Goal: Complete application form: Complete application form

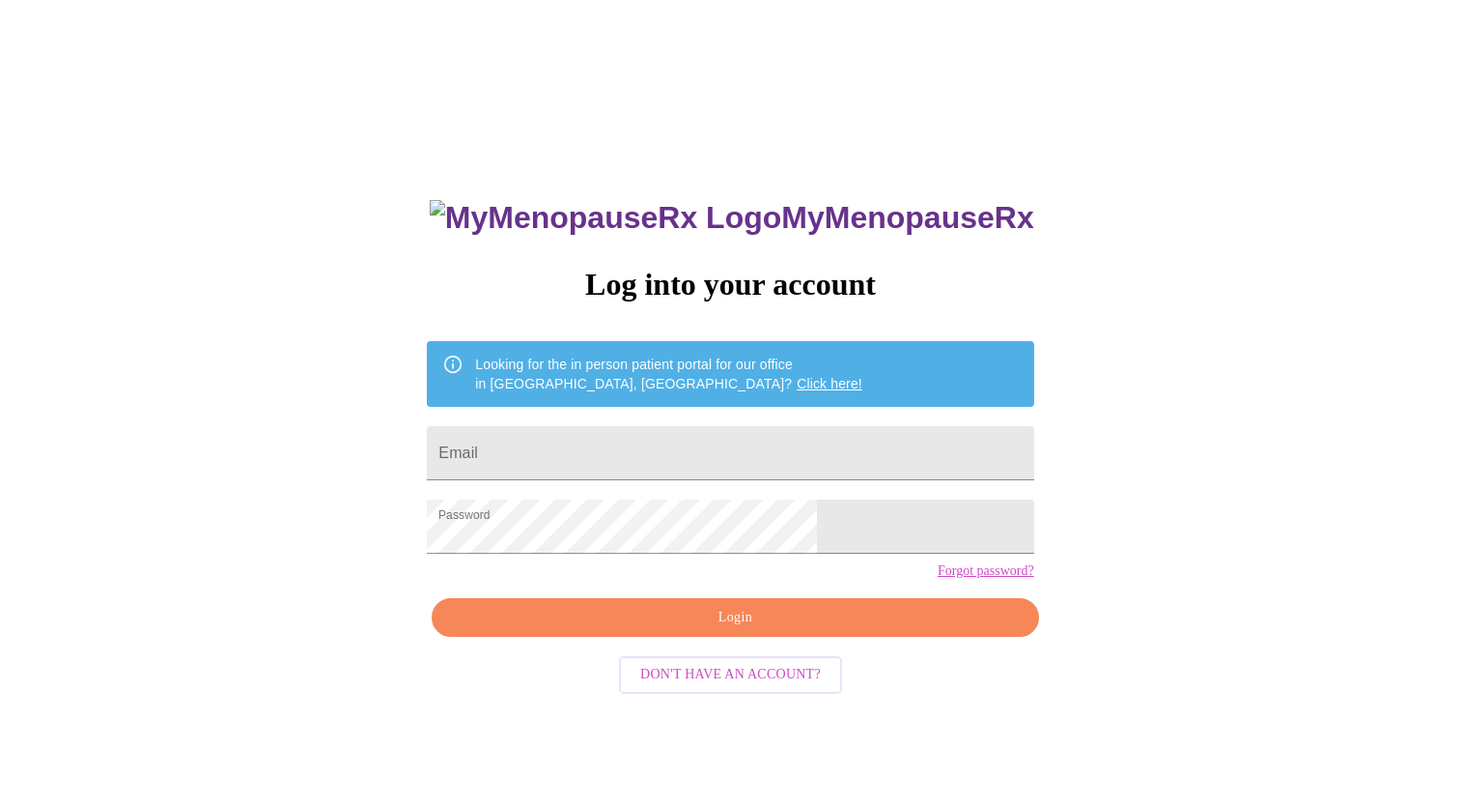
scroll to position [19, 0]
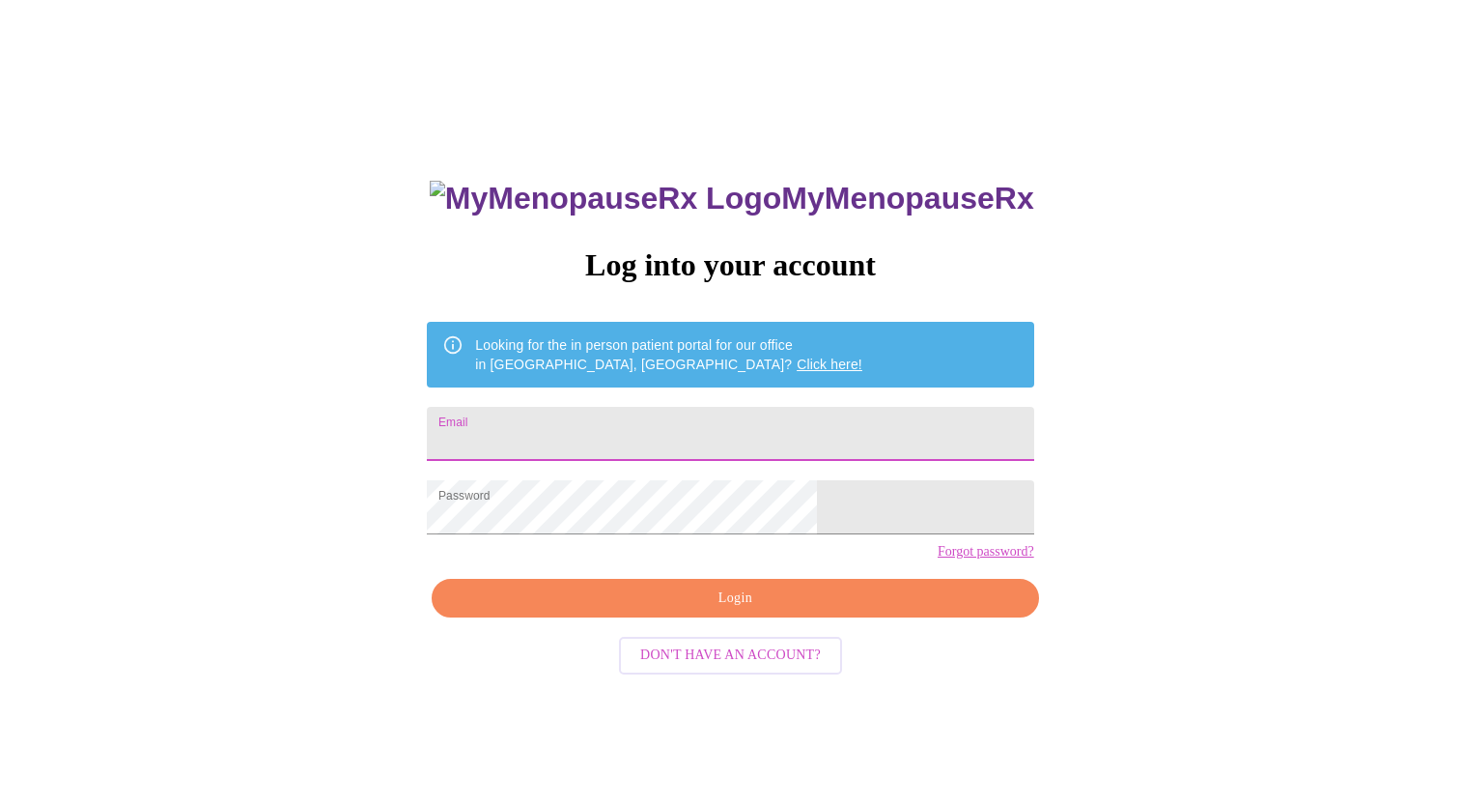
click at [650, 407] on input "Email" at bounding box center [730, 434] width 607 height 54
type input "[EMAIL_ADDRESS][DOMAIN_NAME]"
click at [783, 610] on span "Login" at bounding box center [735, 598] width 562 height 24
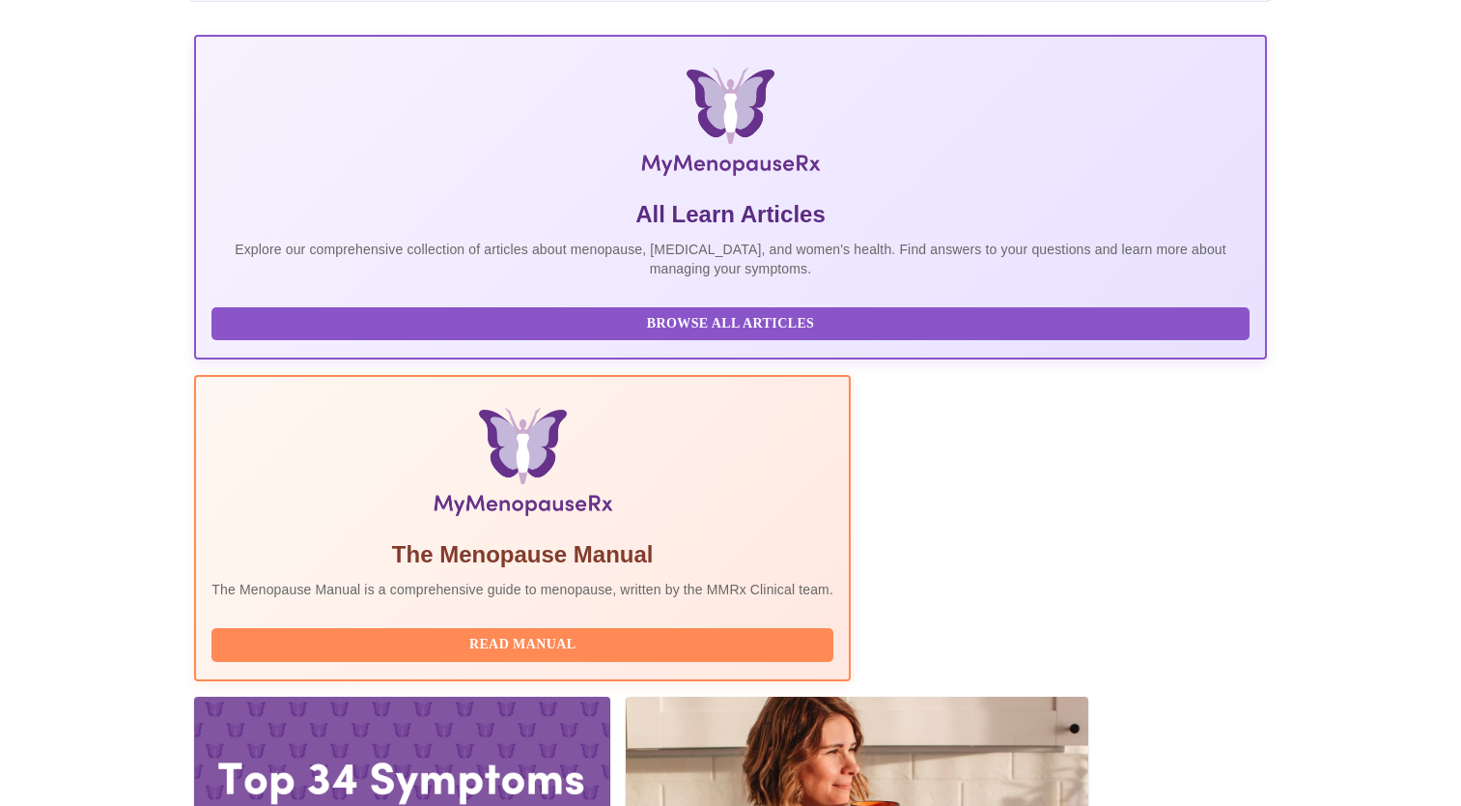
scroll to position [251, 0]
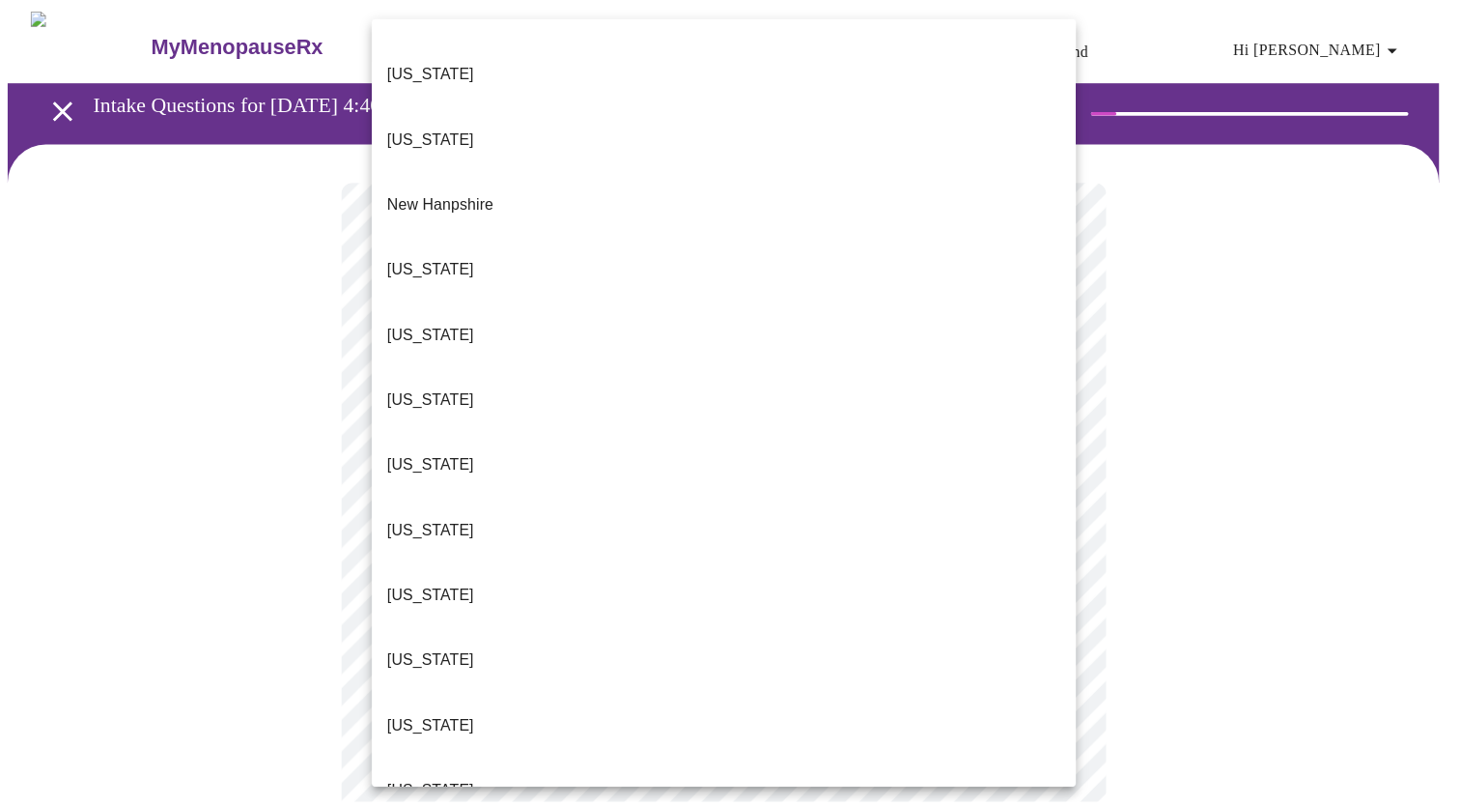
scroll to position [1752, 0]
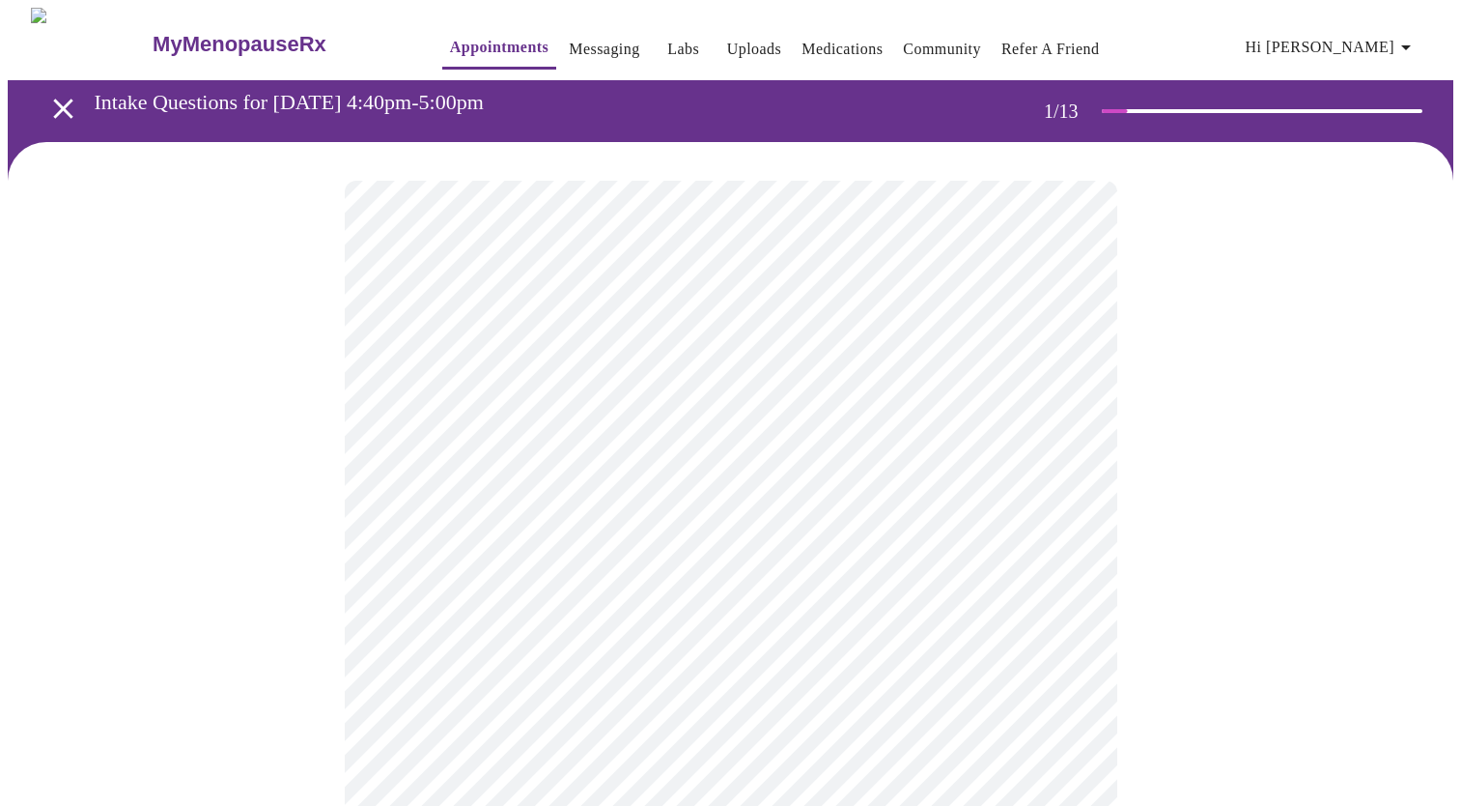
scroll to position [290, 0]
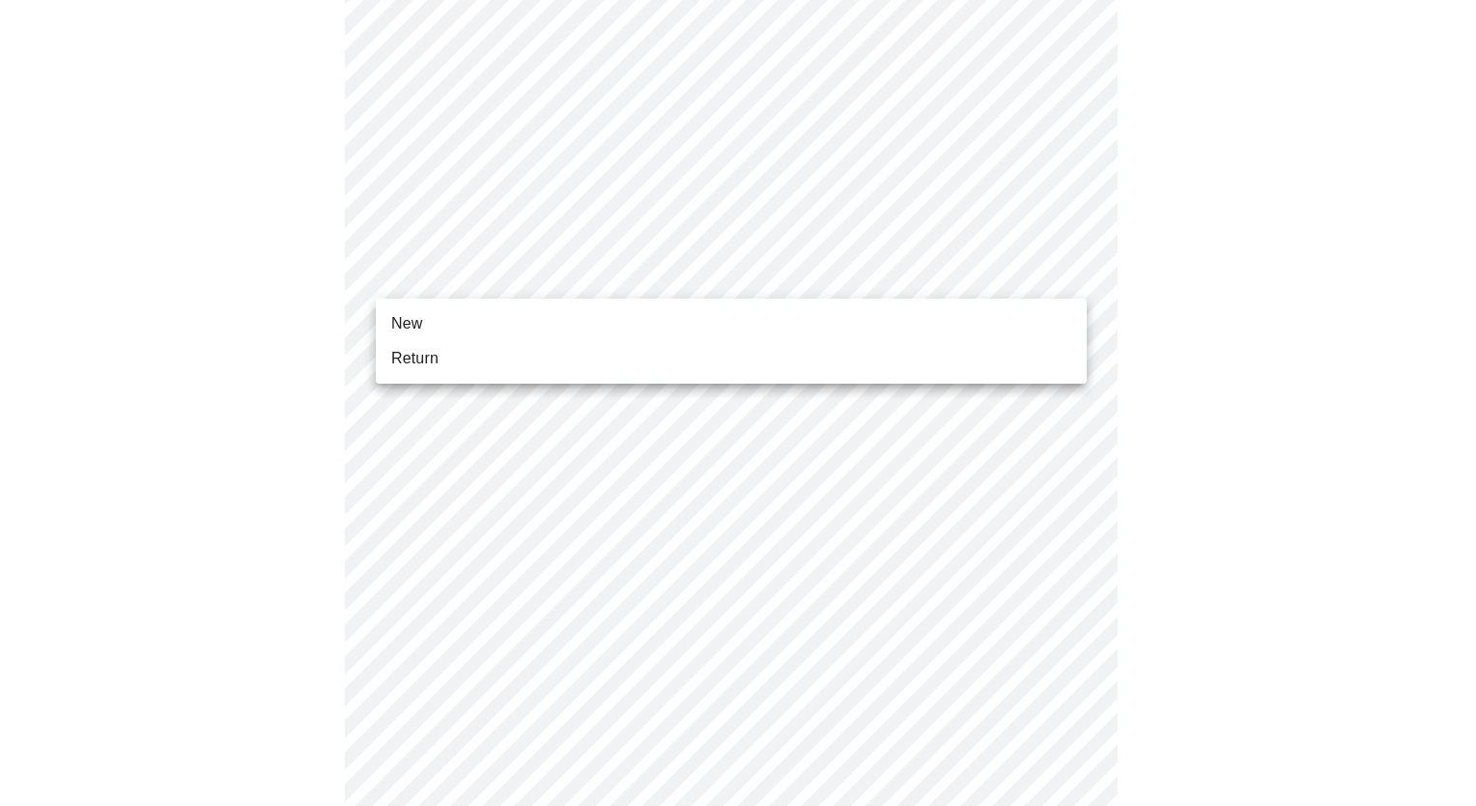
click at [779, 271] on body "MyMenopauseRx Appointments Messaging Labs Uploads Medications Community Refer a…" at bounding box center [738, 600] width 1460 height 1765
click at [739, 326] on li "New" at bounding box center [731, 323] width 711 height 35
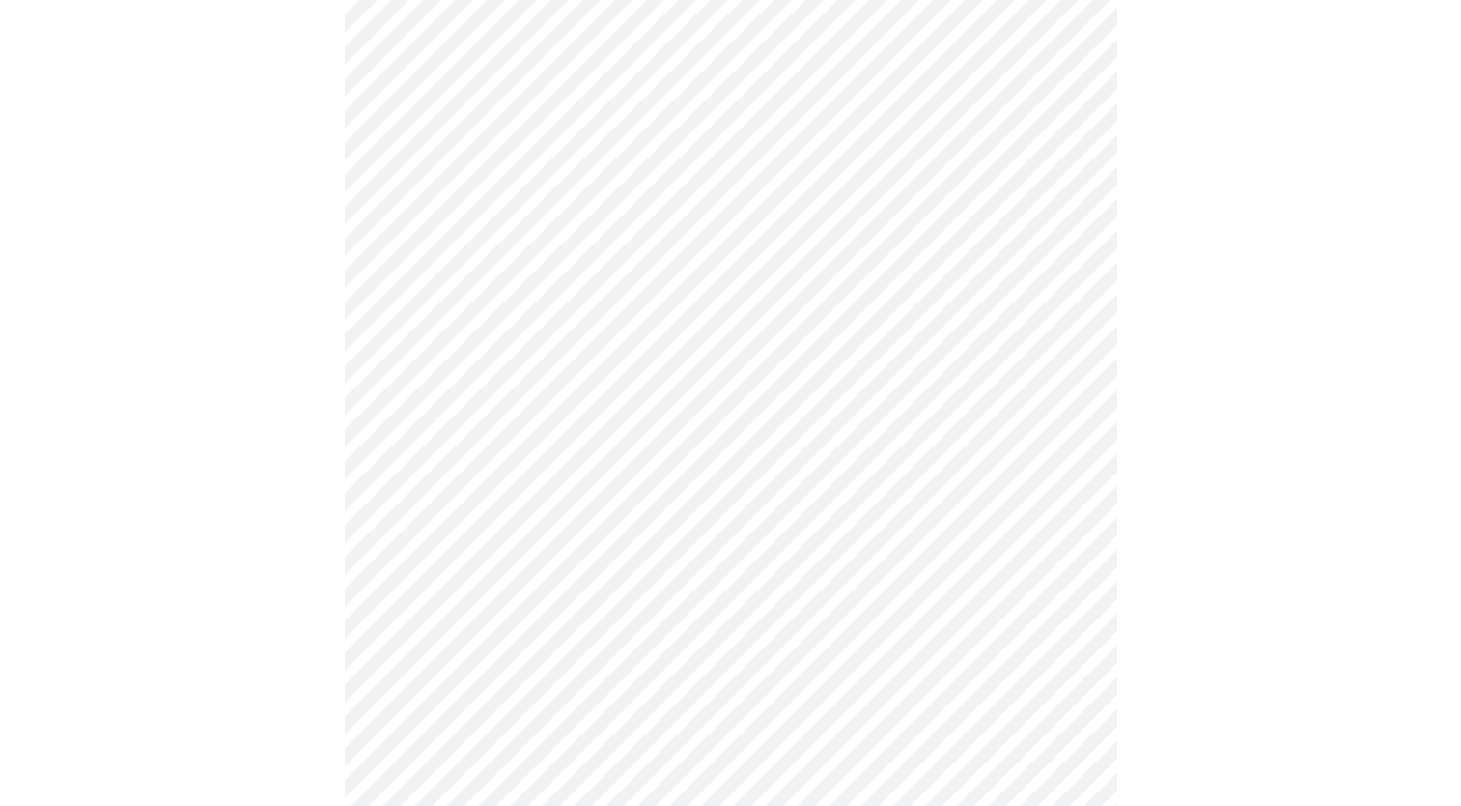
scroll to position [869, 0]
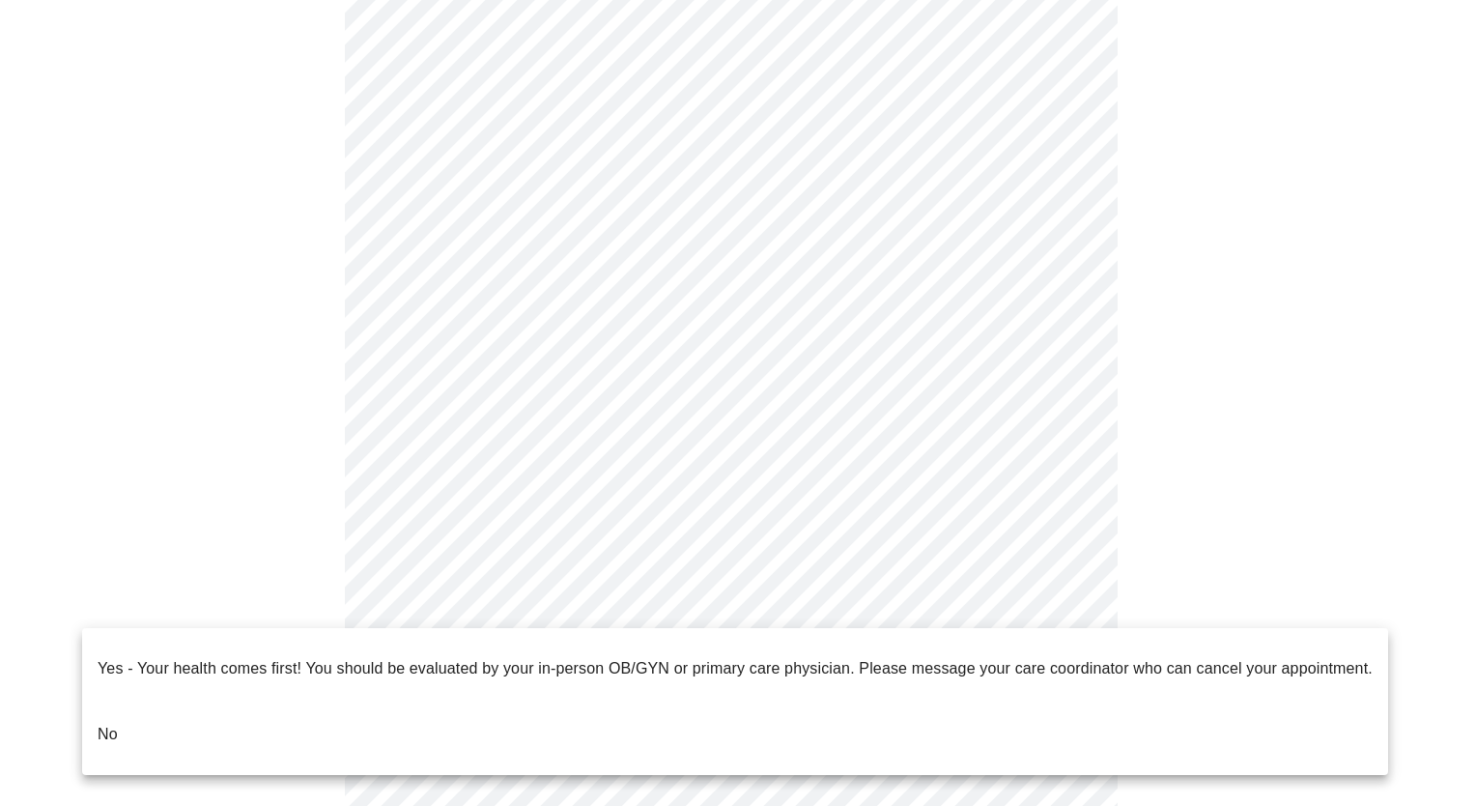
click at [964, 594] on body "MyMenopauseRx Appointments Messaging Labs Uploads Medications Community Refer a…" at bounding box center [738, 7] width 1460 height 1738
click at [119, 701] on li "No" at bounding box center [735, 734] width 1306 height 66
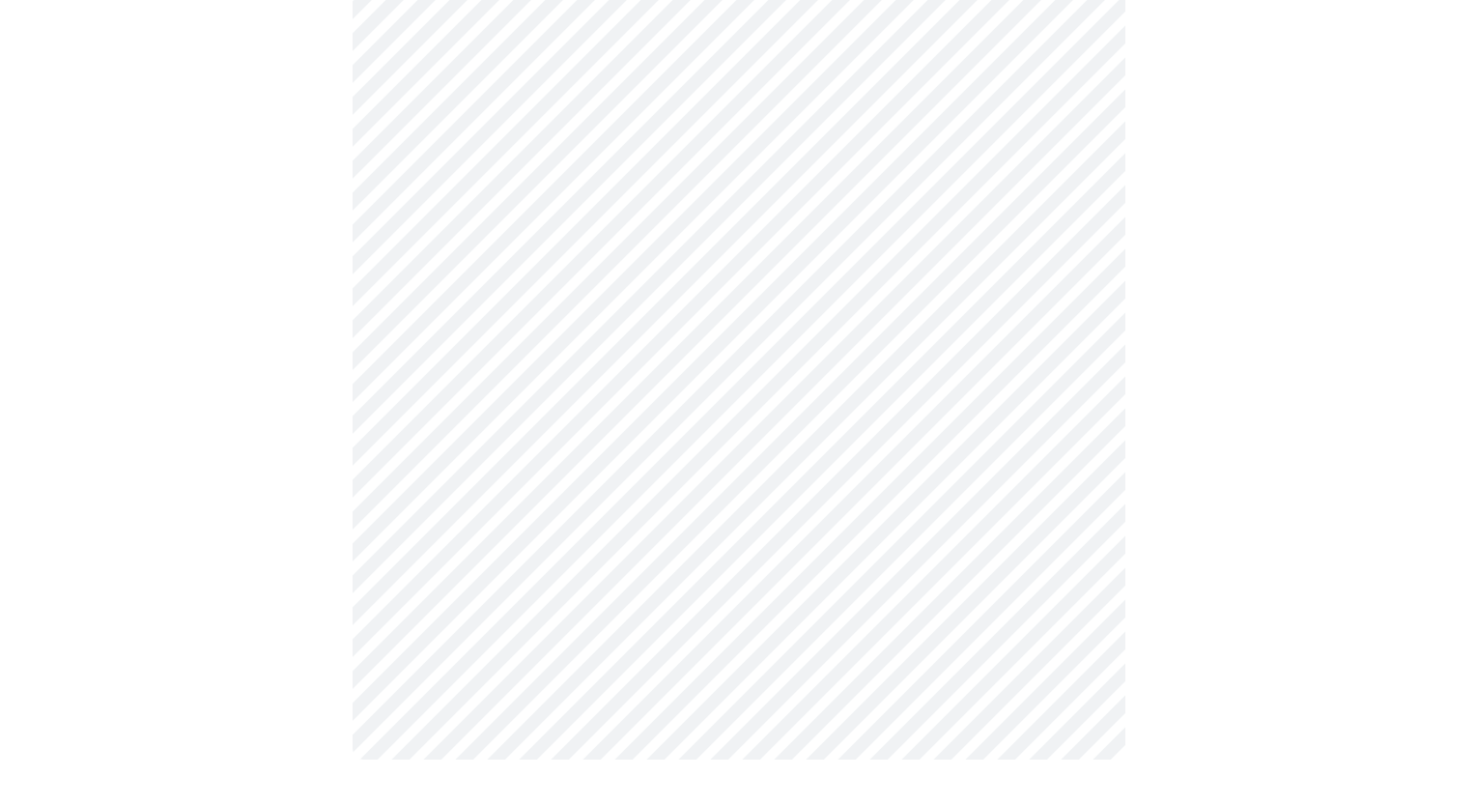
scroll to position [0, 0]
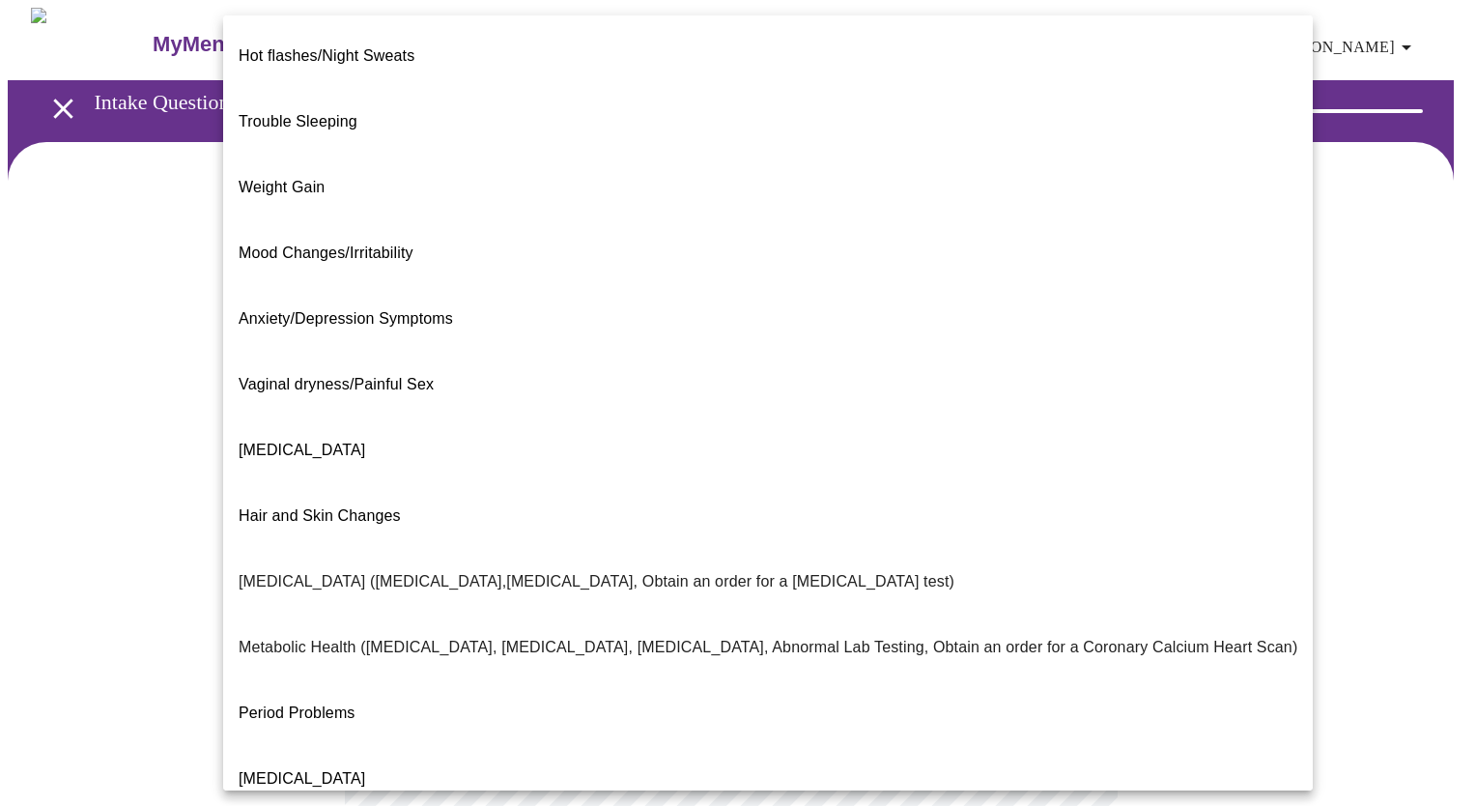
click at [966, 383] on body "MyMenopauseRx Appointments Messaging Labs Uploads Medications Community Refer a…" at bounding box center [738, 588] width 1460 height 1161
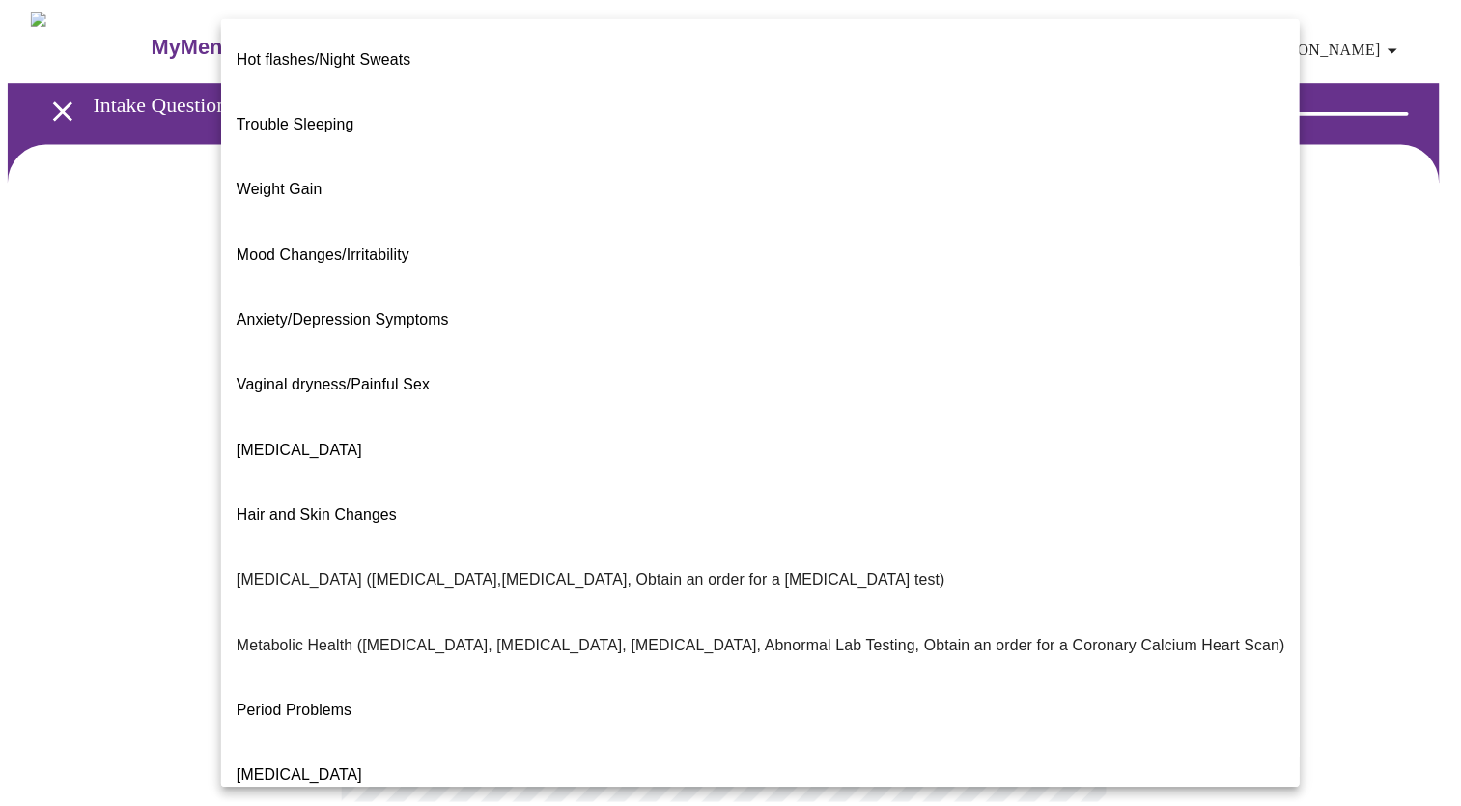
scroll to position [195, 0]
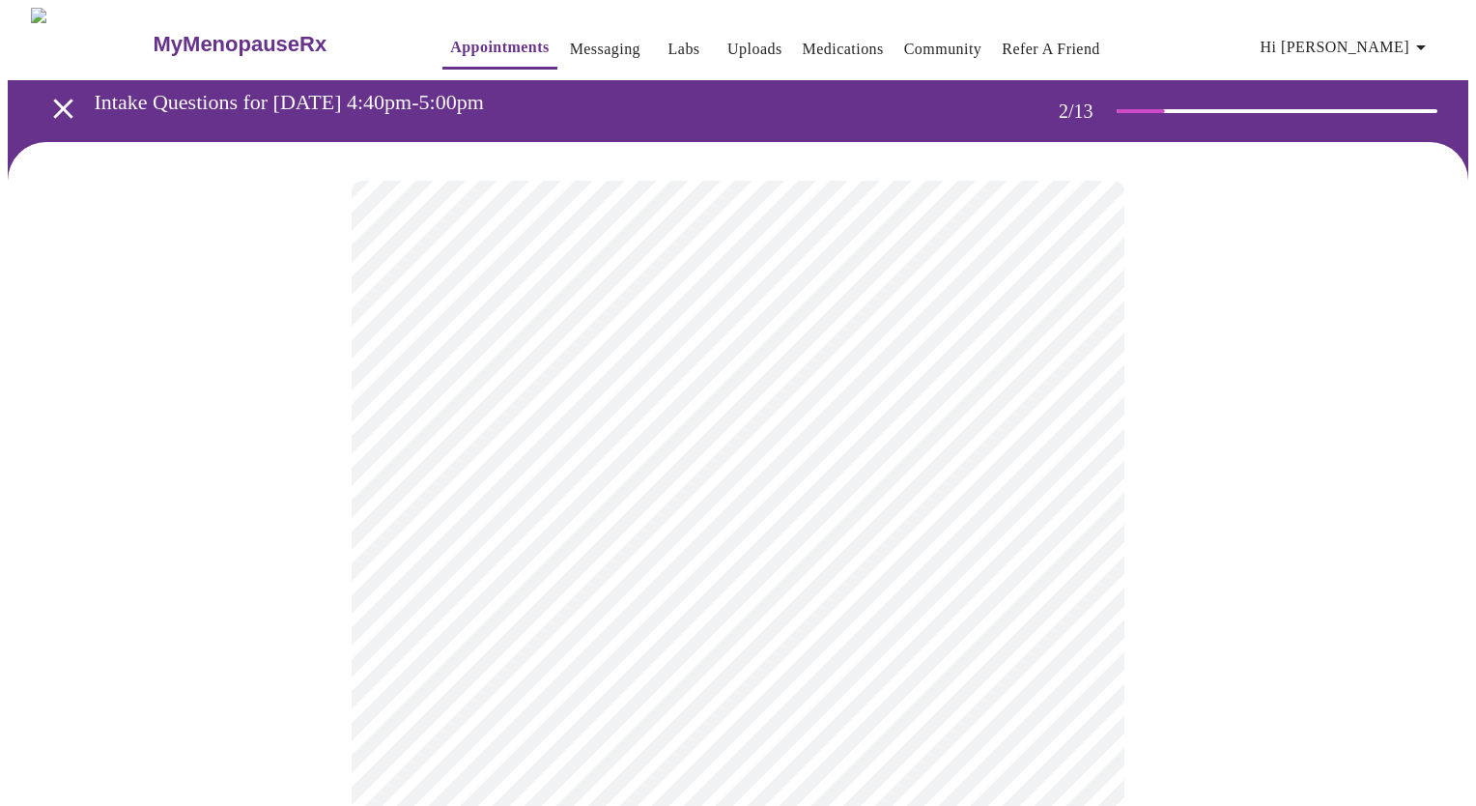
click at [565, 590] on body "MyMenopauseRx Appointments Messaging Labs Uploads Medications Community Refer a…" at bounding box center [738, 582] width 1460 height 1149
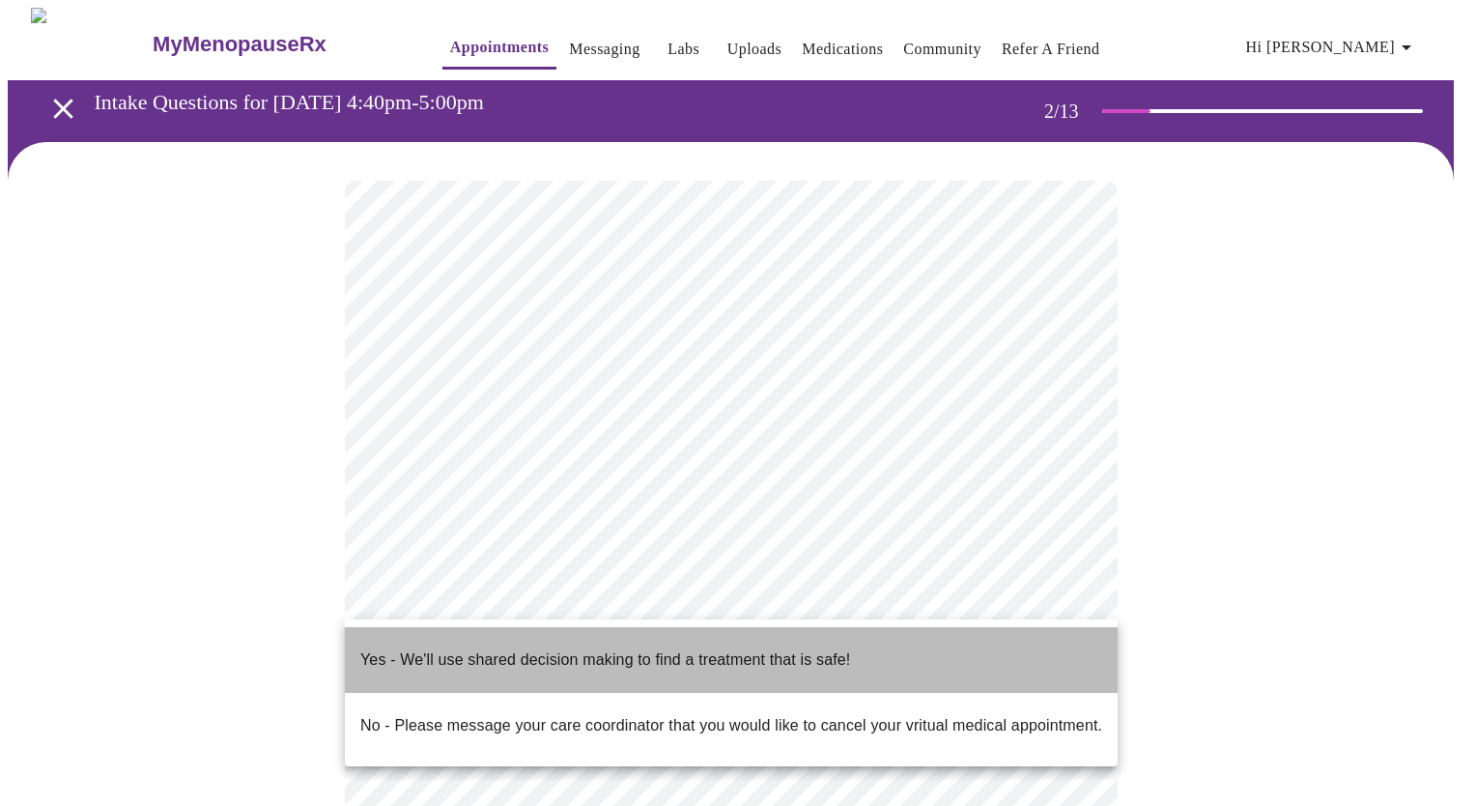
click at [531, 648] on p "Yes - We'll use shared decision making to find a treatment that is safe!" at bounding box center [605, 659] width 490 height 23
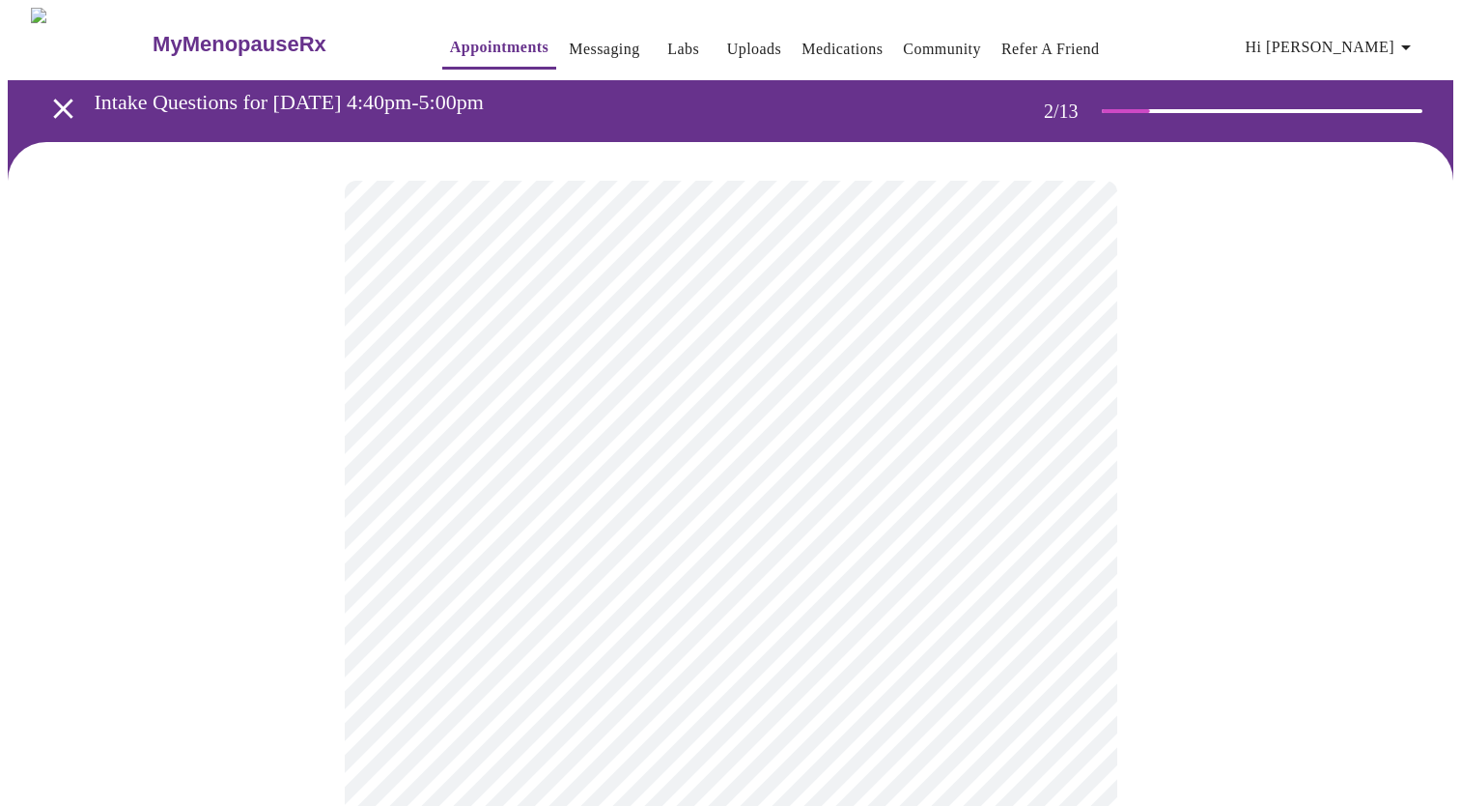
scroll to position [331, 0]
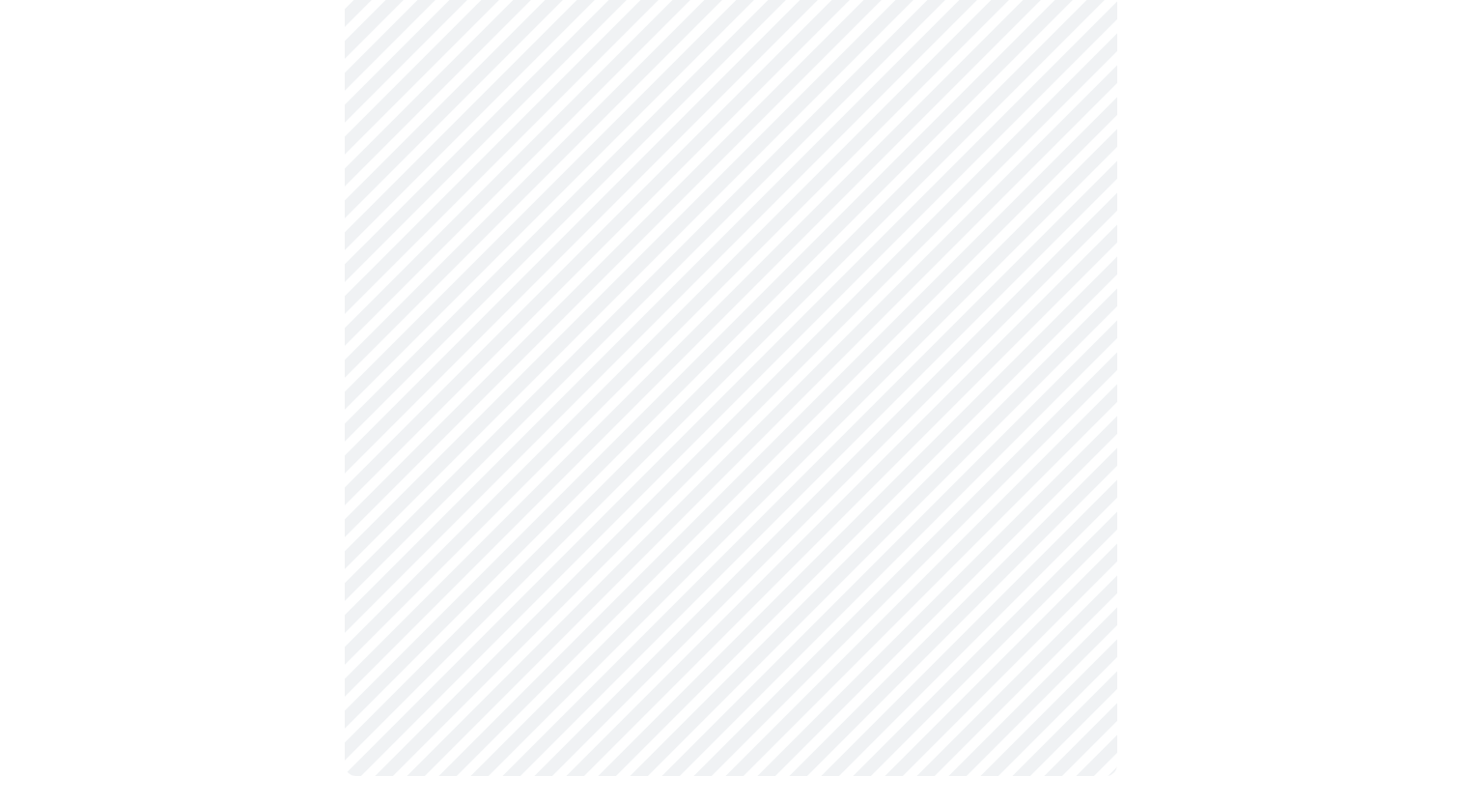
click at [1387, 537] on div at bounding box center [731, 313] width 1446 height 1004
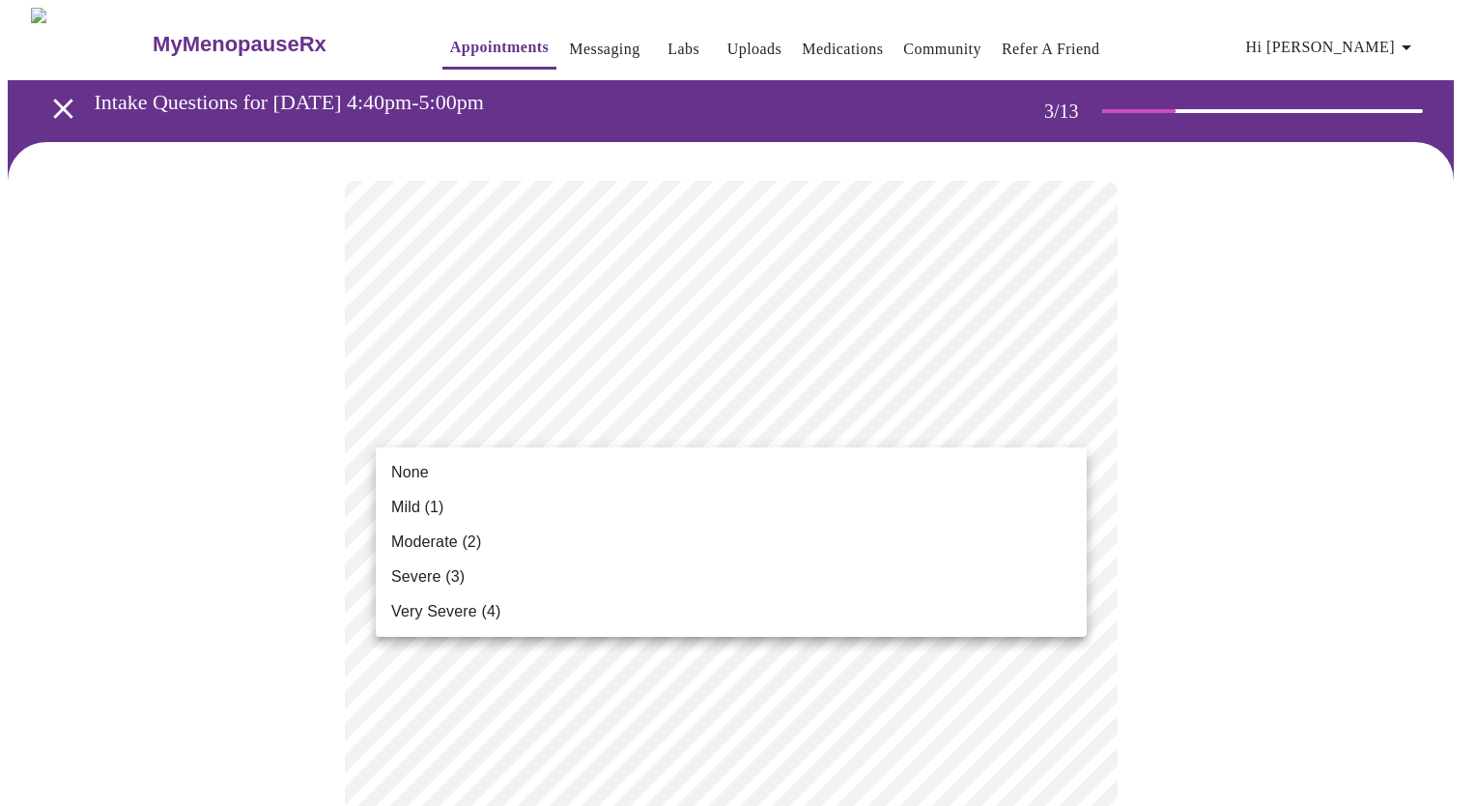
click at [467, 466] on li "None" at bounding box center [731, 472] width 711 height 35
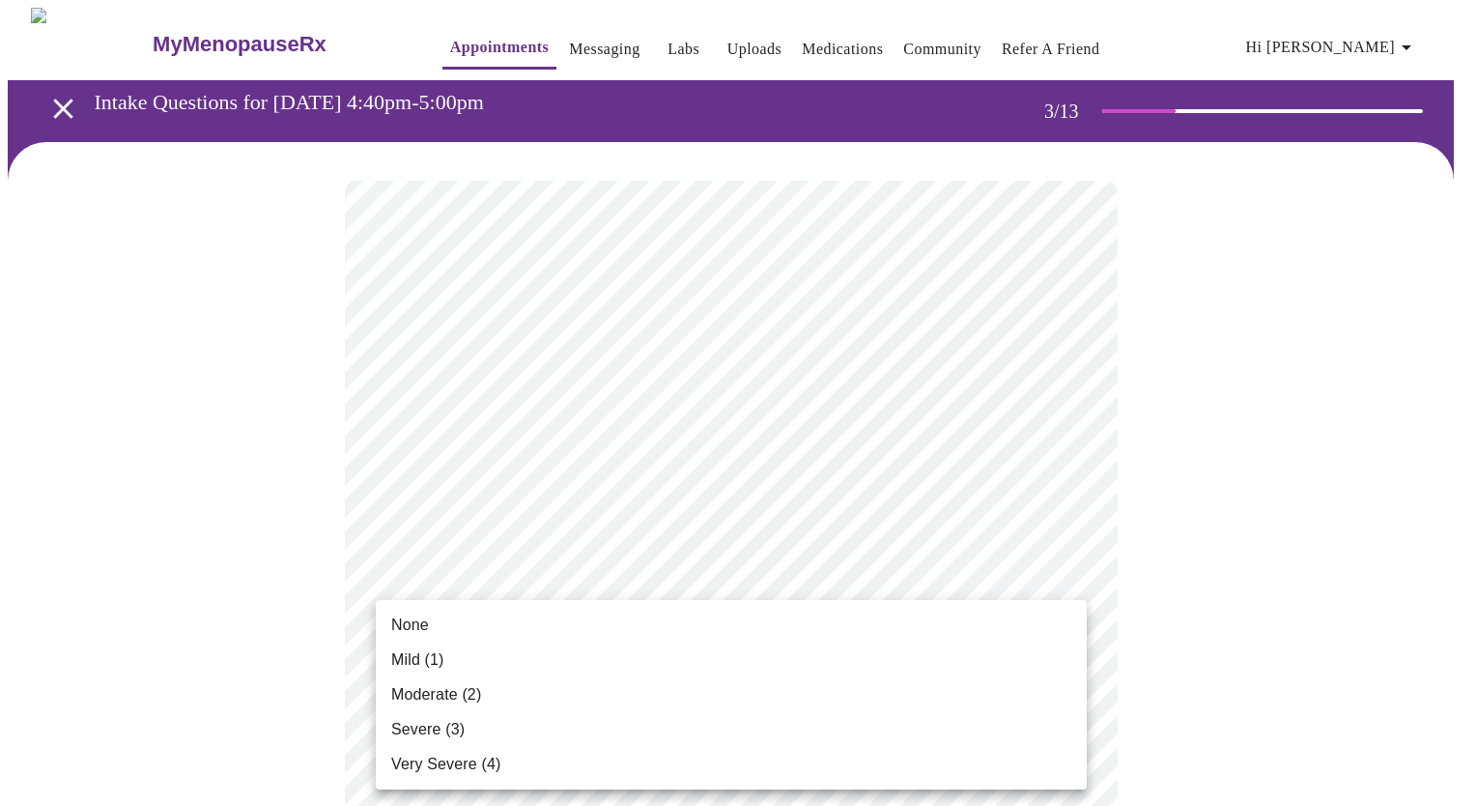
click at [484, 628] on li "None" at bounding box center [731, 625] width 711 height 35
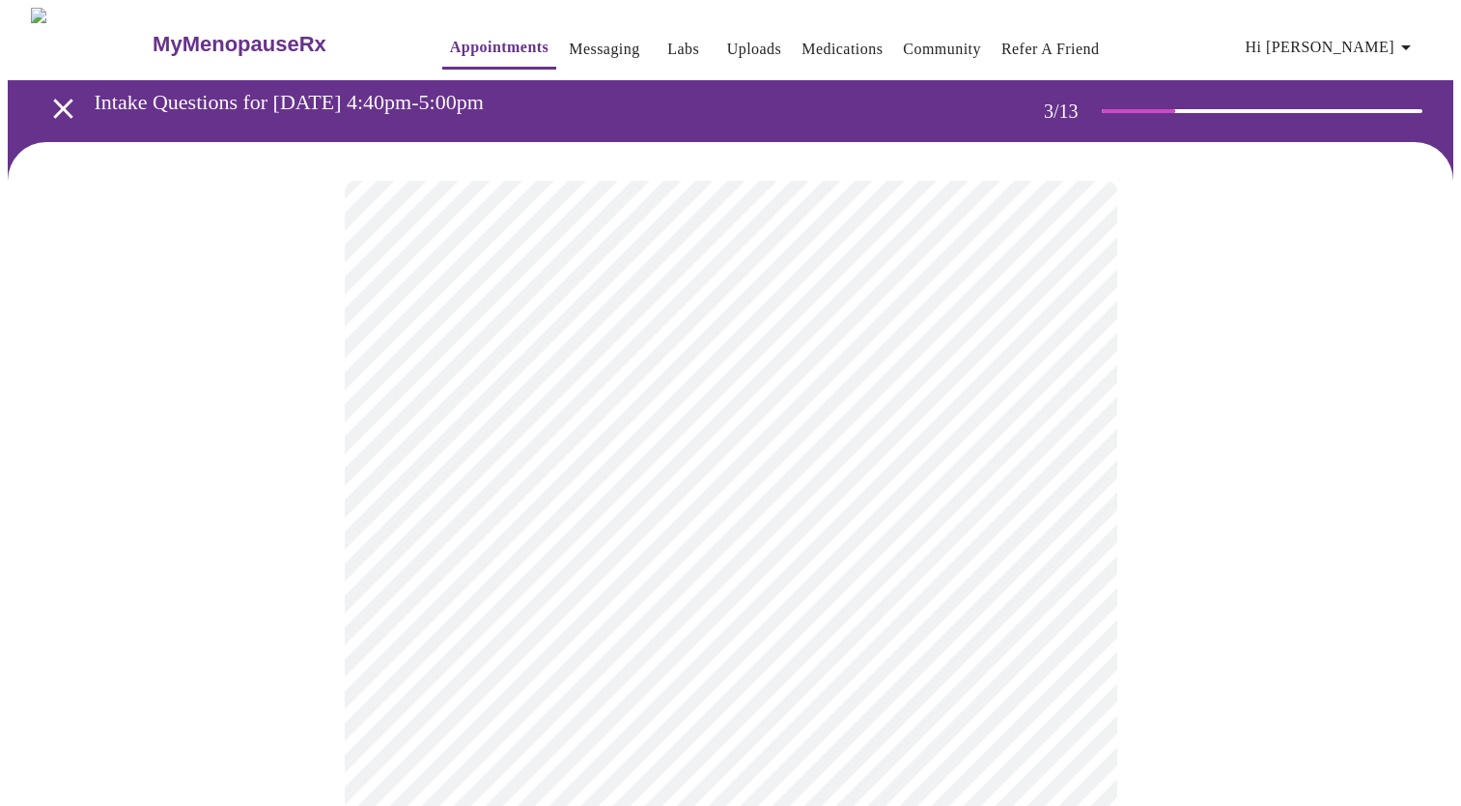
scroll to position [193, 0]
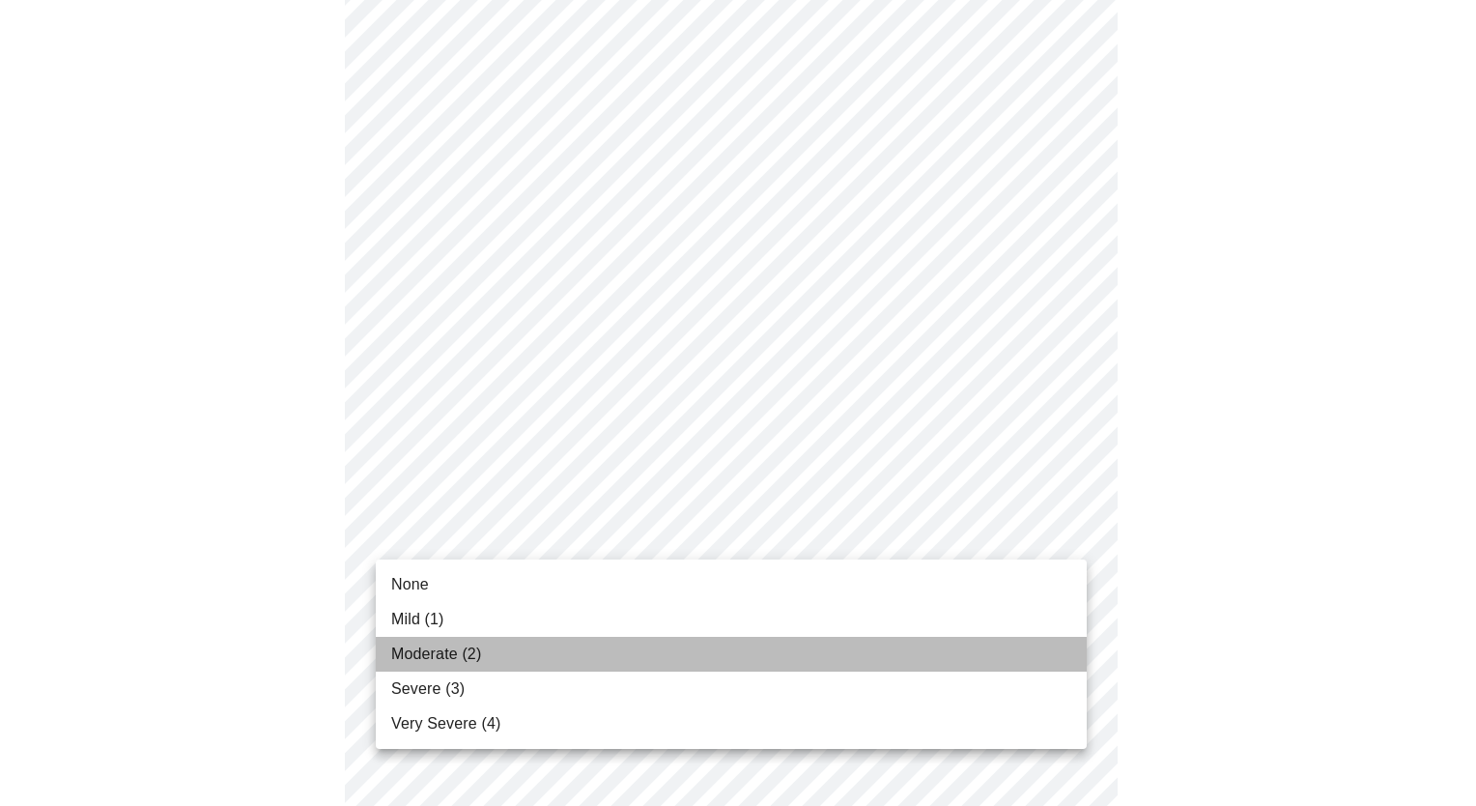
click at [503, 658] on li "Moderate (2)" at bounding box center [731, 654] width 711 height 35
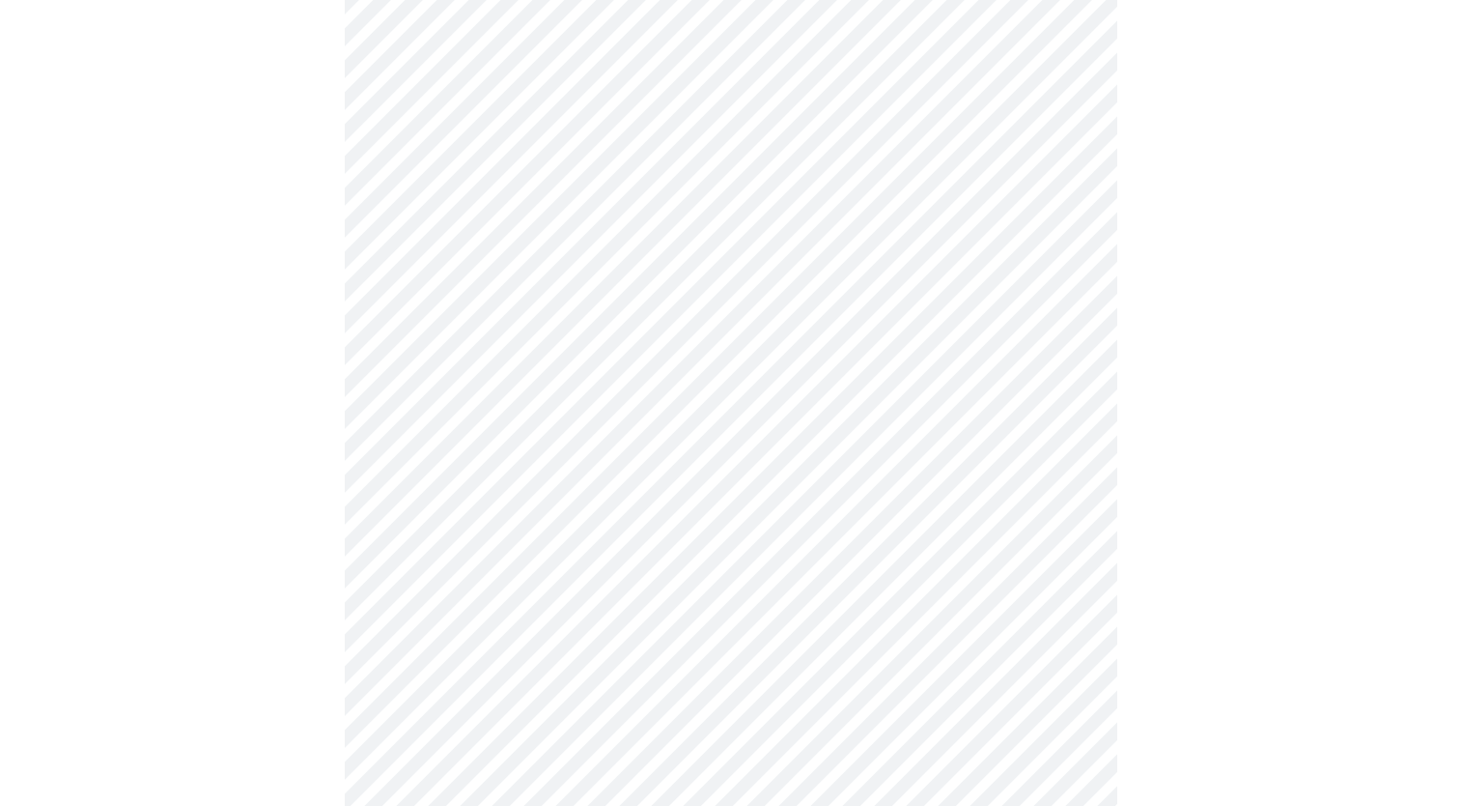
scroll to position [483, 0]
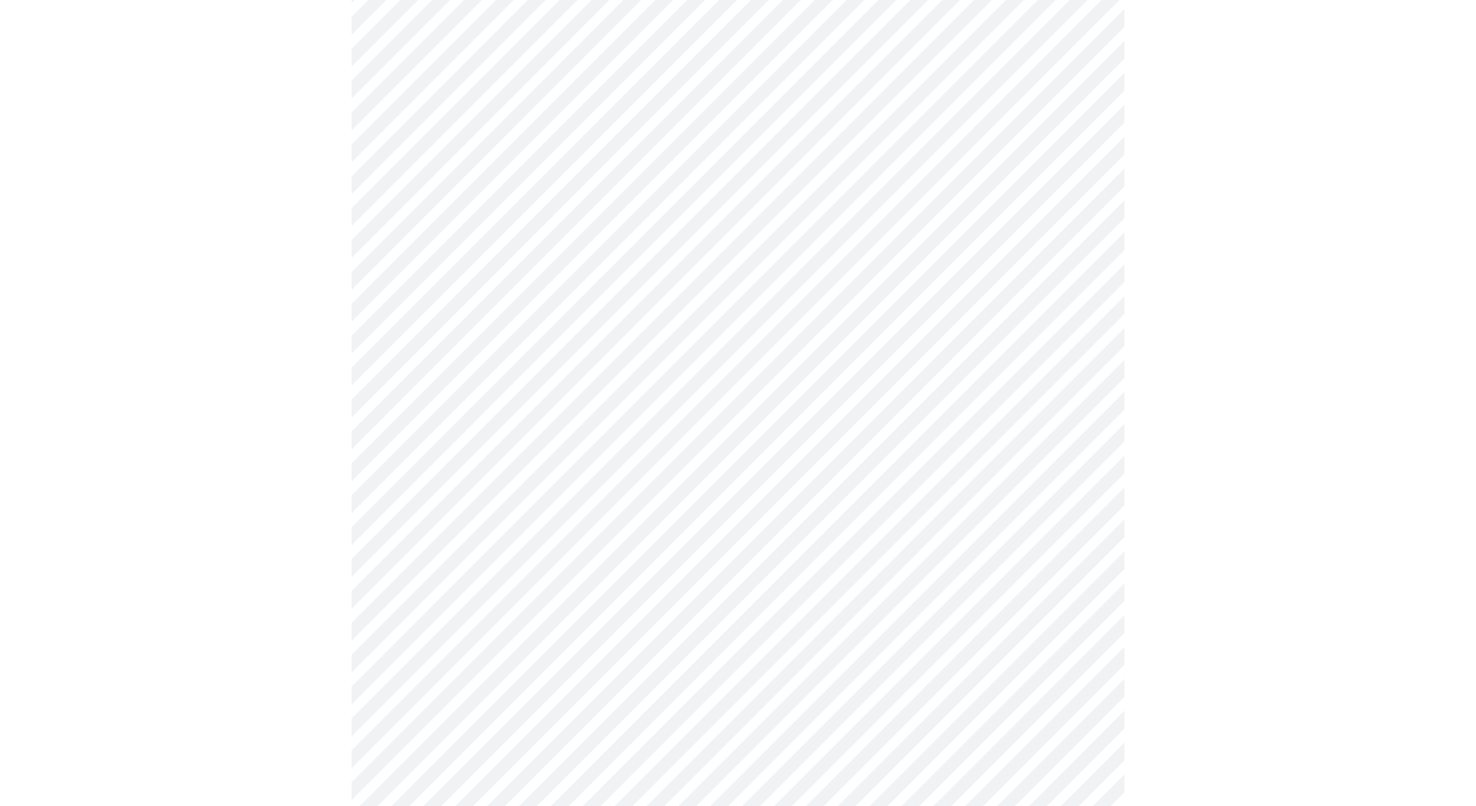
click at [903, 393] on body "MyMenopauseRx Appointments Messaging Labs Uploads Medications Community Refer a…" at bounding box center [738, 769] width 1460 height 2488
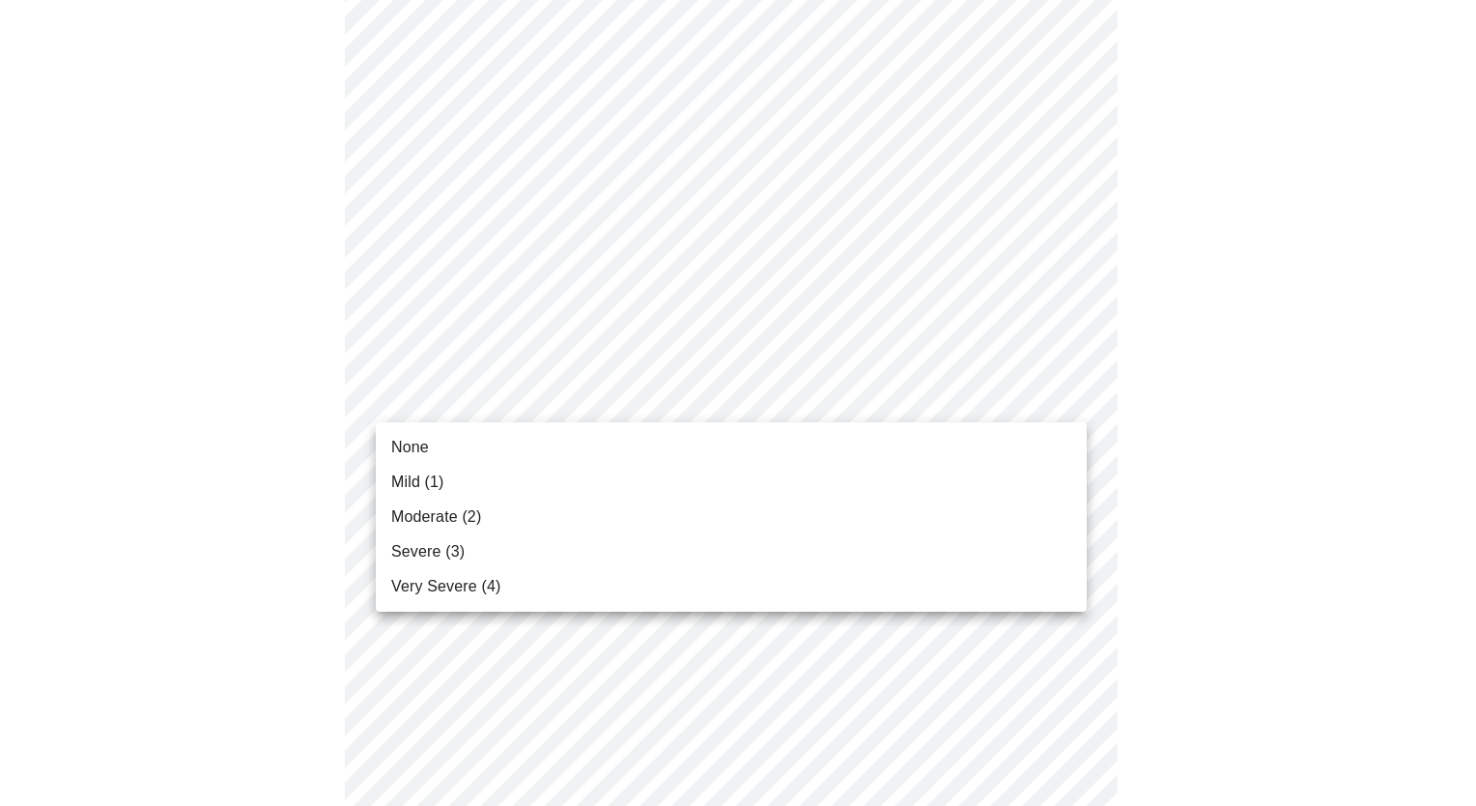
click at [644, 518] on li "Moderate (2)" at bounding box center [731, 516] width 711 height 35
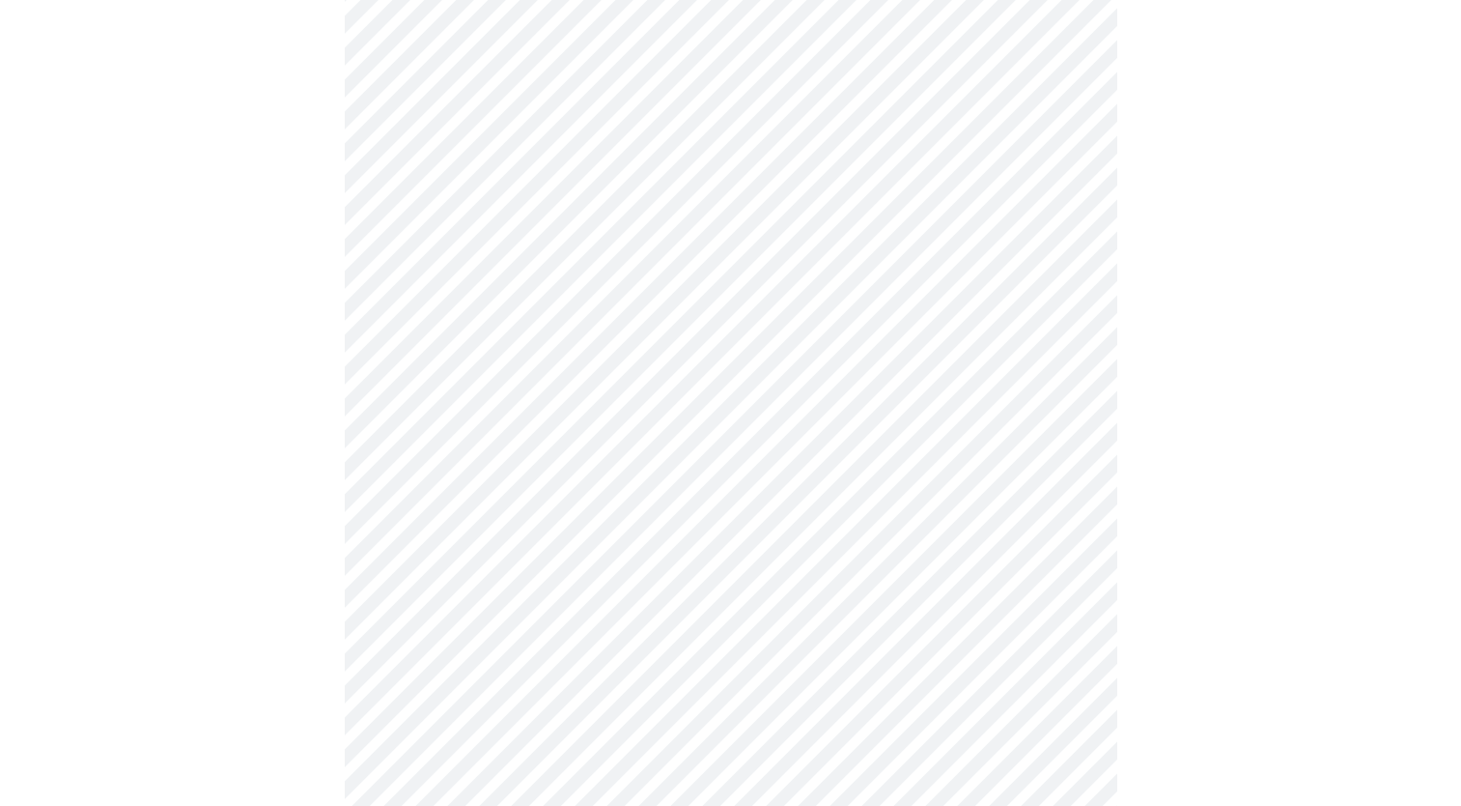
scroll to position [676, 0]
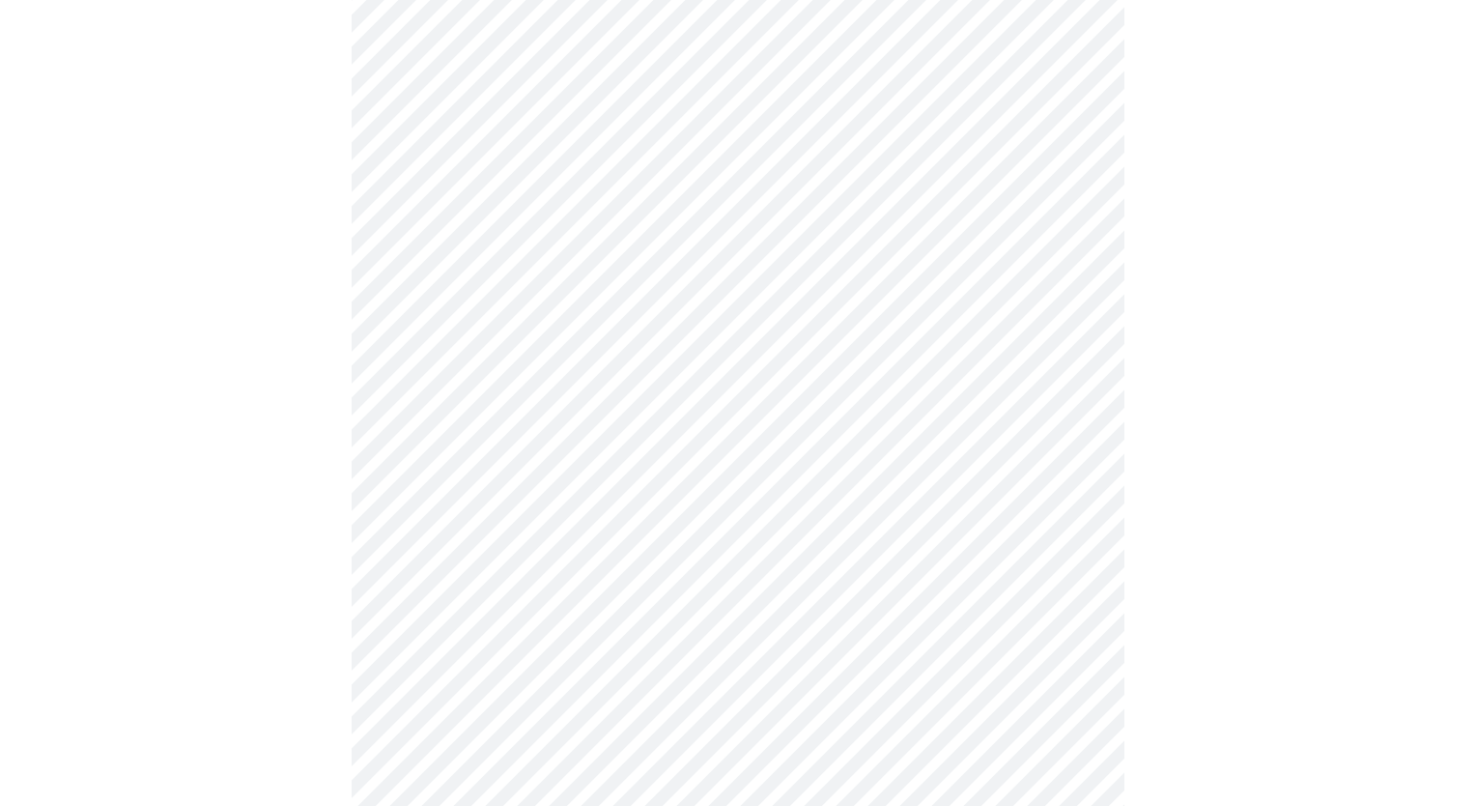
click at [981, 318] on body "MyMenopauseRx Appointments Messaging Labs Uploads Medications Community Refer a…" at bounding box center [738, 562] width 1460 height 2461
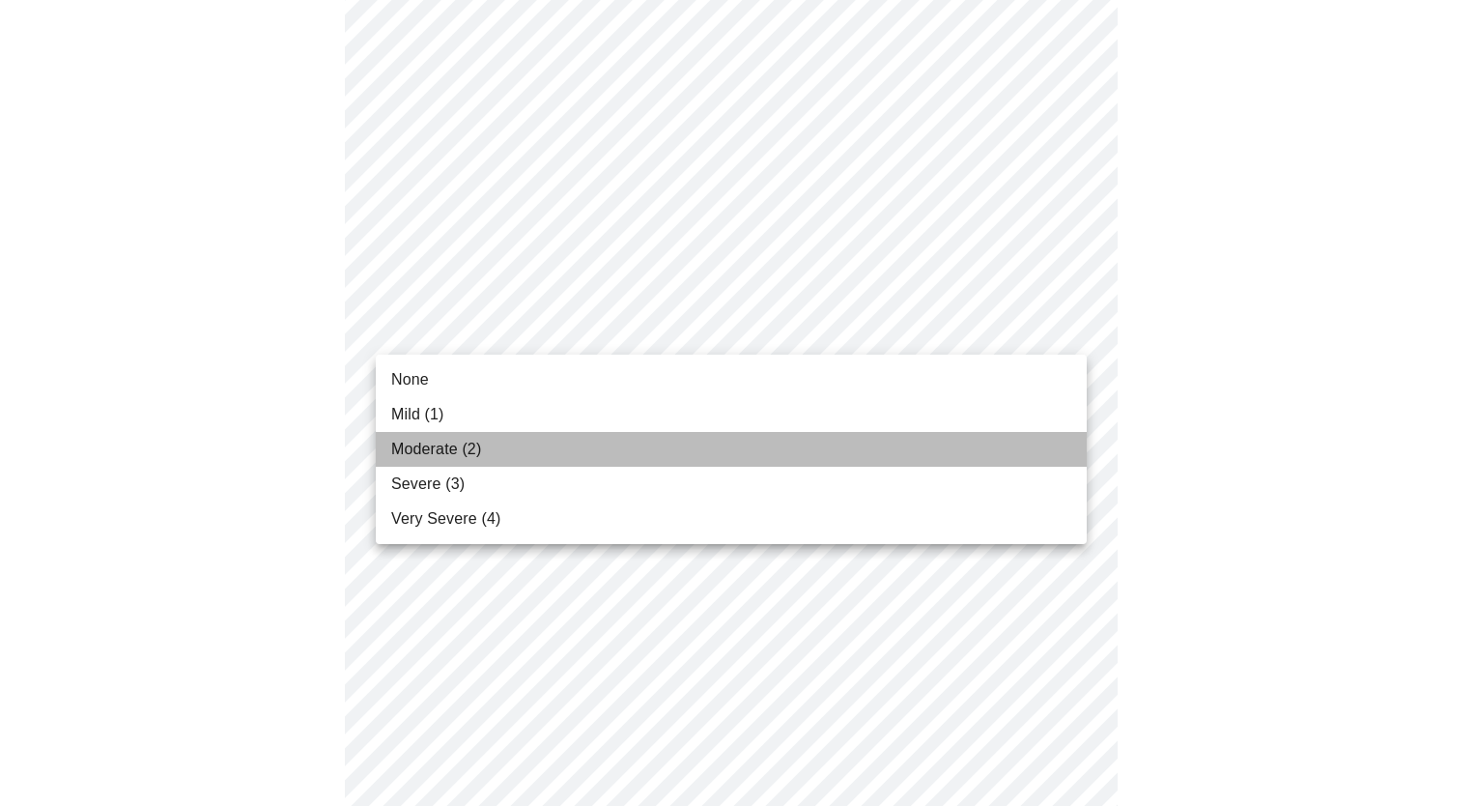
click at [566, 452] on li "Moderate (2)" at bounding box center [731, 449] width 711 height 35
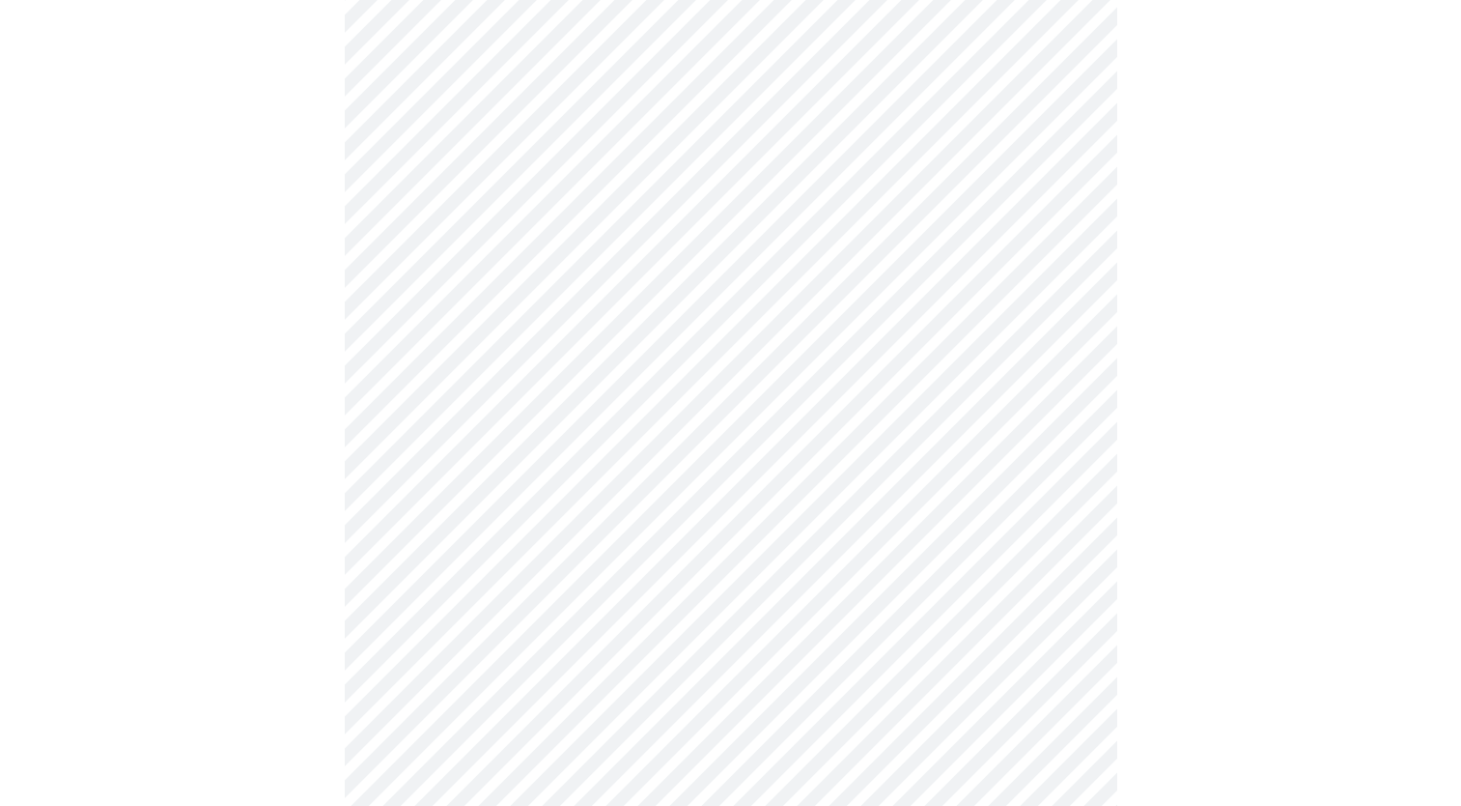
scroll to position [966, 0]
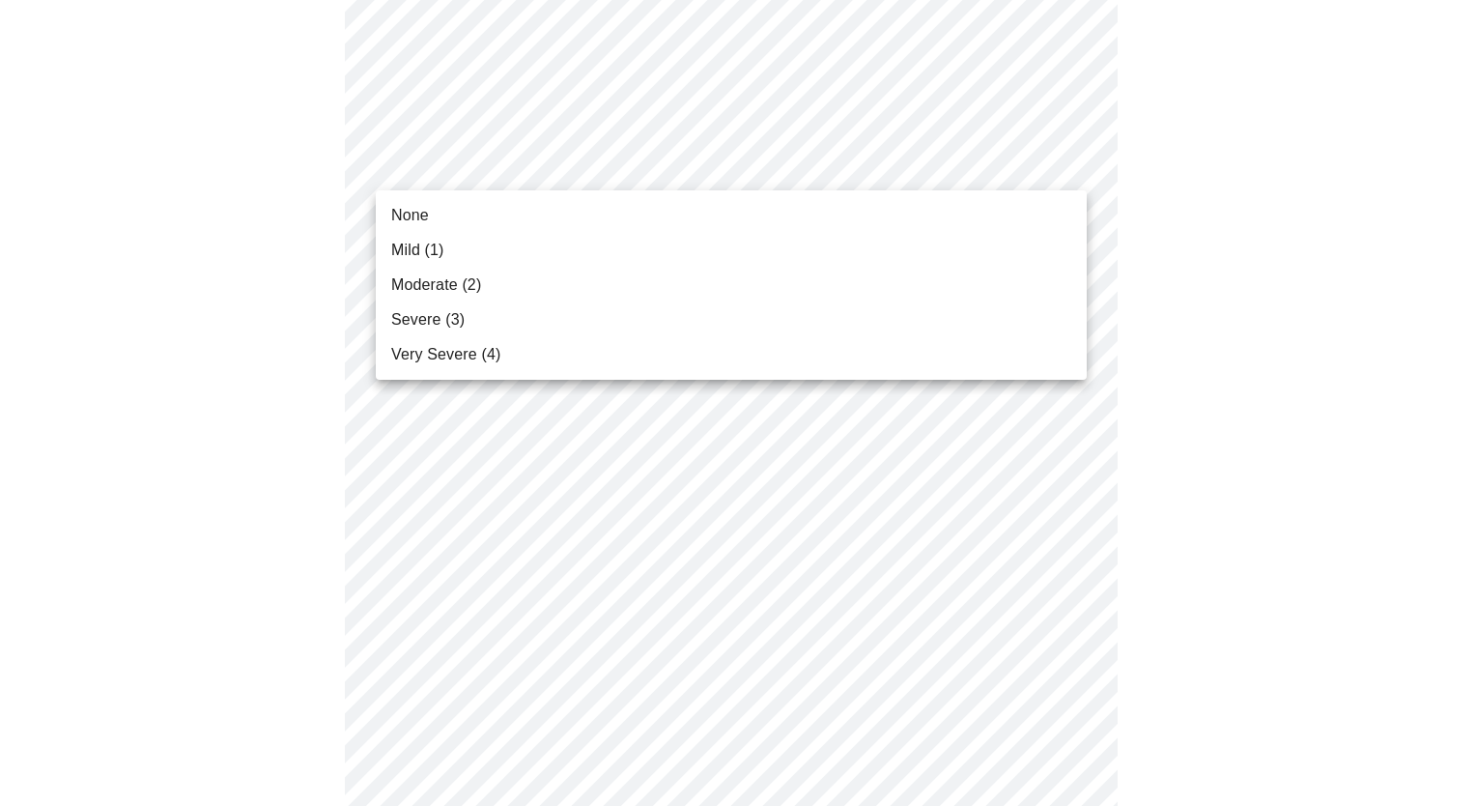
click at [923, 153] on body "MyMenopauseRx Appointments Messaging Labs Uploads Medications Community Refer a…" at bounding box center [738, 259] width 1460 height 2434
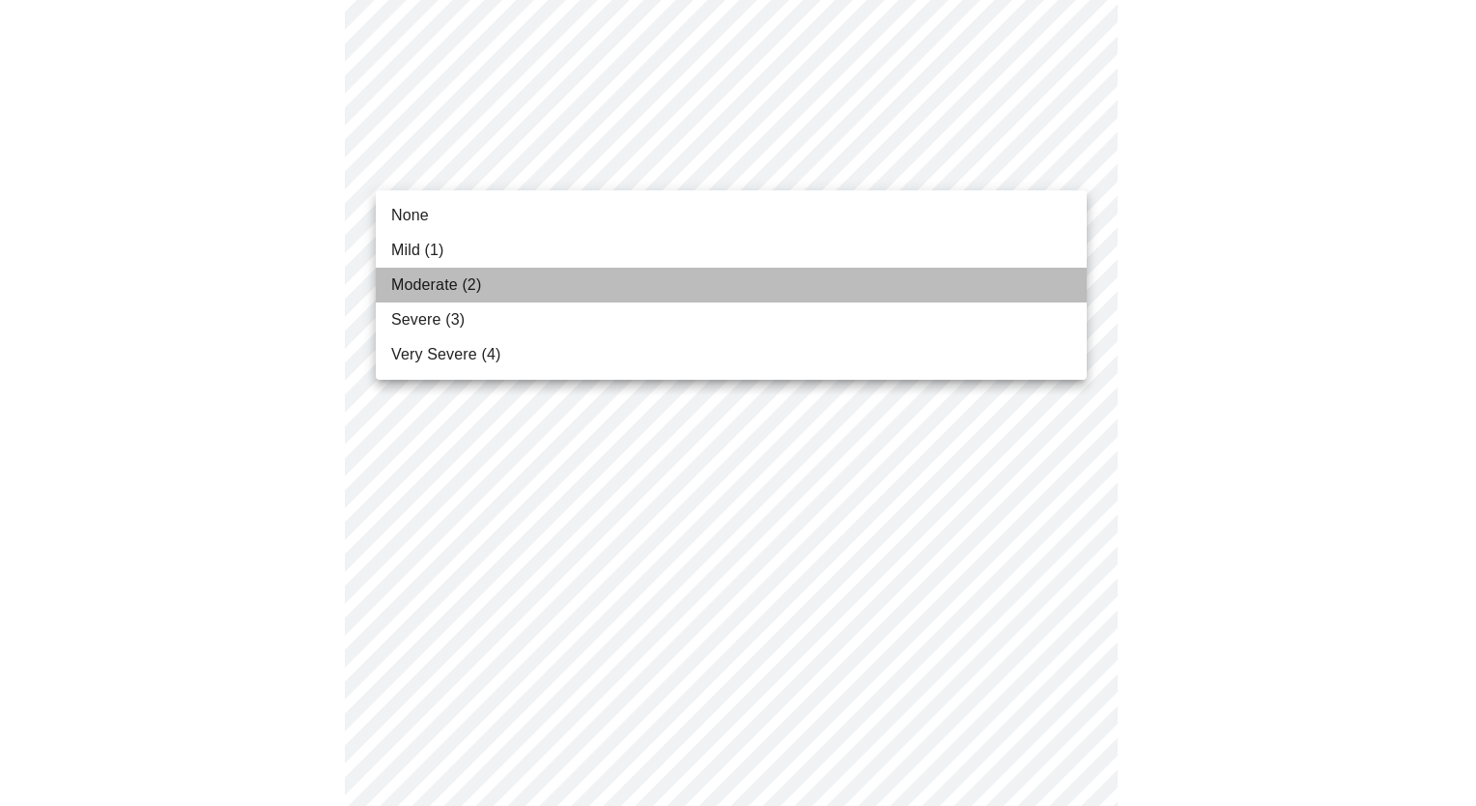
click at [604, 291] on li "Moderate (2)" at bounding box center [731, 285] width 711 height 35
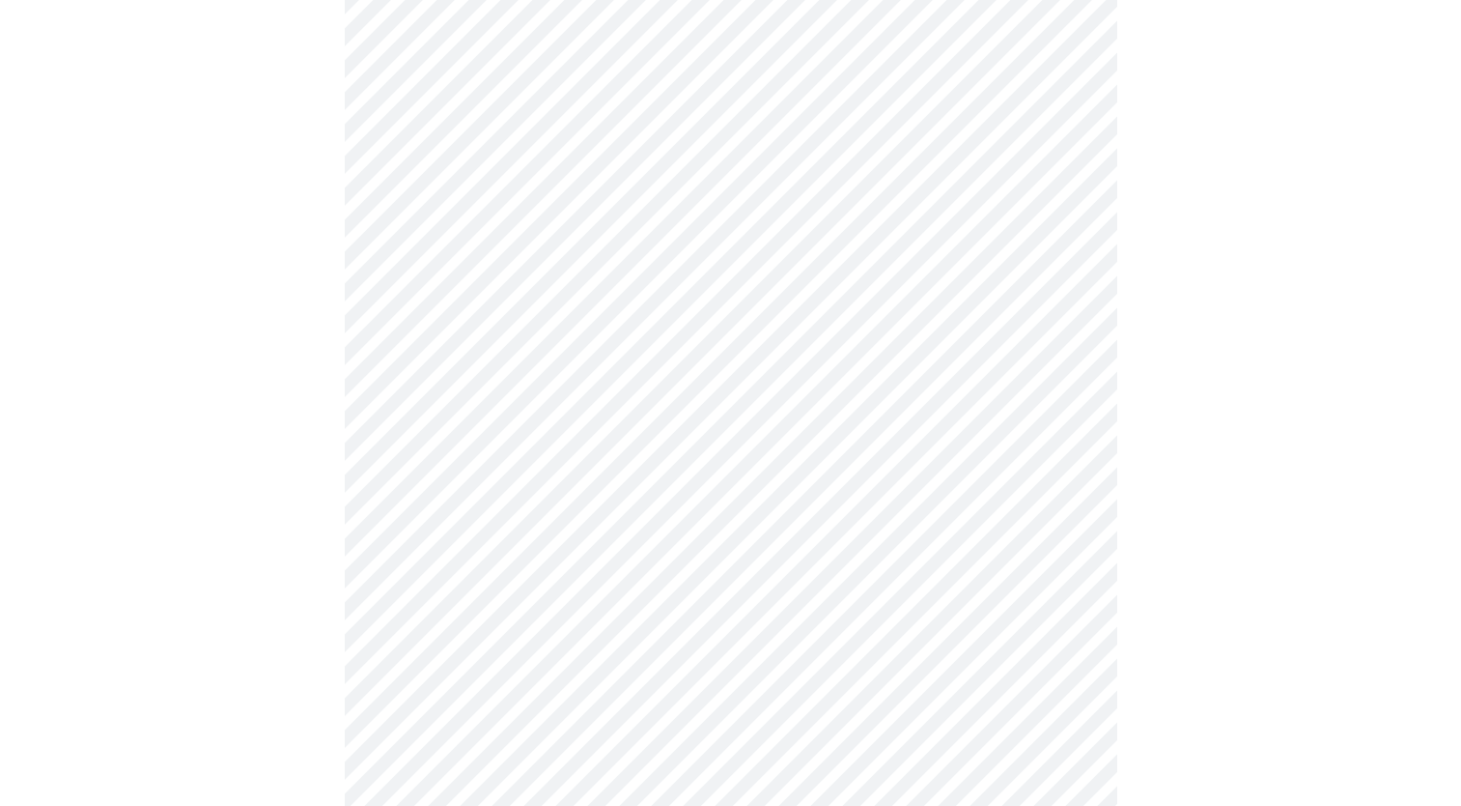
scroll to position [1062, 0]
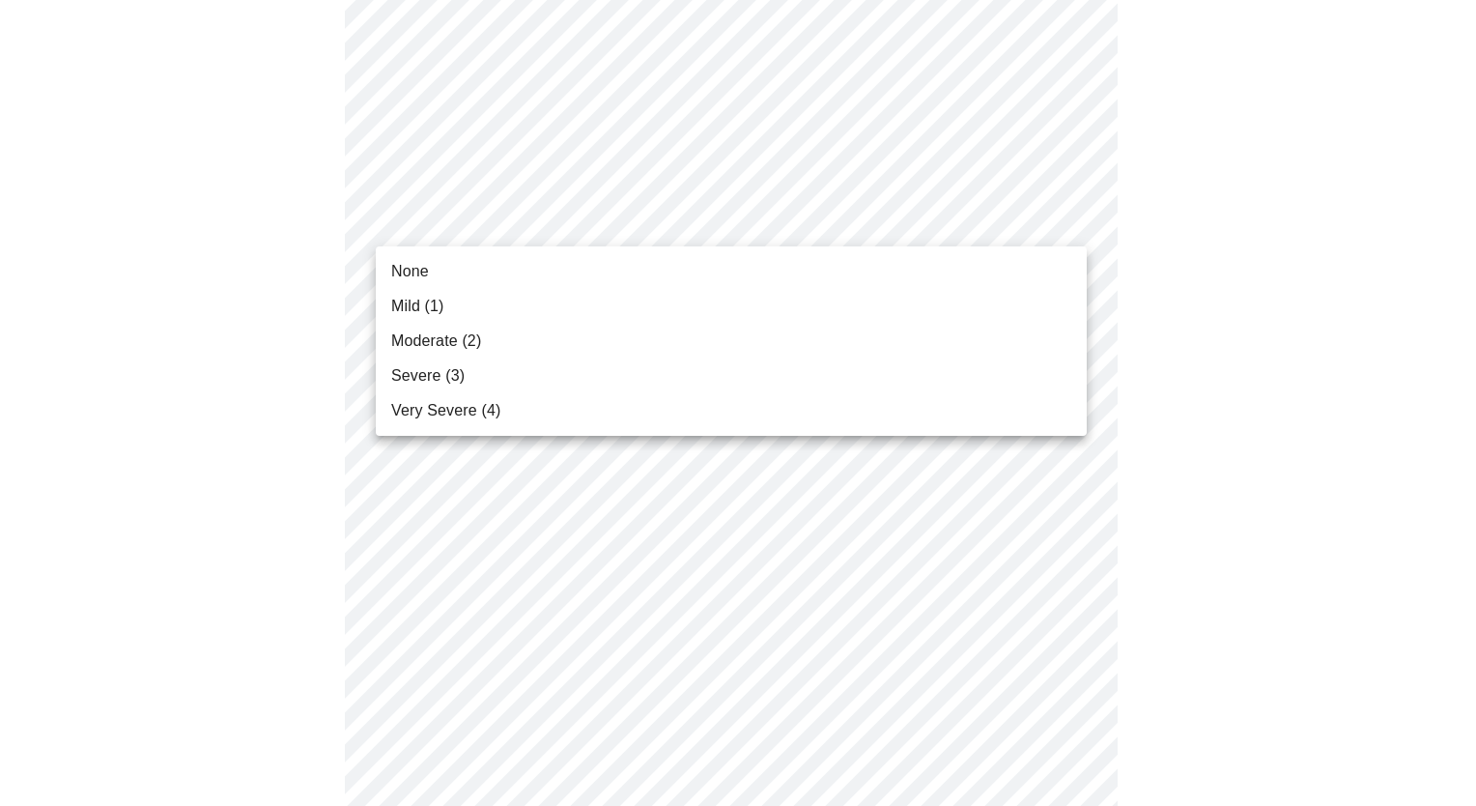
click at [864, 218] on body "MyMenopauseRx Appointments Messaging Labs Uploads Medications Community Refer a…" at bounding box center [738, 148] width 1460 height 2407
click at [464, 275] on li "None" at bounding box center [731, 271] width 711 height 35
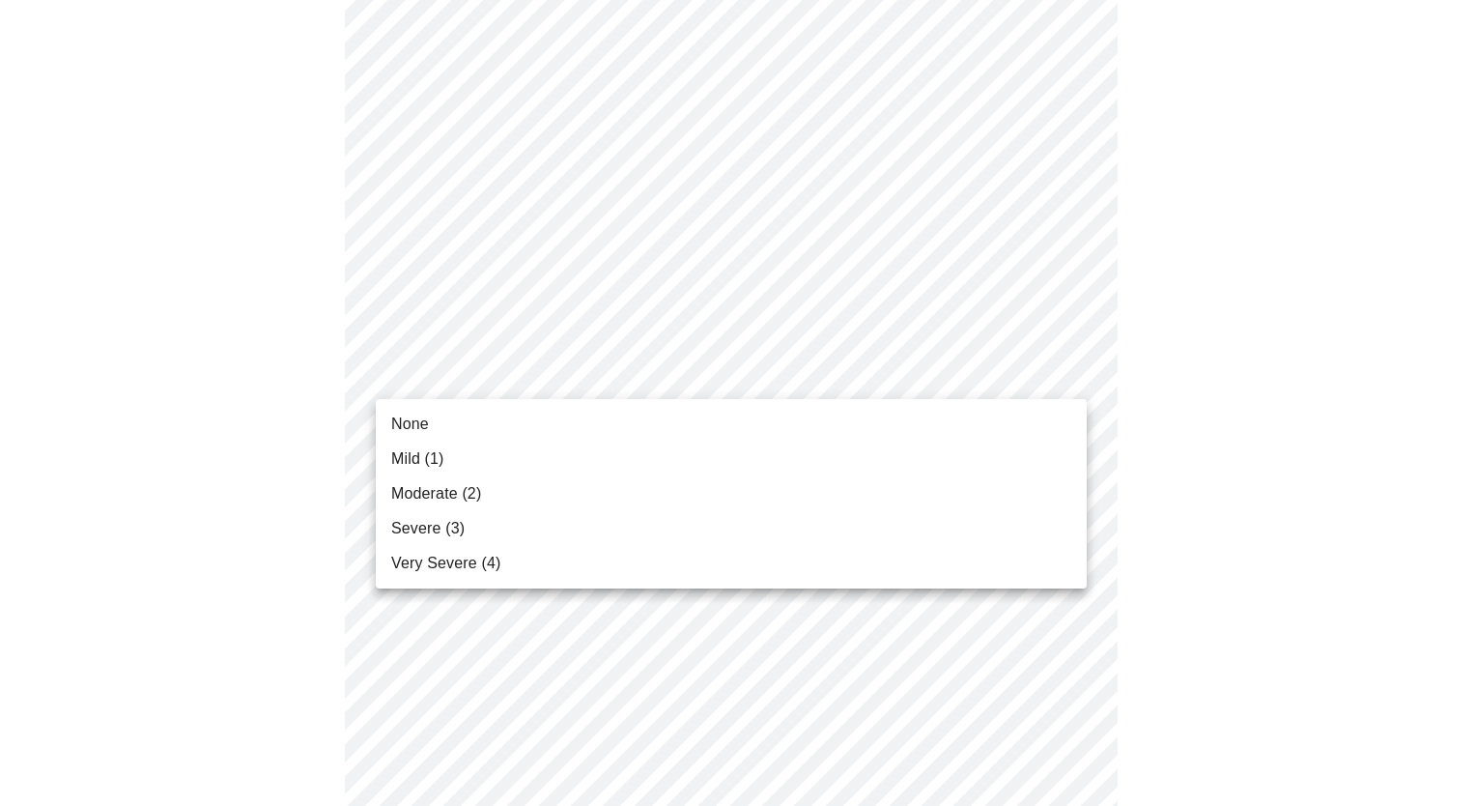
click at [781, 367] on body "MyMenopauseRx Appointments Messaging Labs Uploads Medications Community Refer a…" at bounding box center [738, 135] width 1460 height 2380
click at [612, 494] on li "Moderate (2)" at bounding box center [731, 493] width 711 height 35
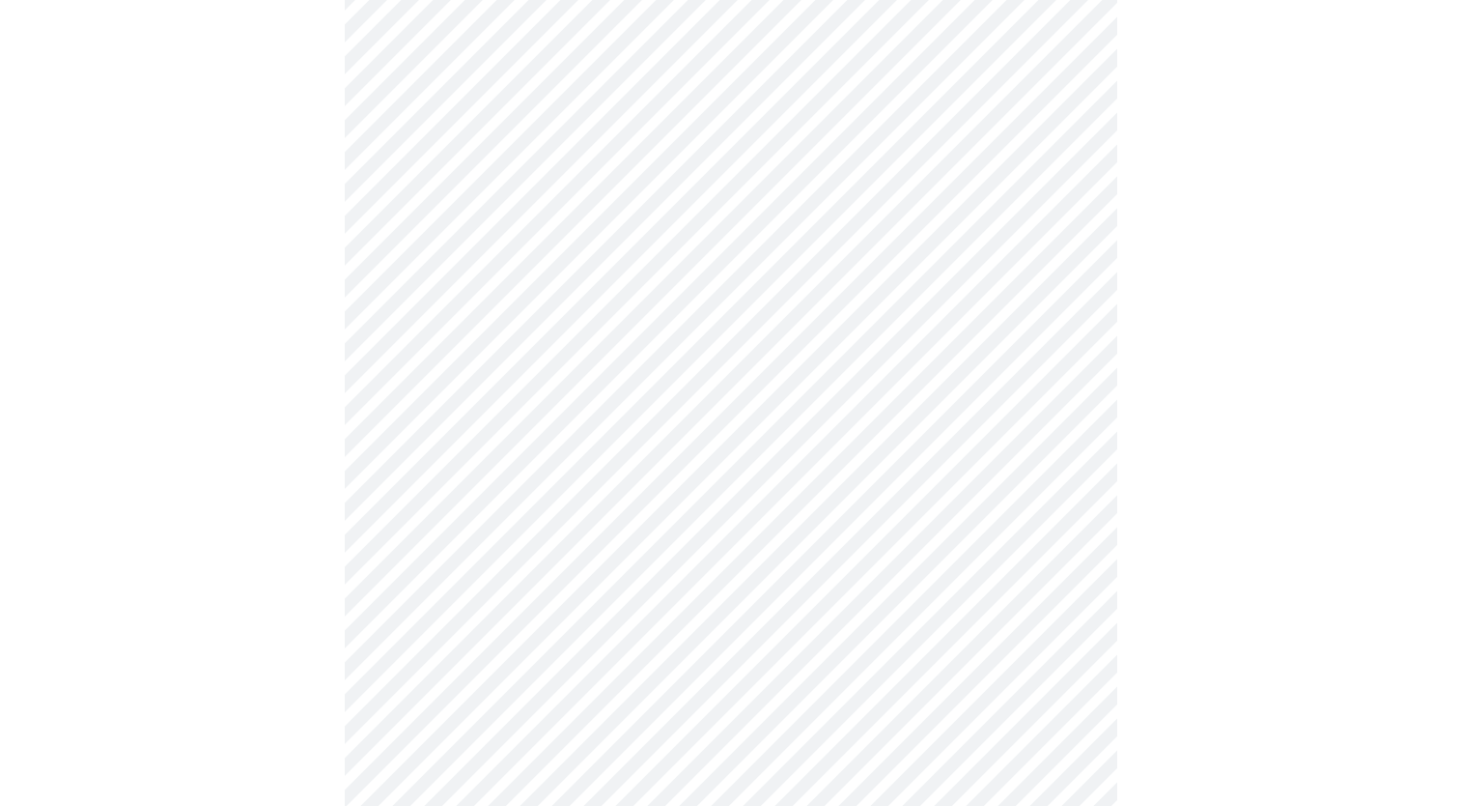
scroll to position [1256, 0]
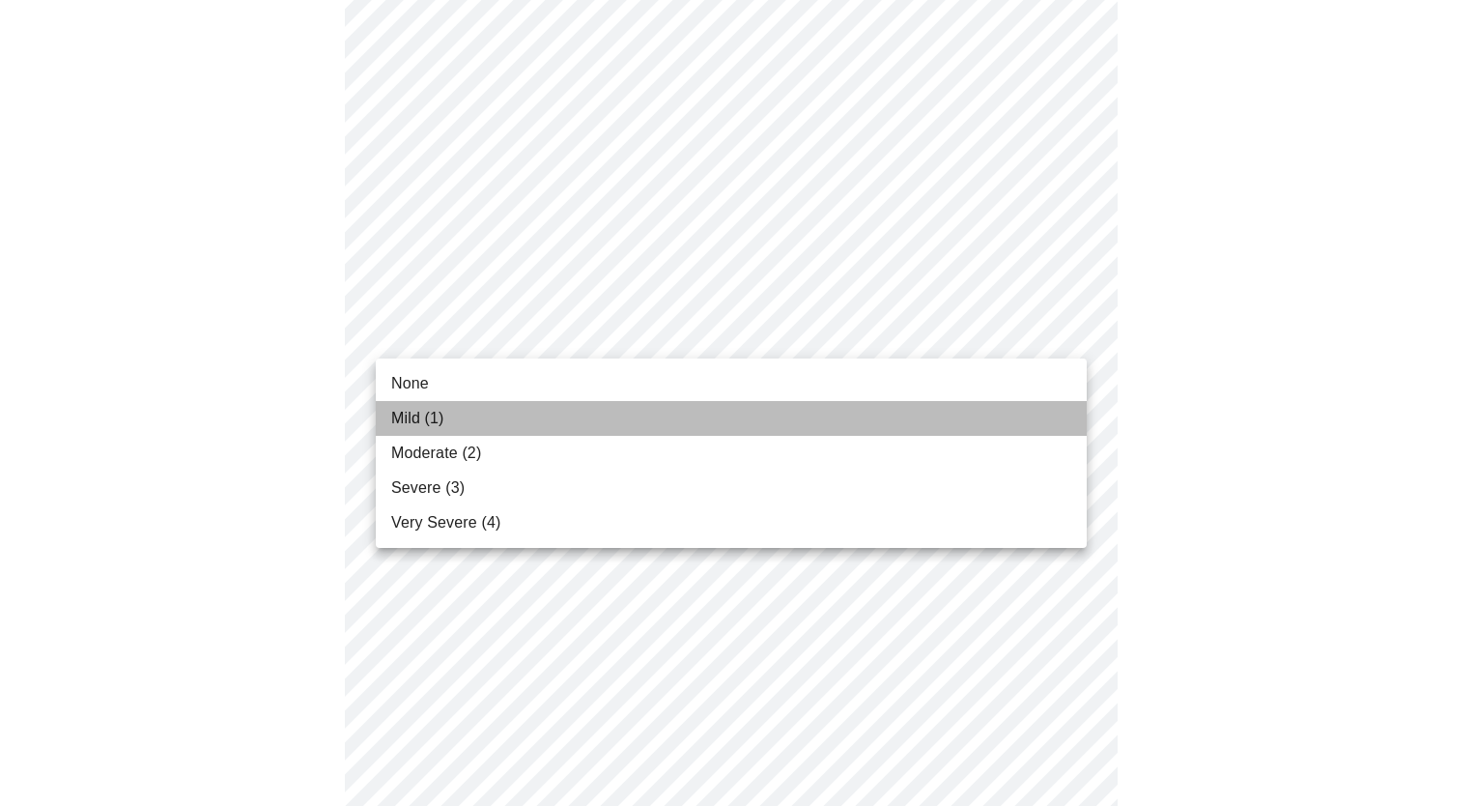
click at [524, 411] on li "Mild (1)" at bounding box center [731, 418] width 711 height 35
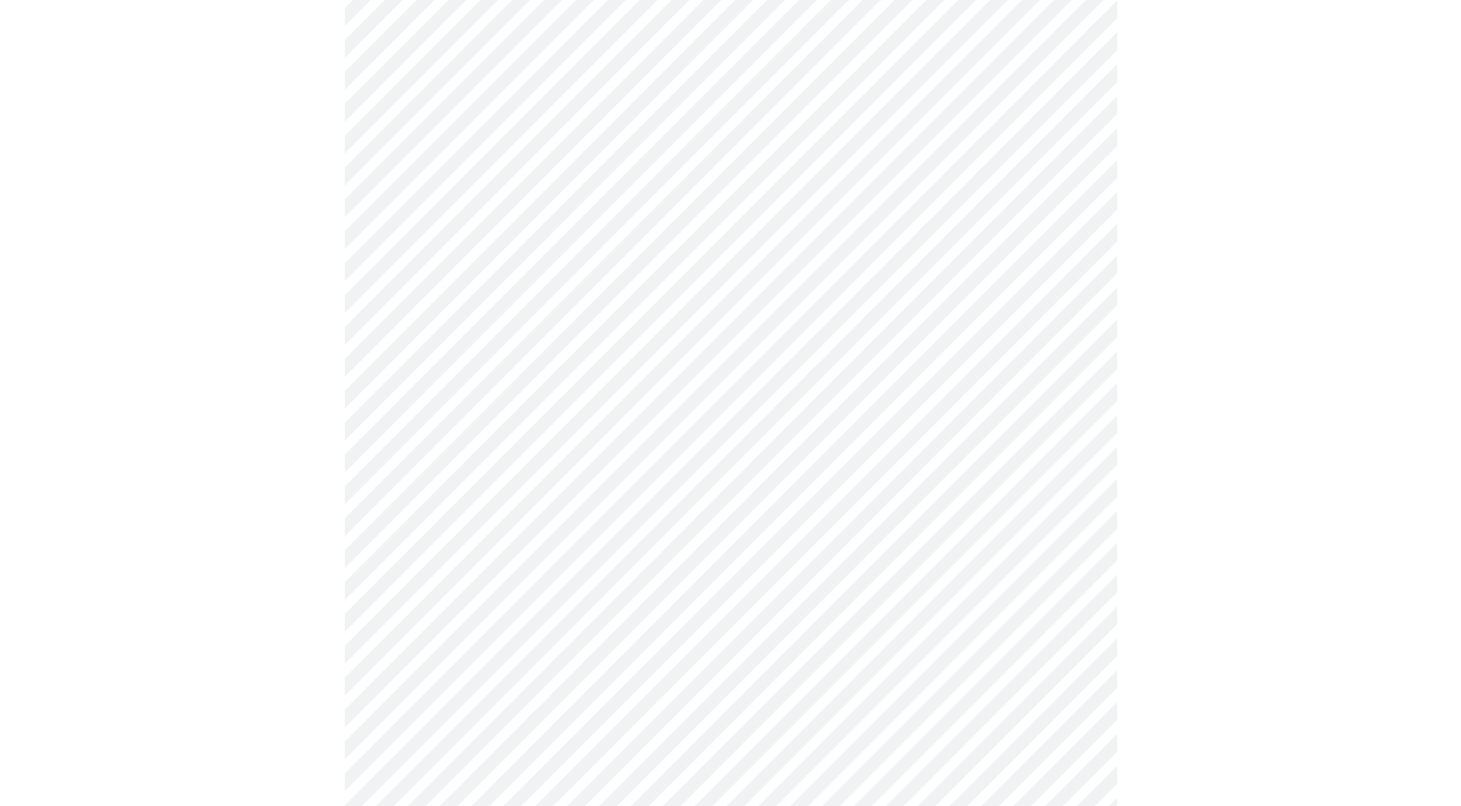
scroll to position [1449, 0]
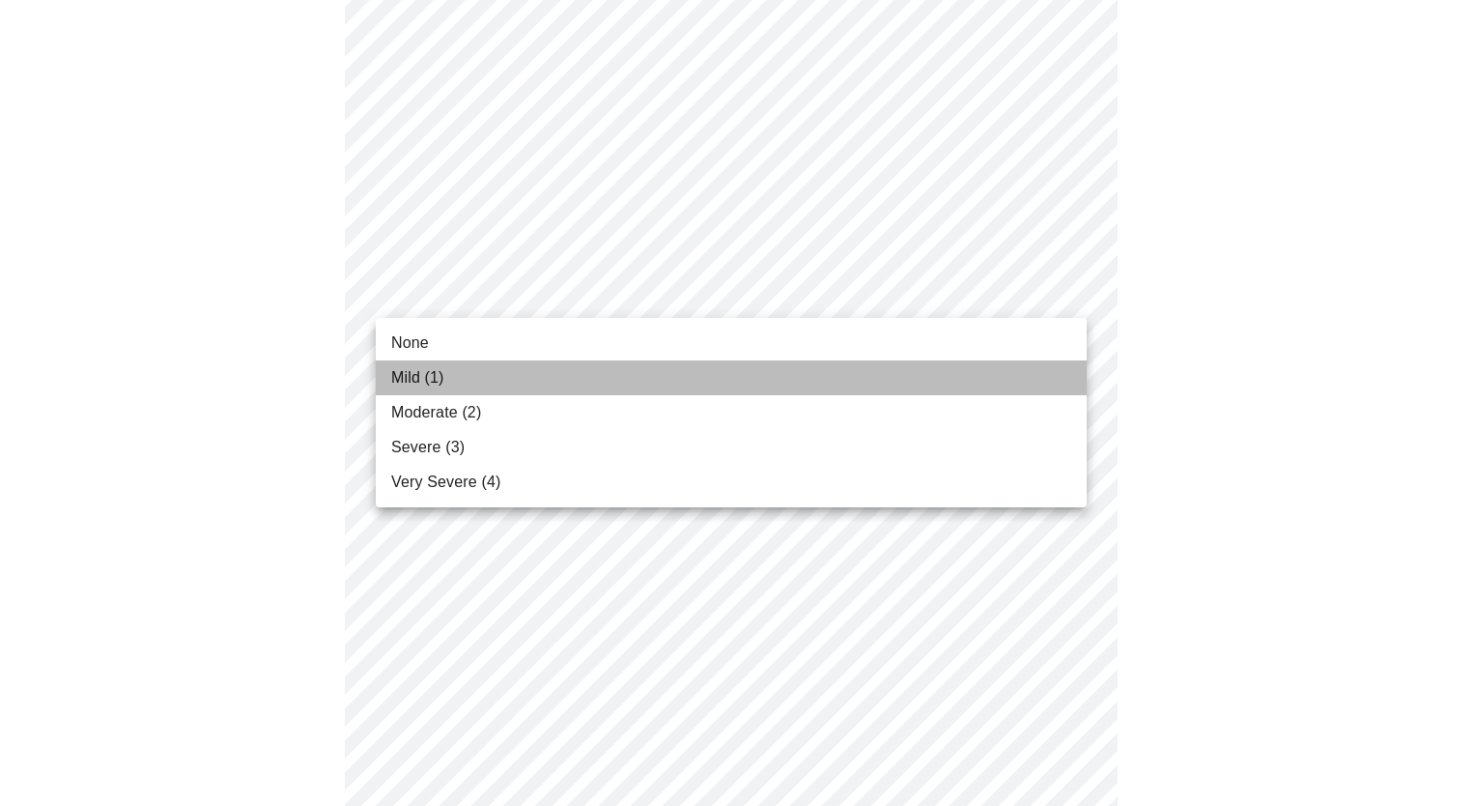
click at [490, 363] on li "Mild (1)" at bounding box center [731, 377] width 711 height 35
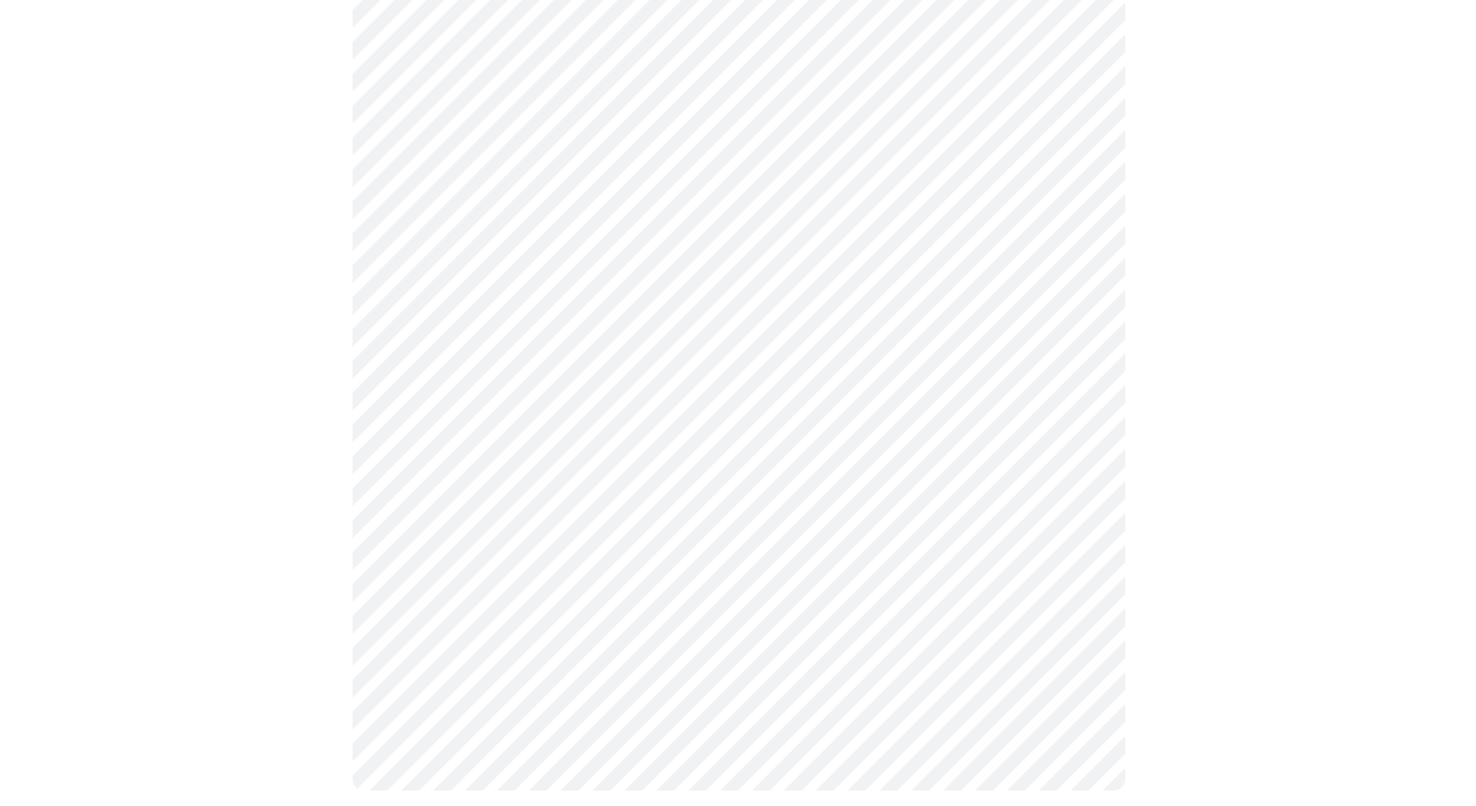
scroll to position [1493, 0]
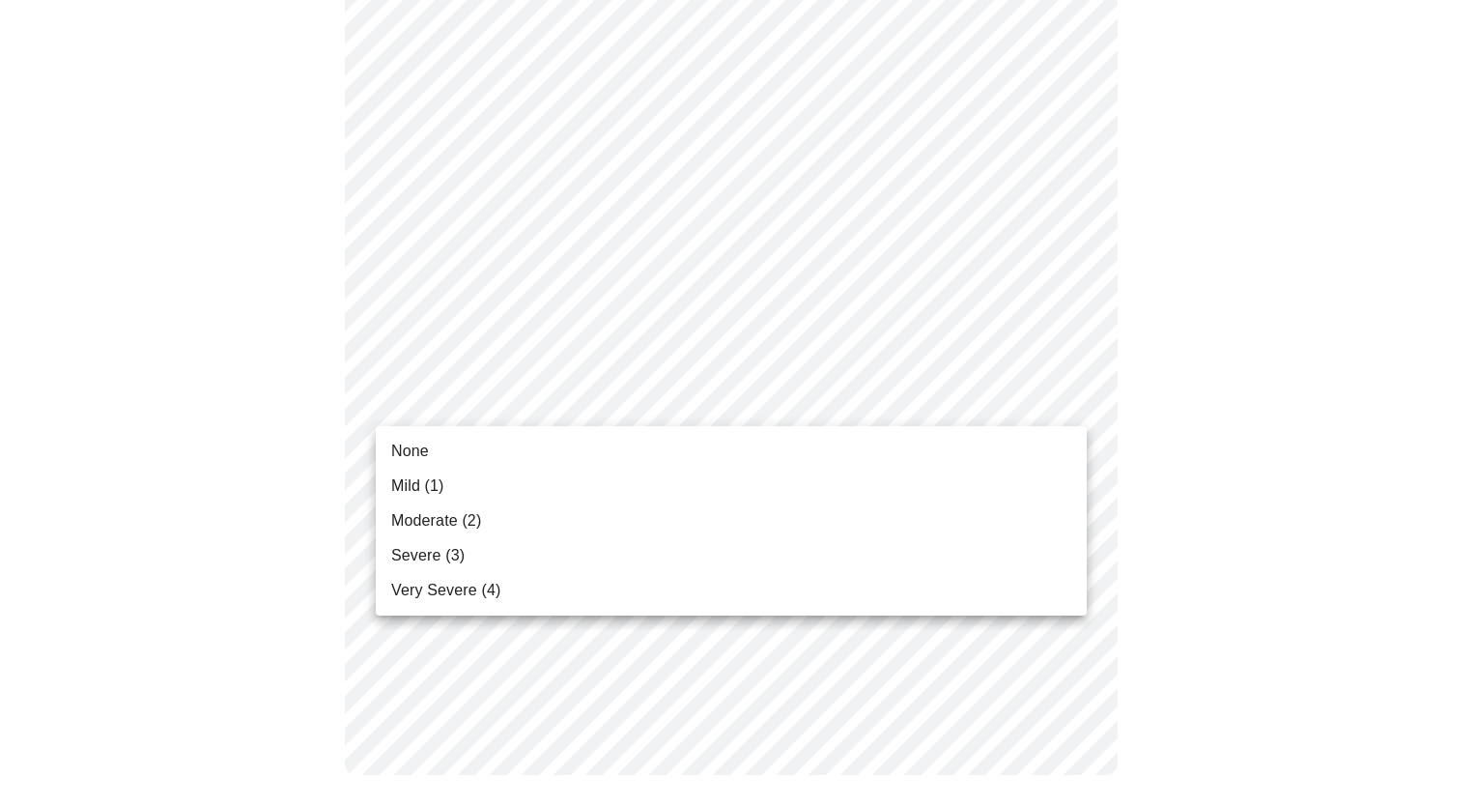
click at [682, 451] on li "None" at bounding box center [731, 451] width 711 height 35
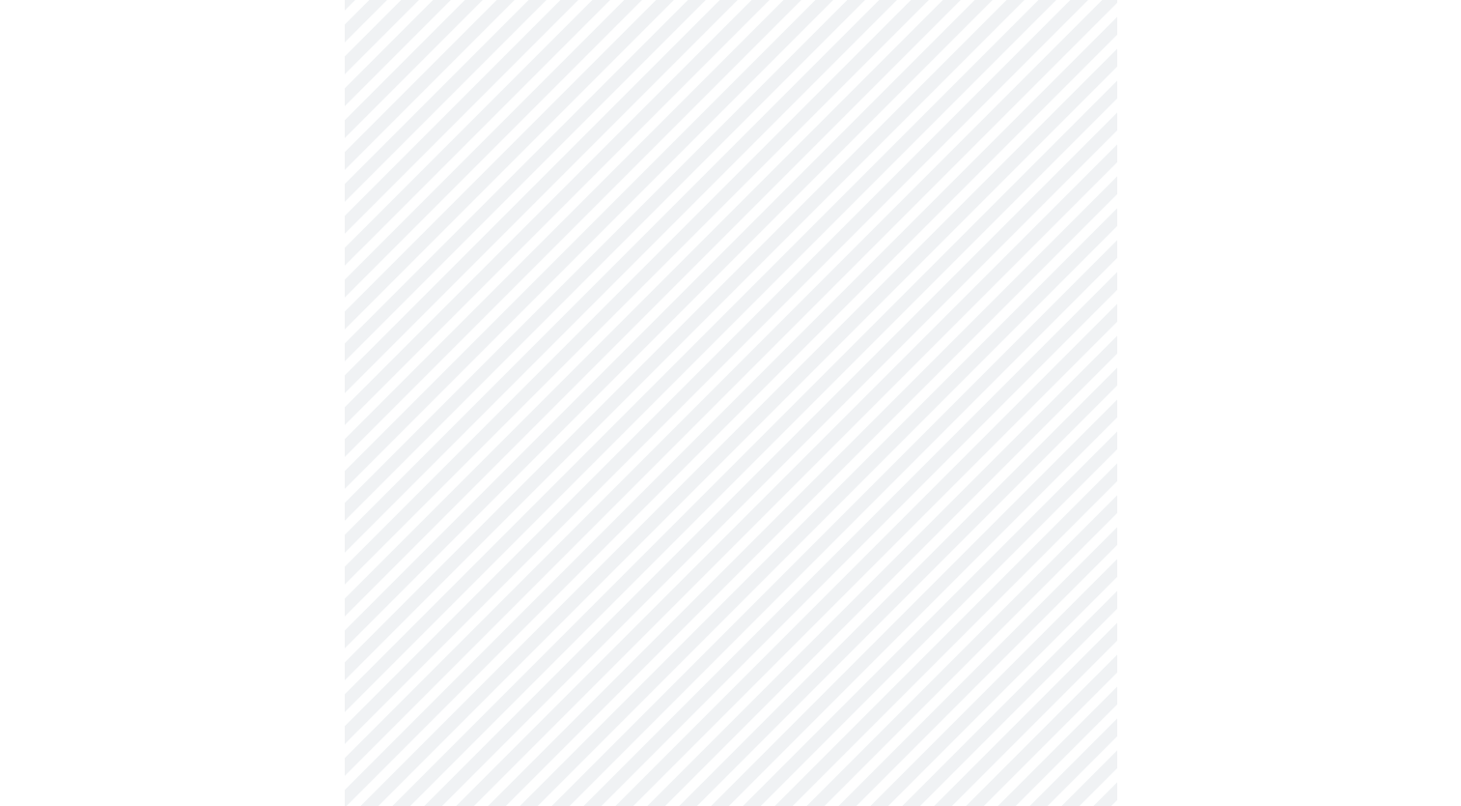
scroll to position [773, 0]
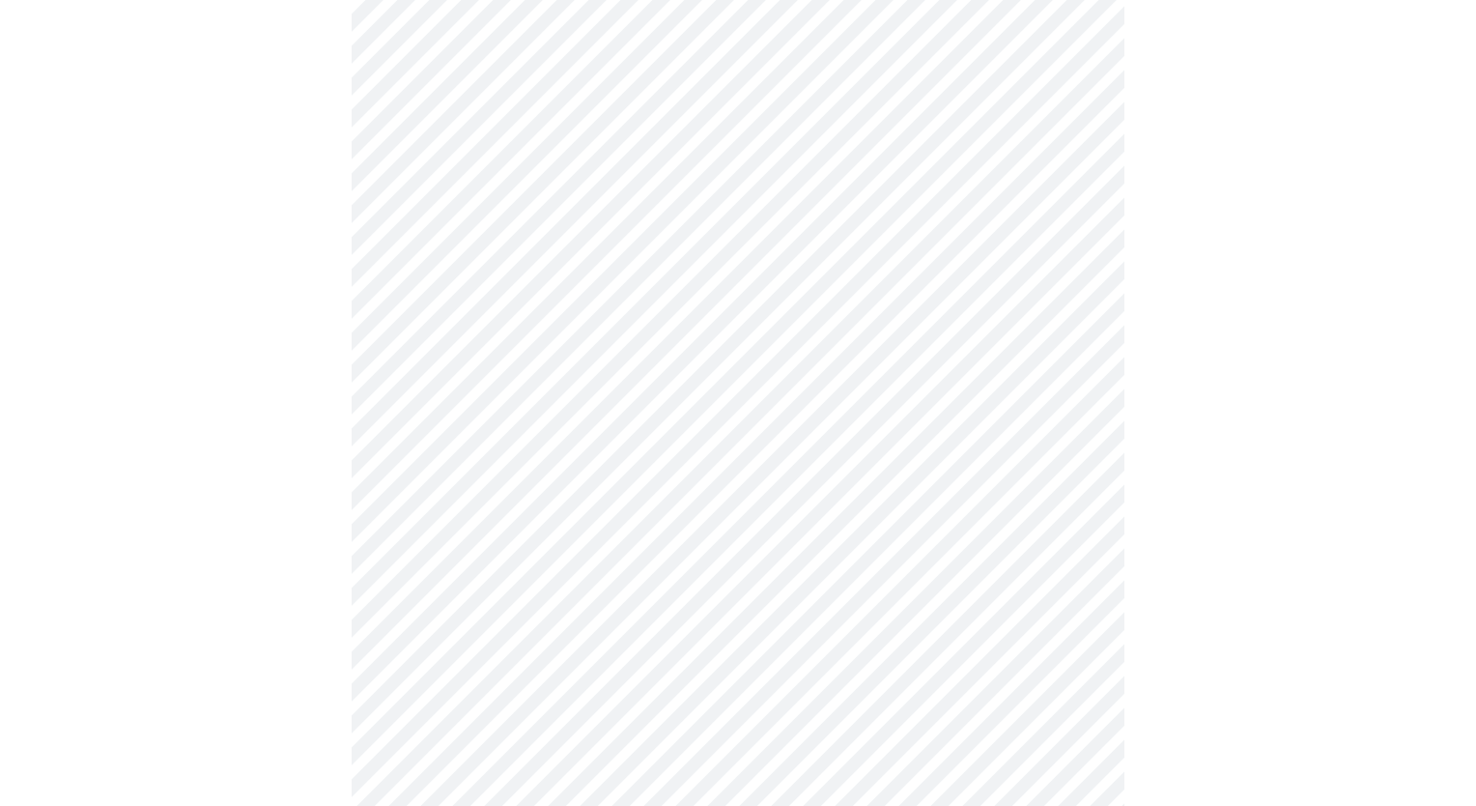
click at [1007, 404] on body "MyMenopauseRx Appointments Messaging Labs Uploads Medications Community Refer a…" at bounding box center [738, 188] width 1460 height 1907
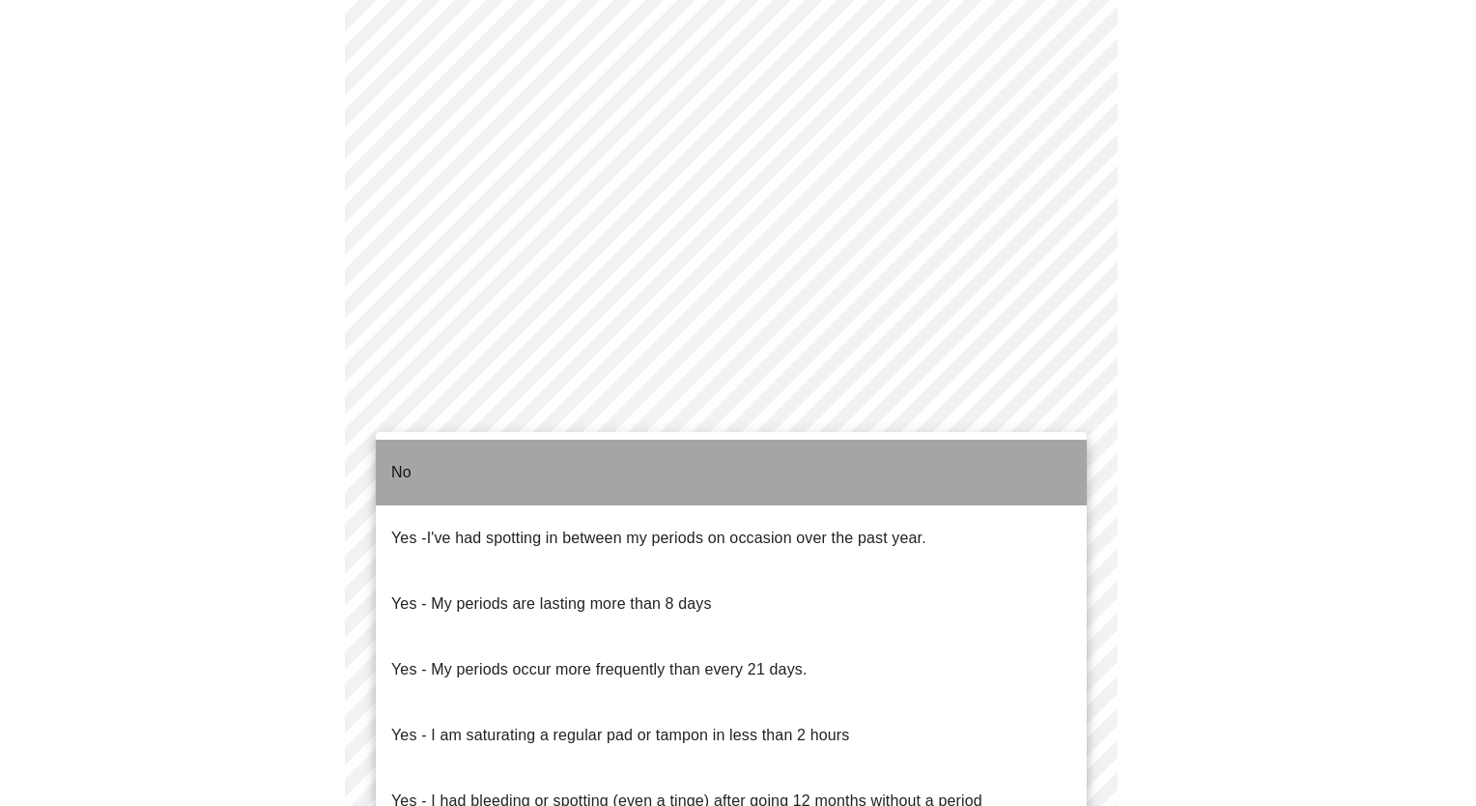
click at [460, 454] on li "No" at bounding box center [731, 472] width 711 height 66
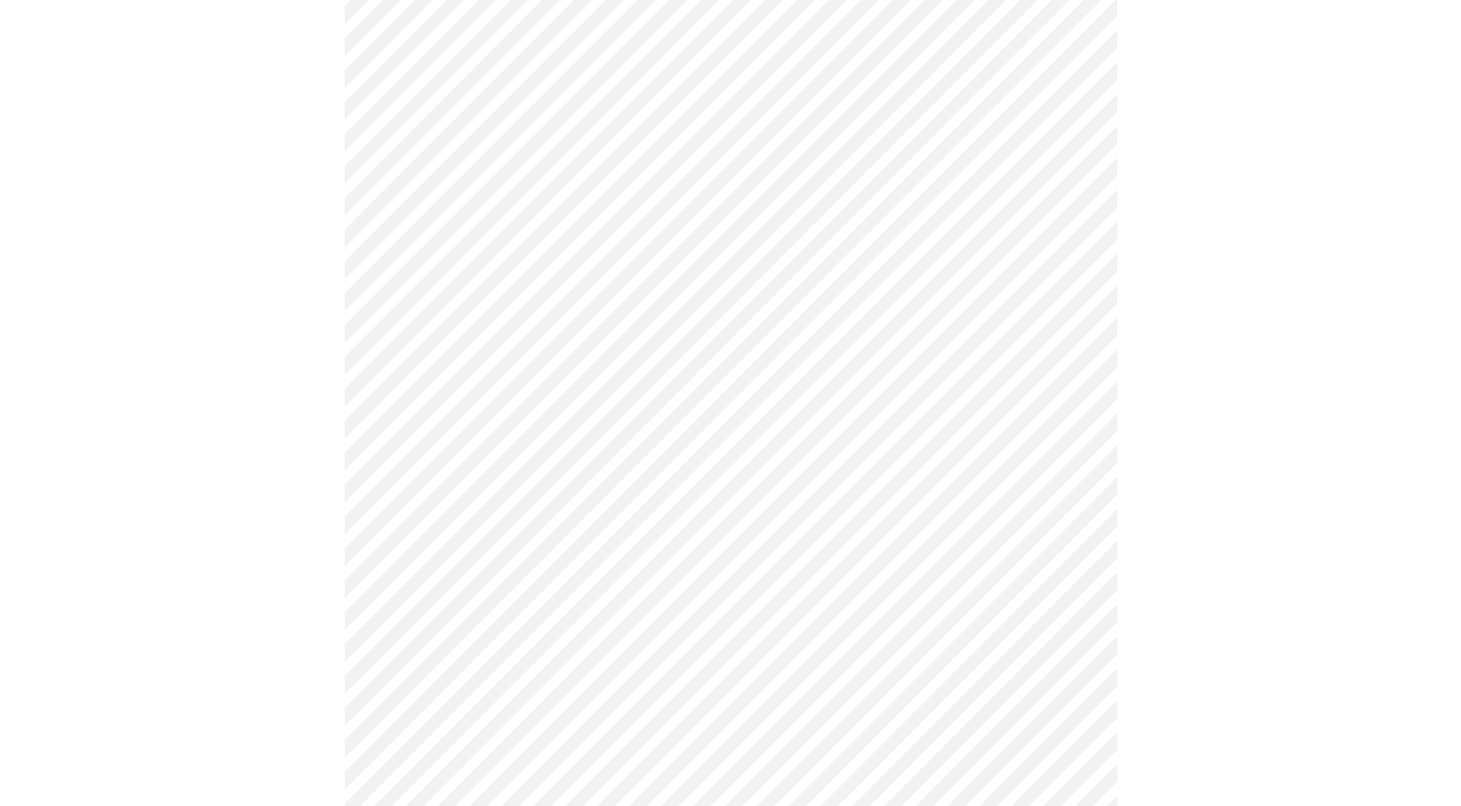
scroll to position [1062, 0]
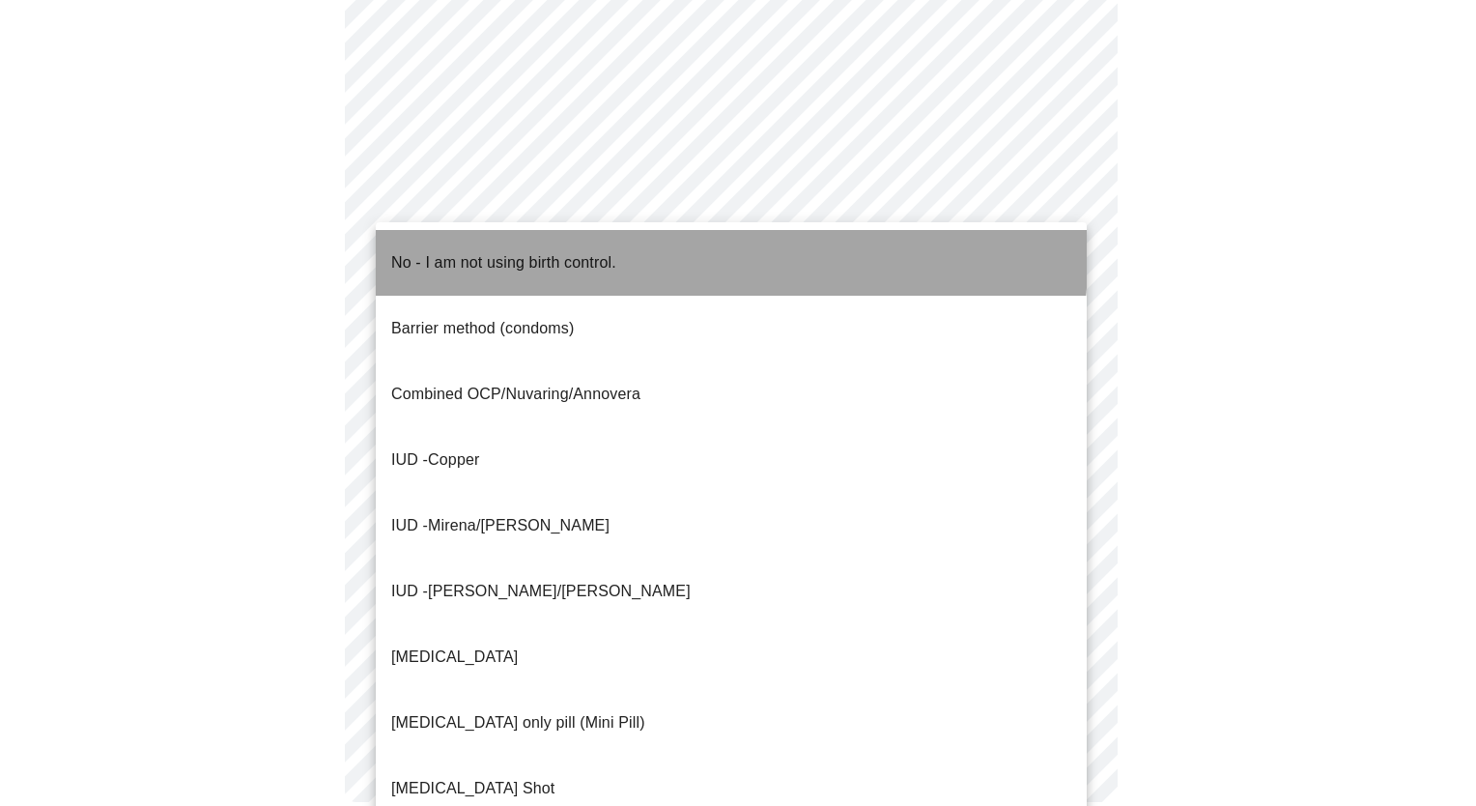
click at [616, 251] on p "No - I am not using birth control." at bounding box center [503, 262] width 225 height 23
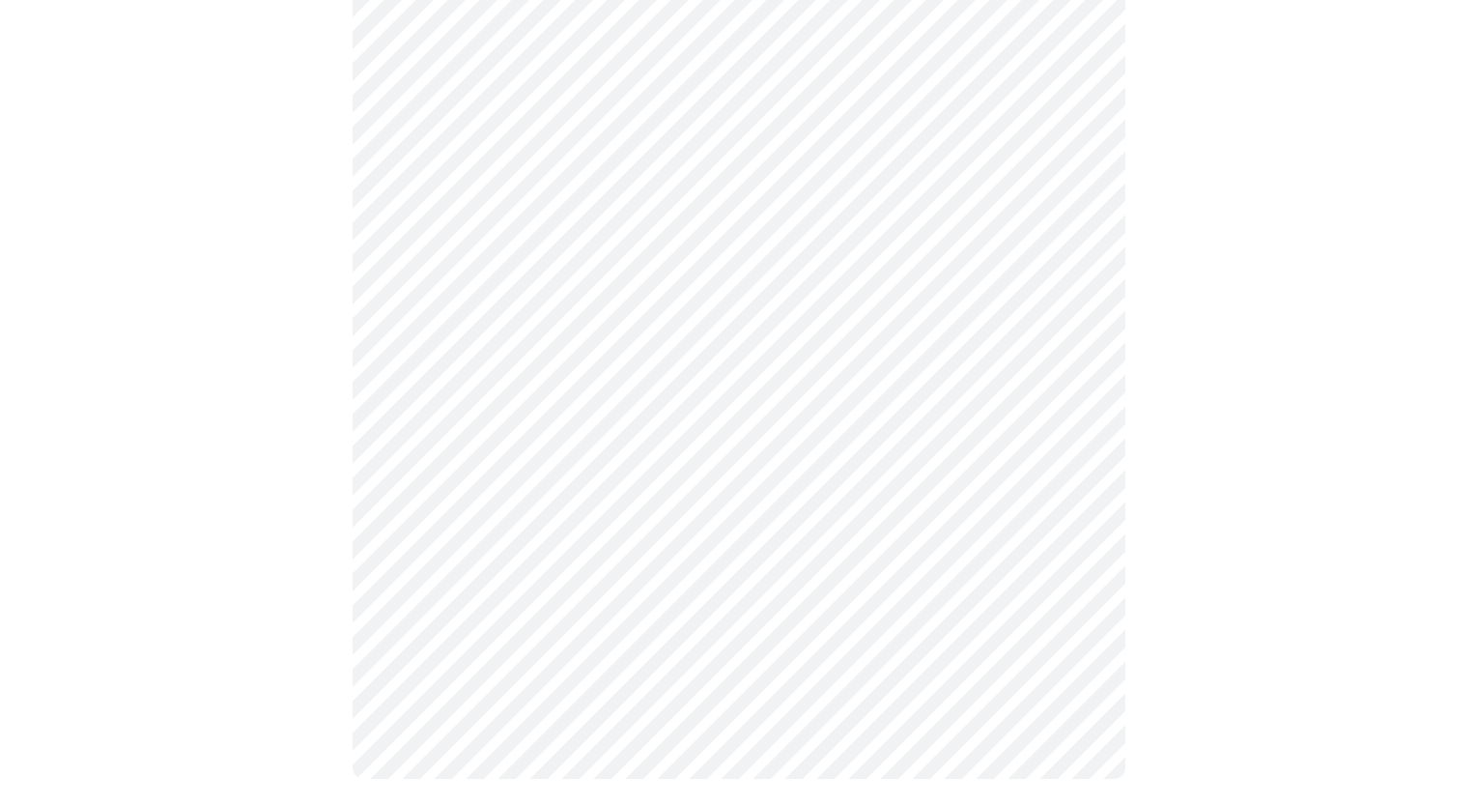
scroll to position [1078, 0]
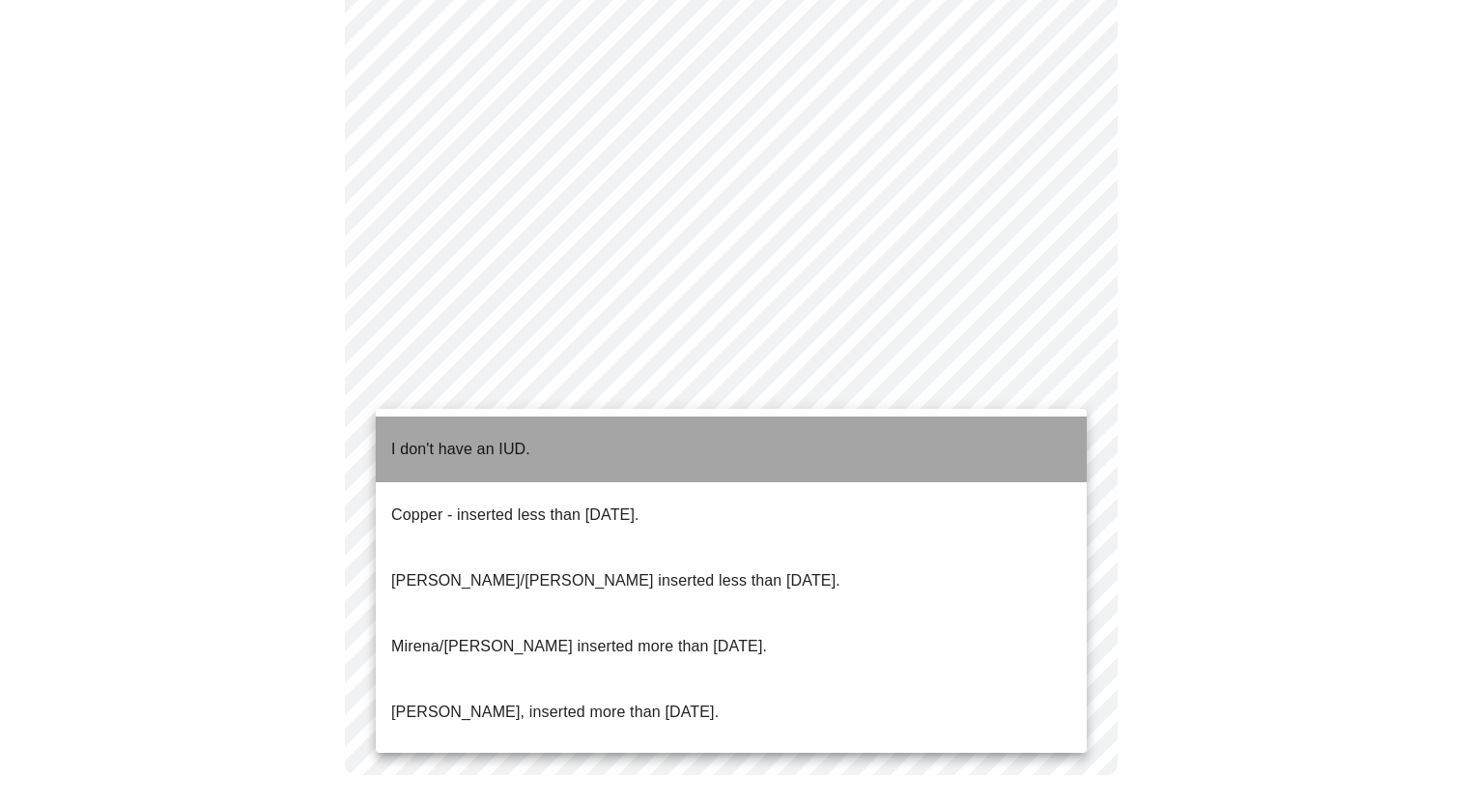
click at [582, 428] on li "I don't have an IUD." at bounding box center [731, 449] width 711 height 66
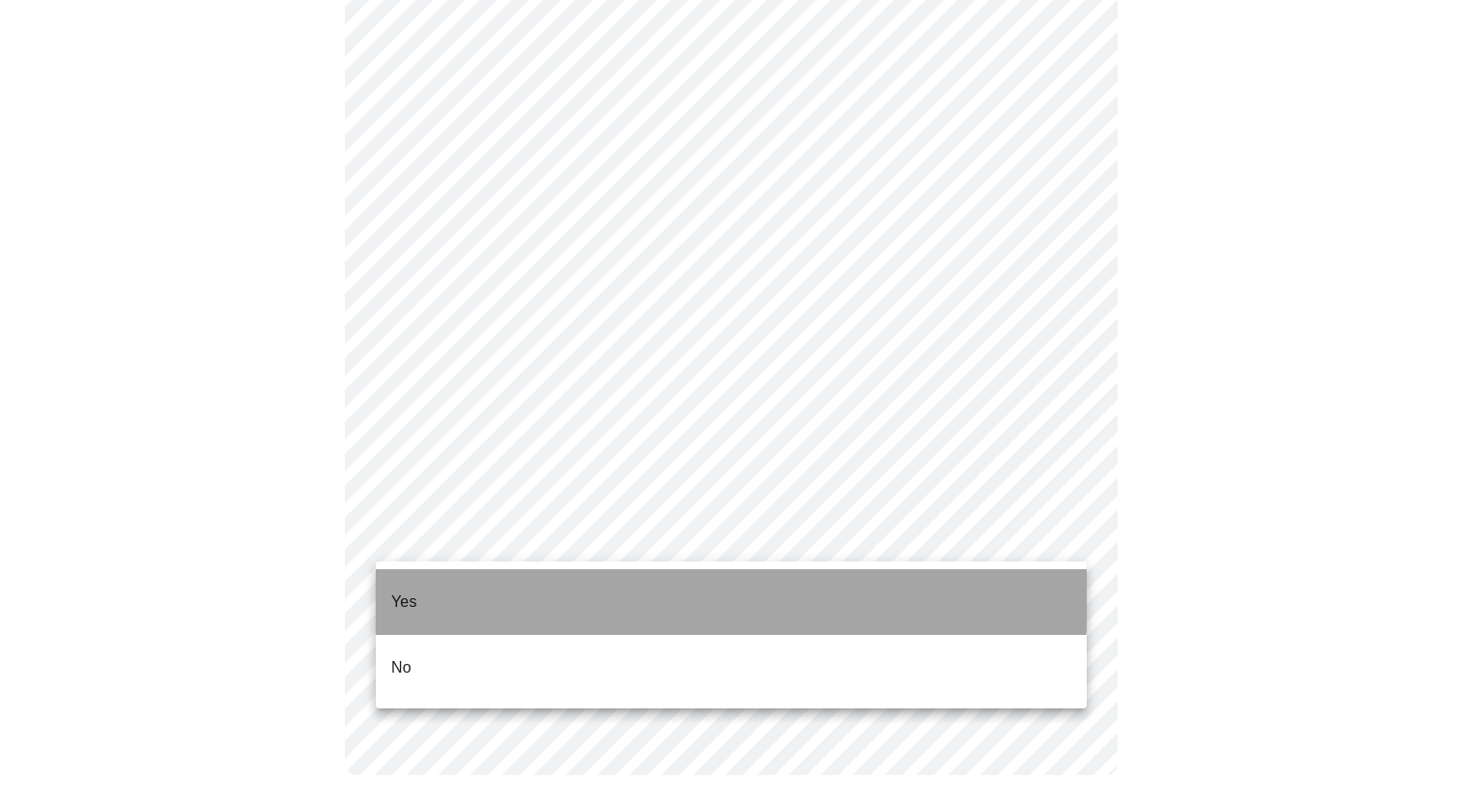
click at [639, 587] on li "Yes" at bounding box center [731, 602] width 711 height 66
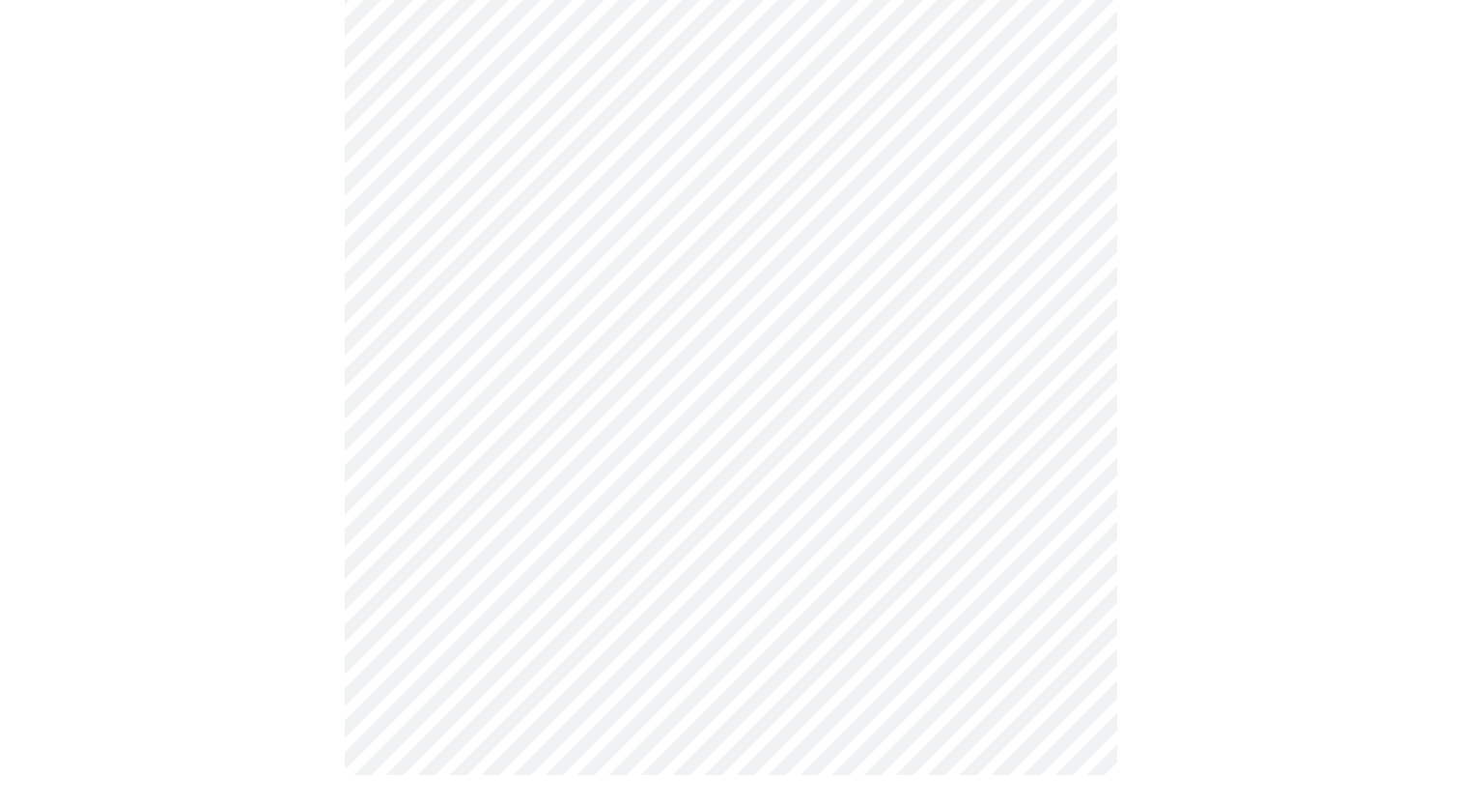
scroll to position [0, 0]
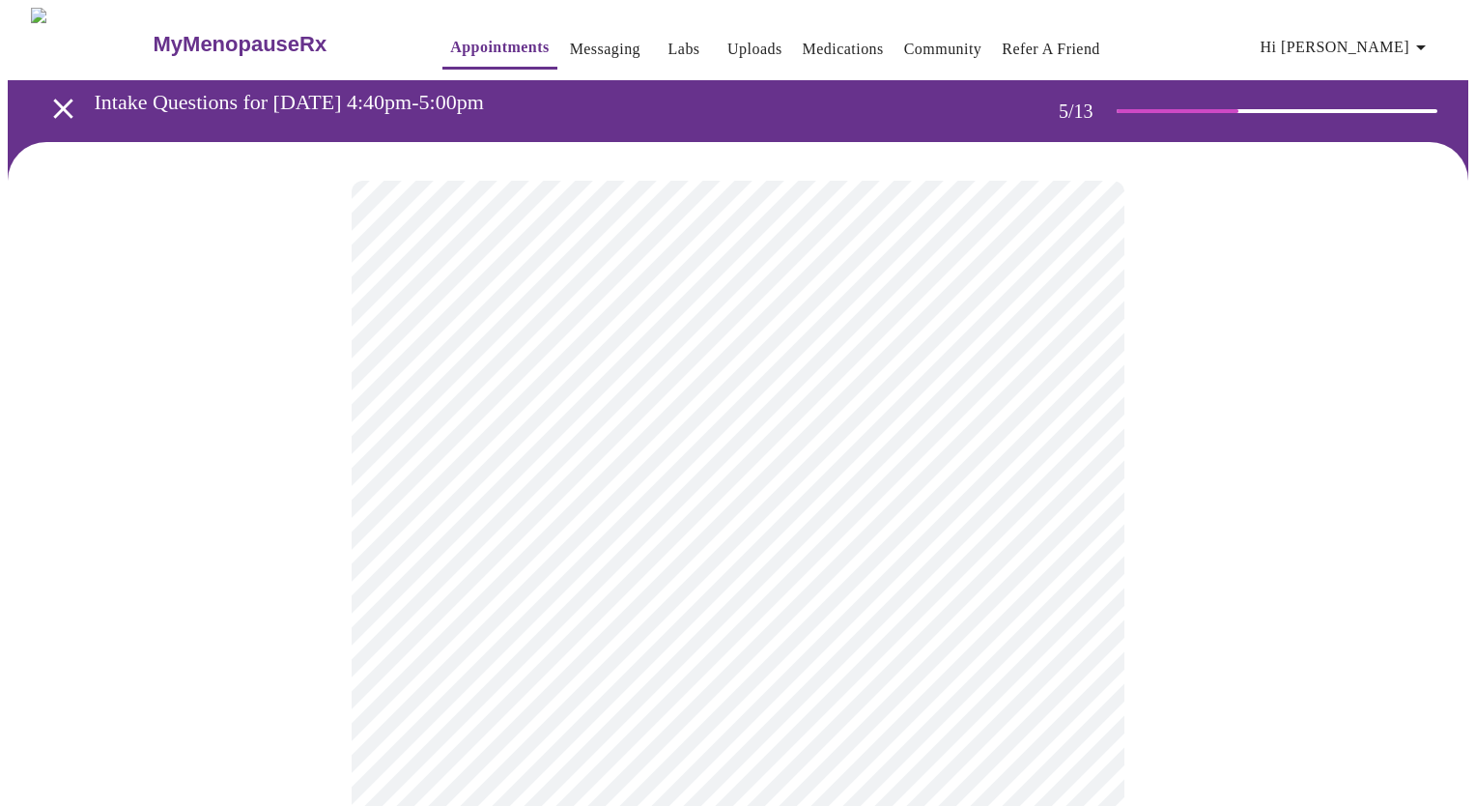
click at [895, 508] on body "MyMenopauseRx Appointments Messaging Labs Uploads Medications Community Refer a…" at bounding box center [738, 790] width 1460 height 1565
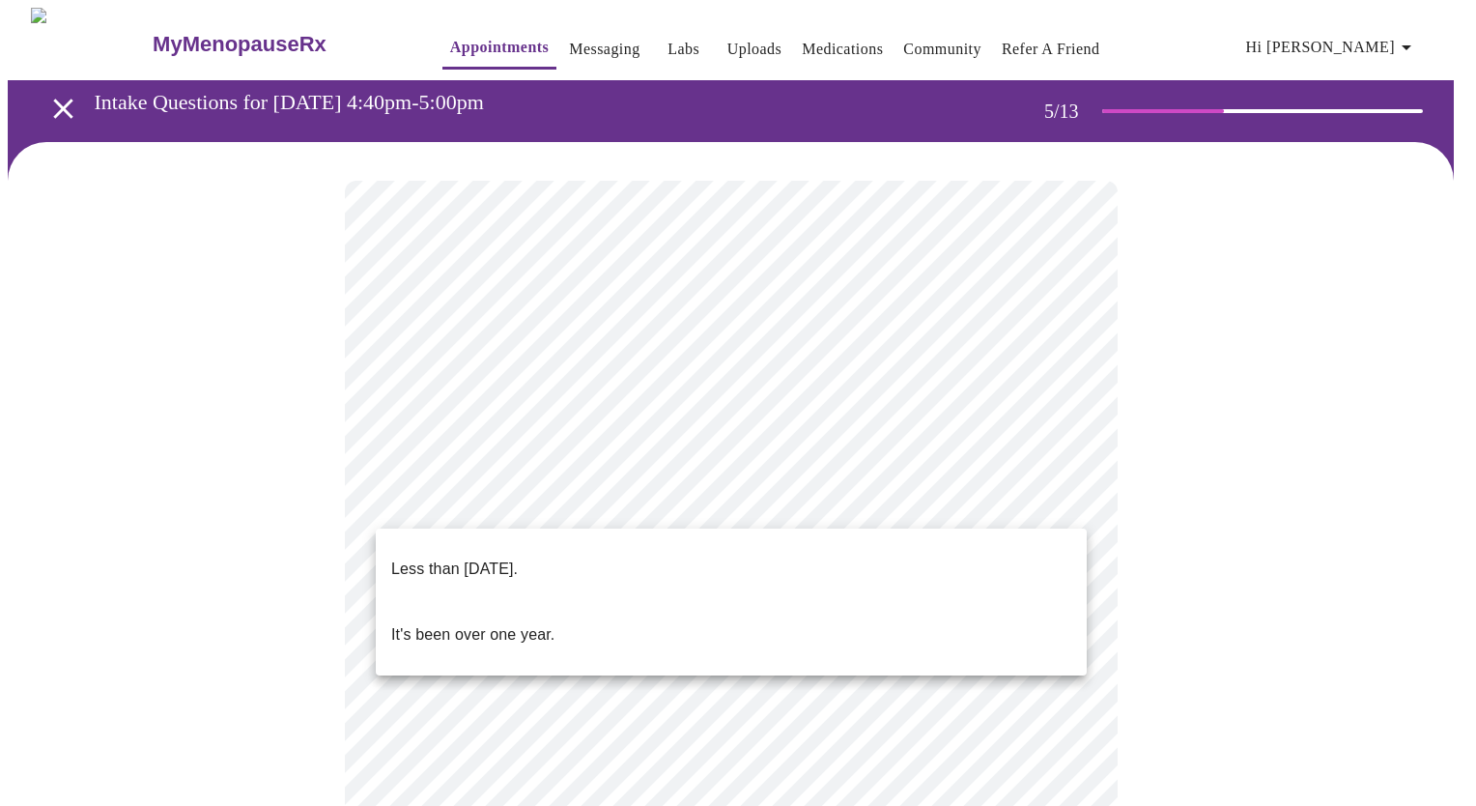
click at [717, 560] on li "Less than [DATE]." at bounding box center [731, 569] width 711 height 66
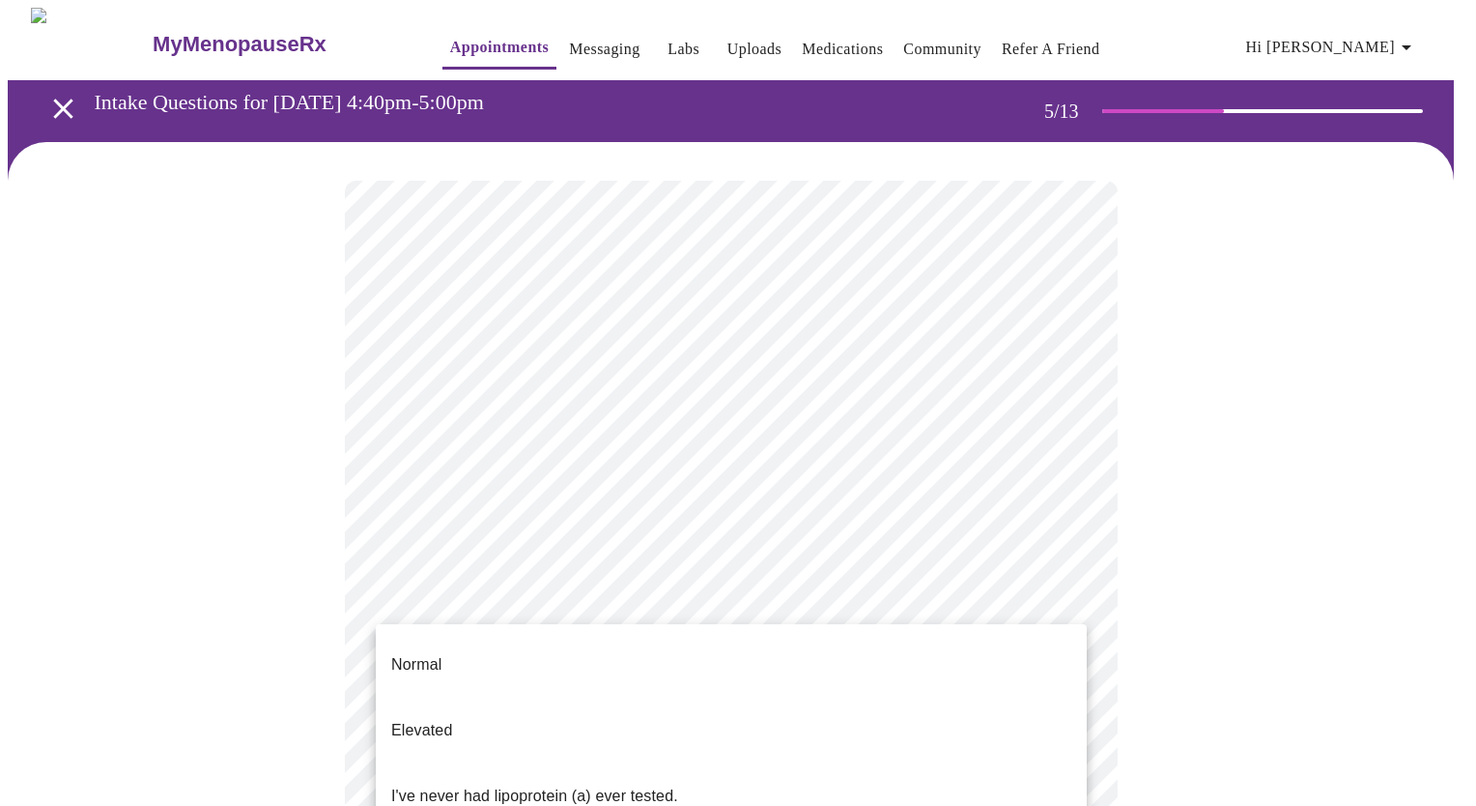
click at [922, 672] on body "MyMenopauseRx Appointments Messaging Labs Uploads Medications Community Refer a…" at bounding box center [738, 784] width 1460 height 1553
click at [1205, 606] on div at bounding box center [738, 403] width 1476 height 806
click at [1038, 665] on body "MyMenopauseRx Appointments Messaging Labs Uploads Medications Community Refer a…" at bounding box center [738, 784] width 1460 height 1553
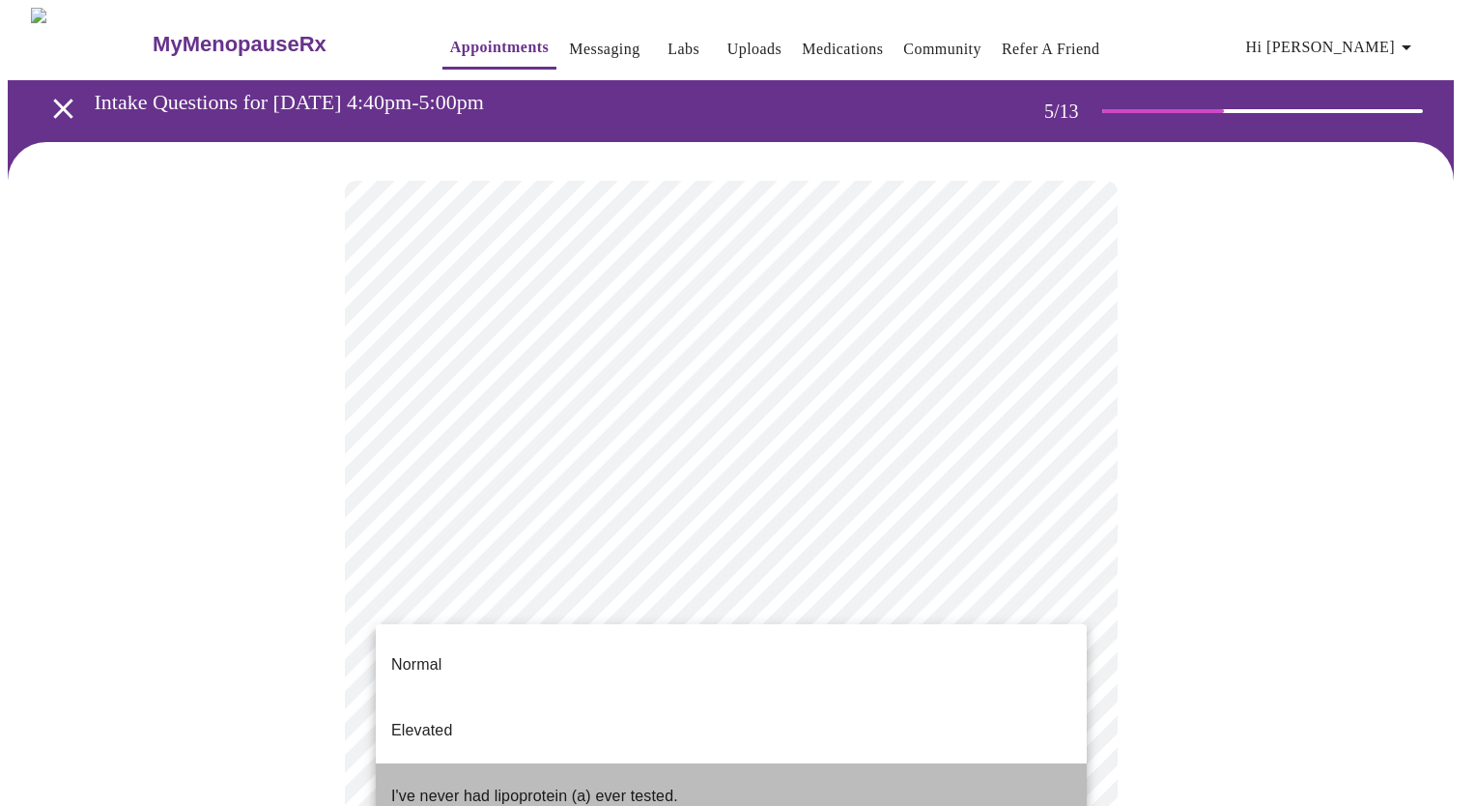
click at [773, 763] on li "I've never had lipoprotein (a) ever tested." at bounding box center [731, 796] width 711 height 66
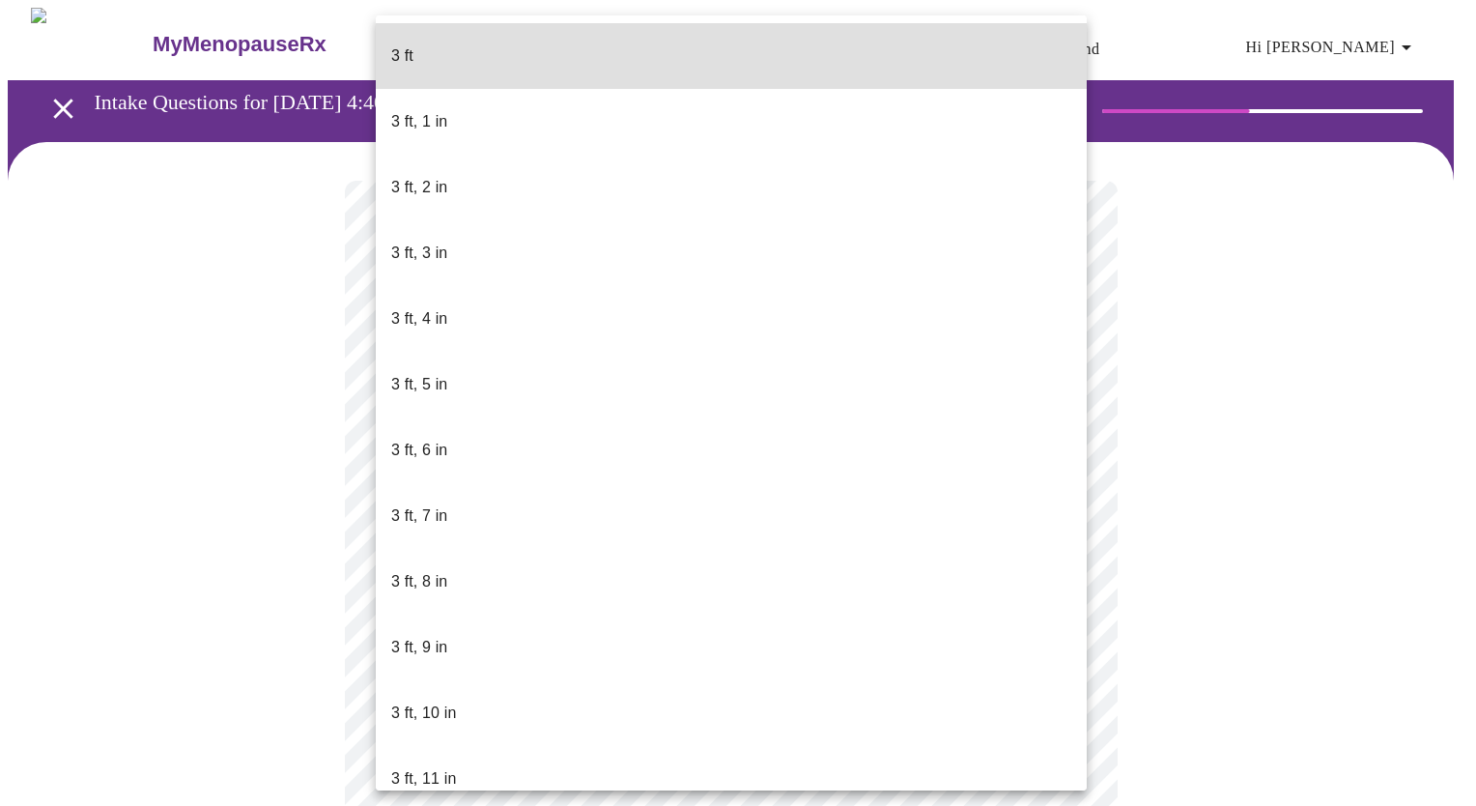
click at [583, 552] on body "MyMenopauseRx Appointments Messaging Labs Uploads Medications Community Refer a…" at bounding box center [738, 524] width 1460 height 1032
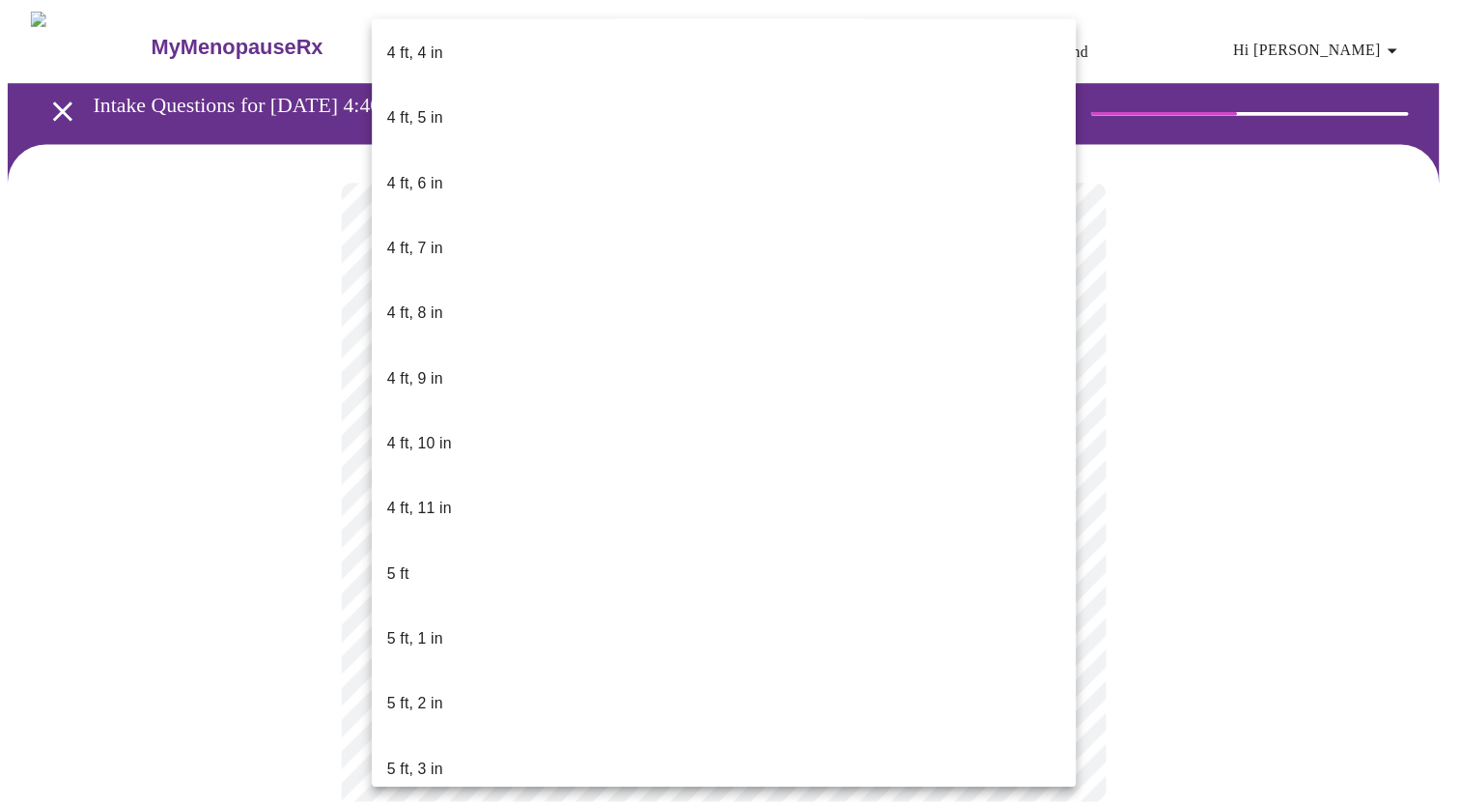
scroll to position [1062, 0]
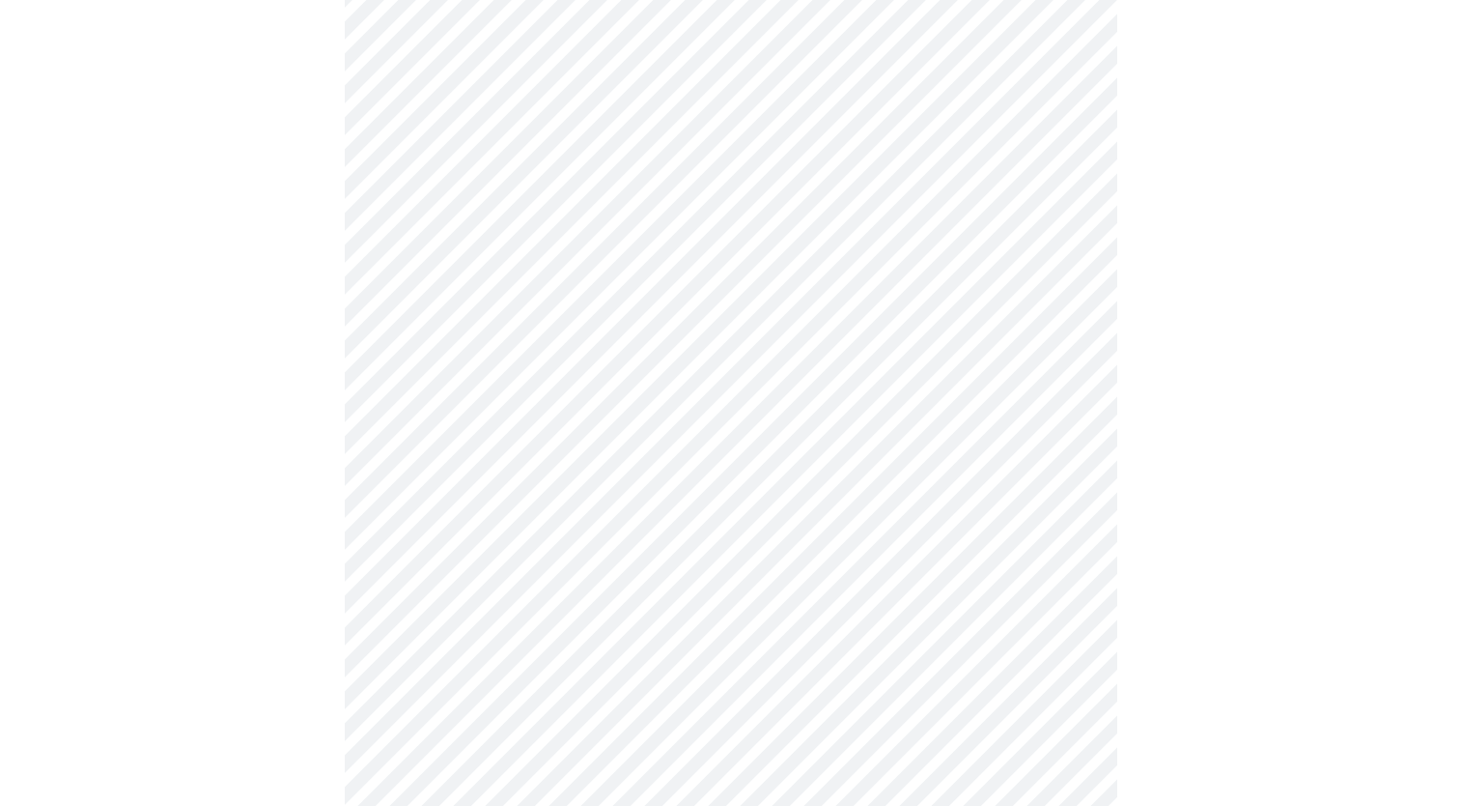
scroll to position [4733, 0]
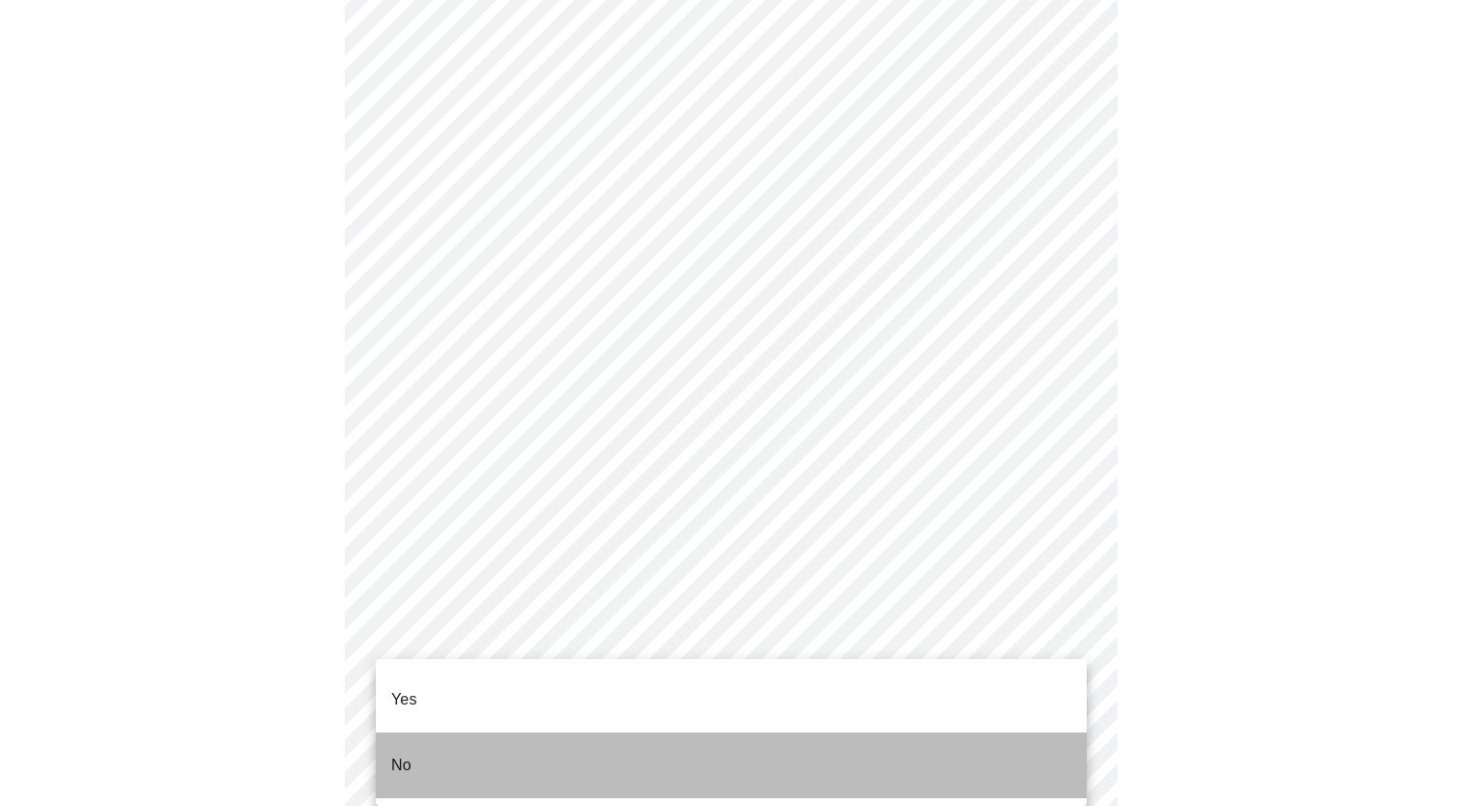
click at [524, 736] on li "No" at bounding box center [731, 765] width 711 height 66
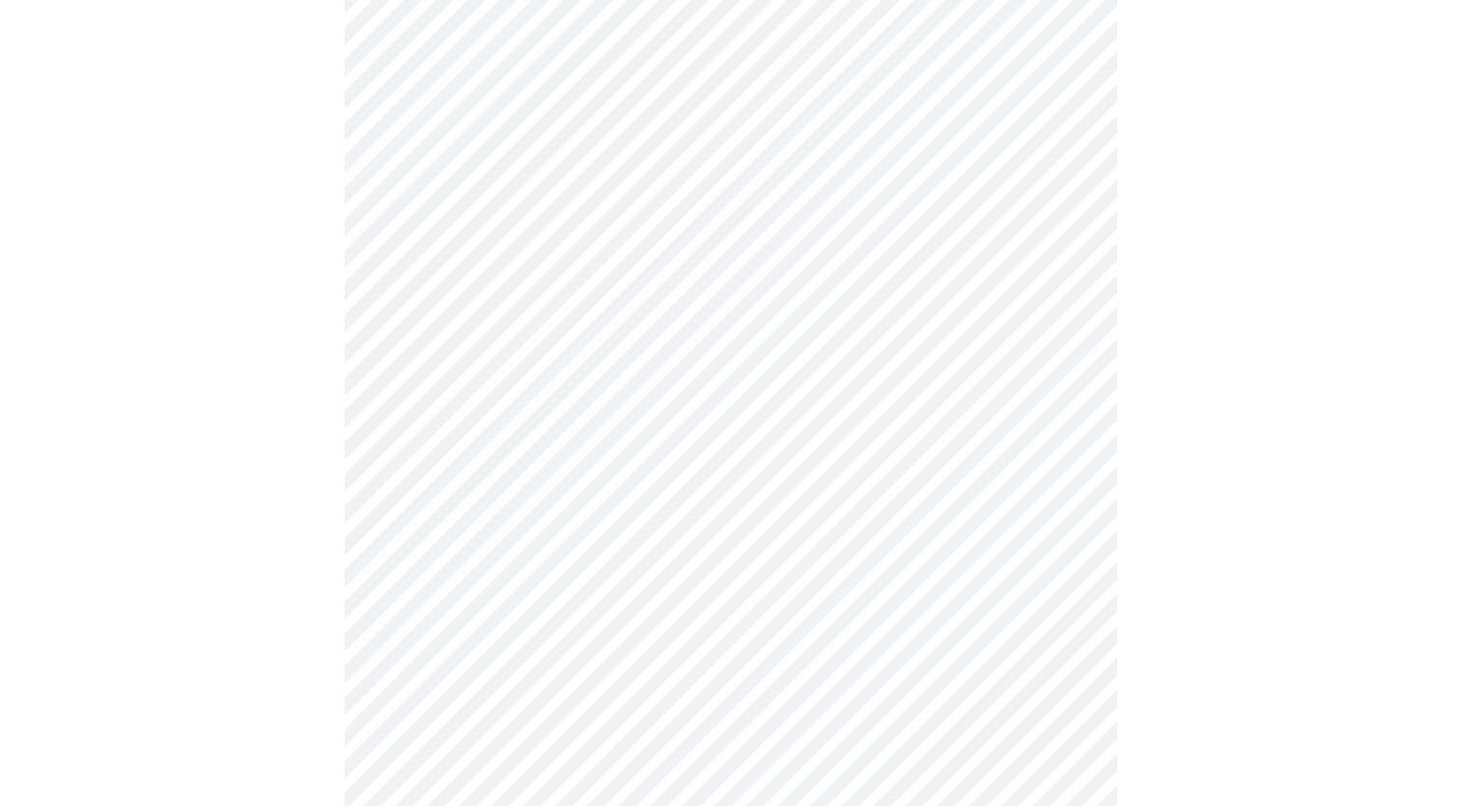
scroll to position [5023, 0]
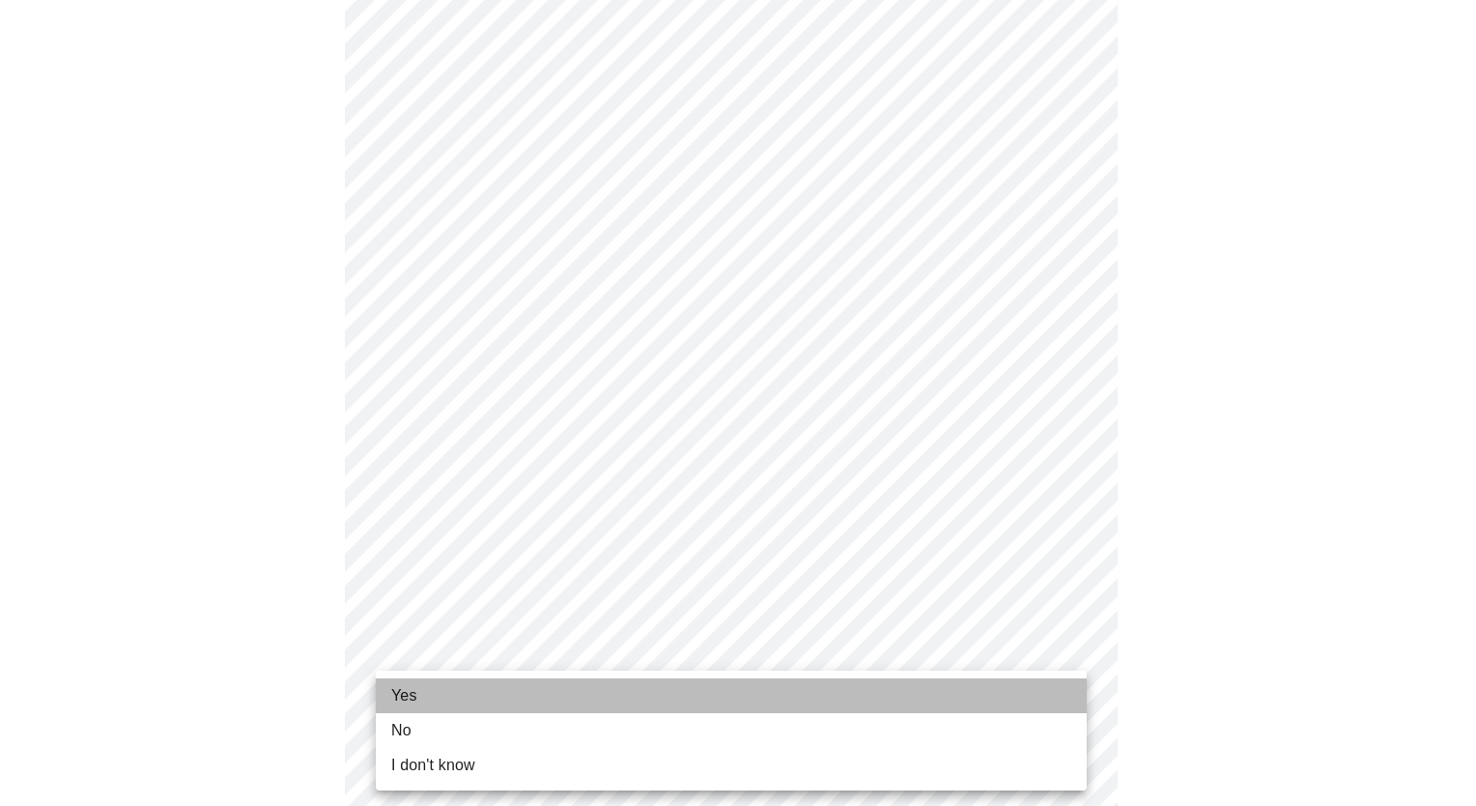
click at [580, 679] on li "Yes" at bounding box center [731, 695] width 711 height 35
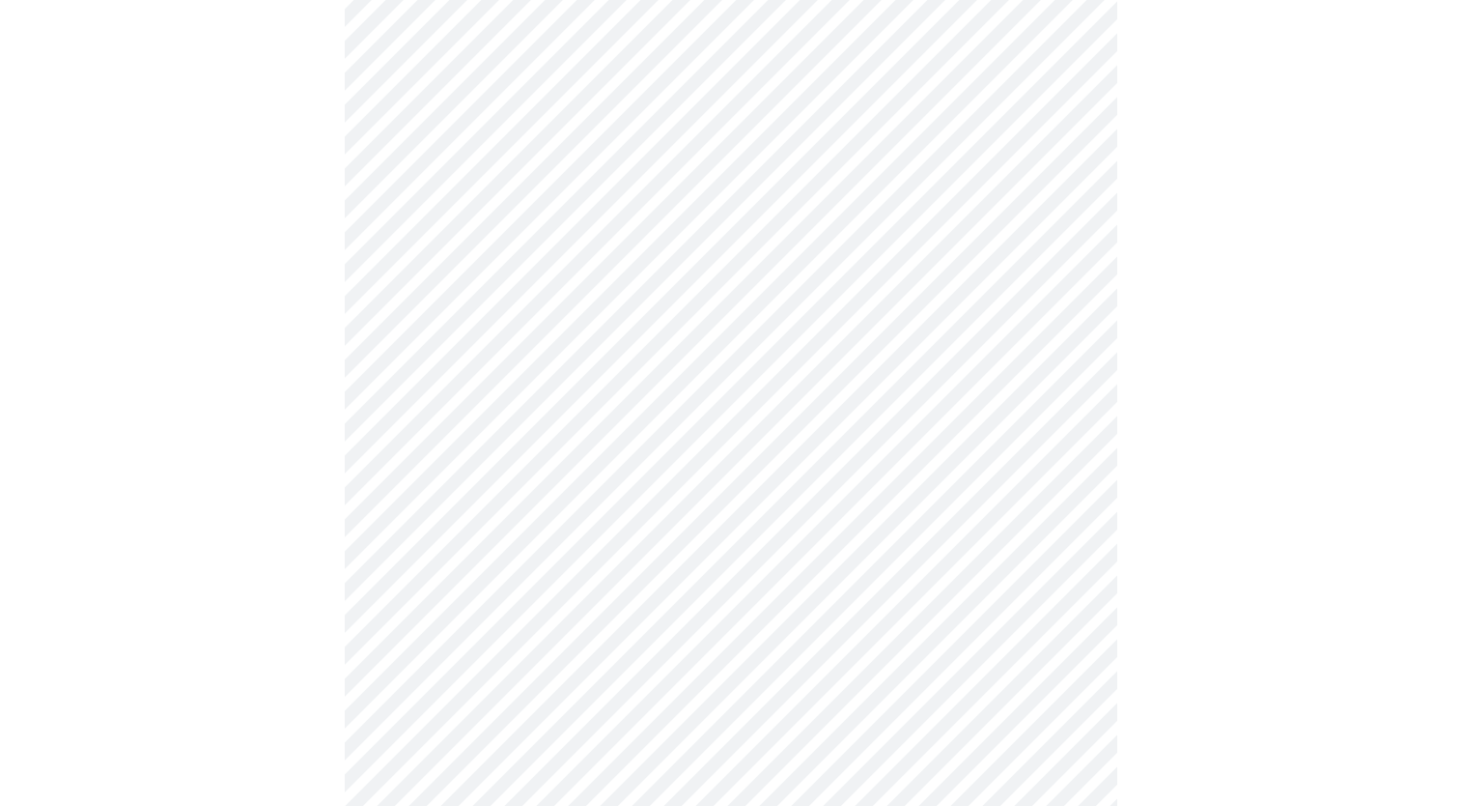
scroll to position [0, 0]
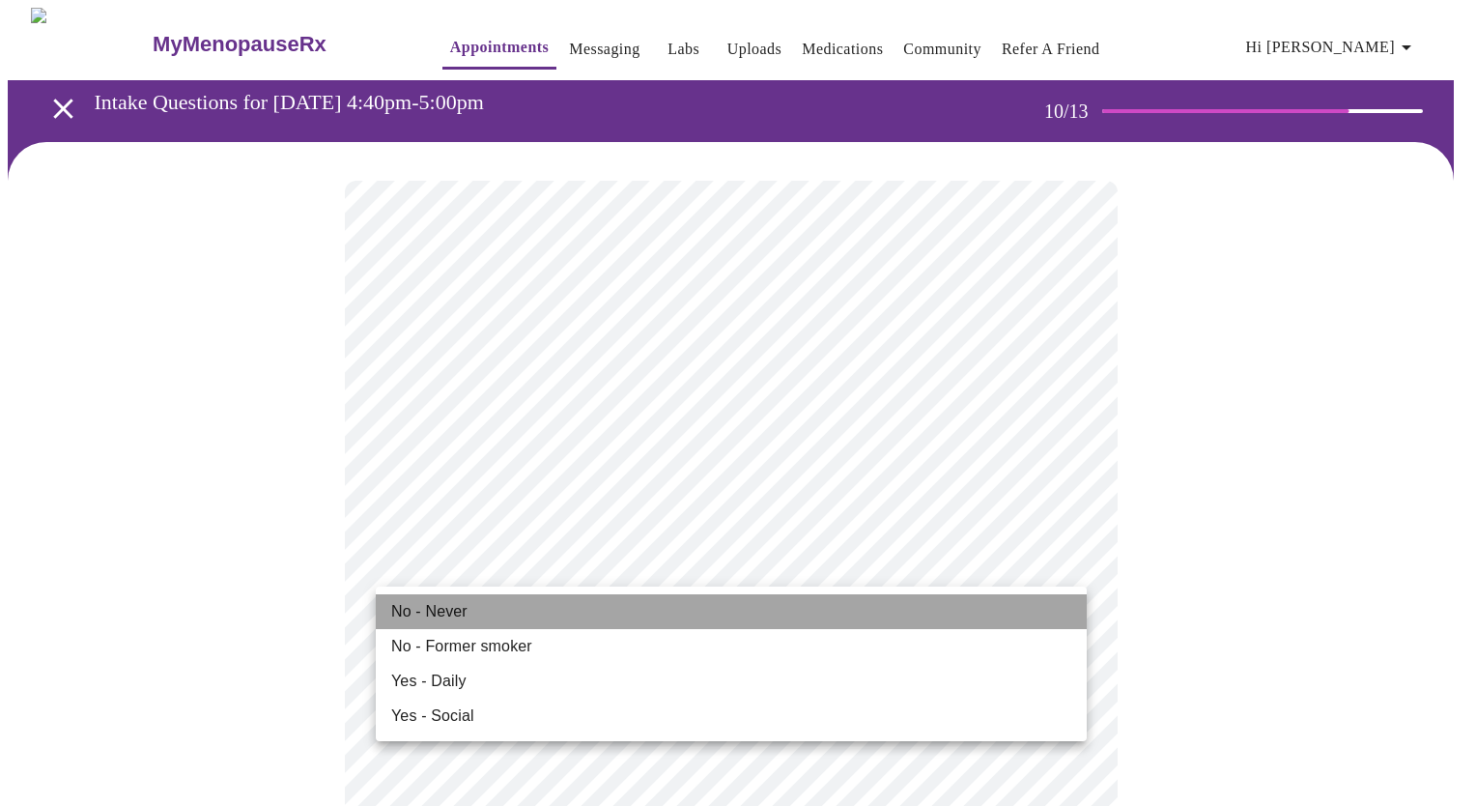
click at [559, 601] on li "No - Never" at bounding box center [731, 611] width 711 height 35
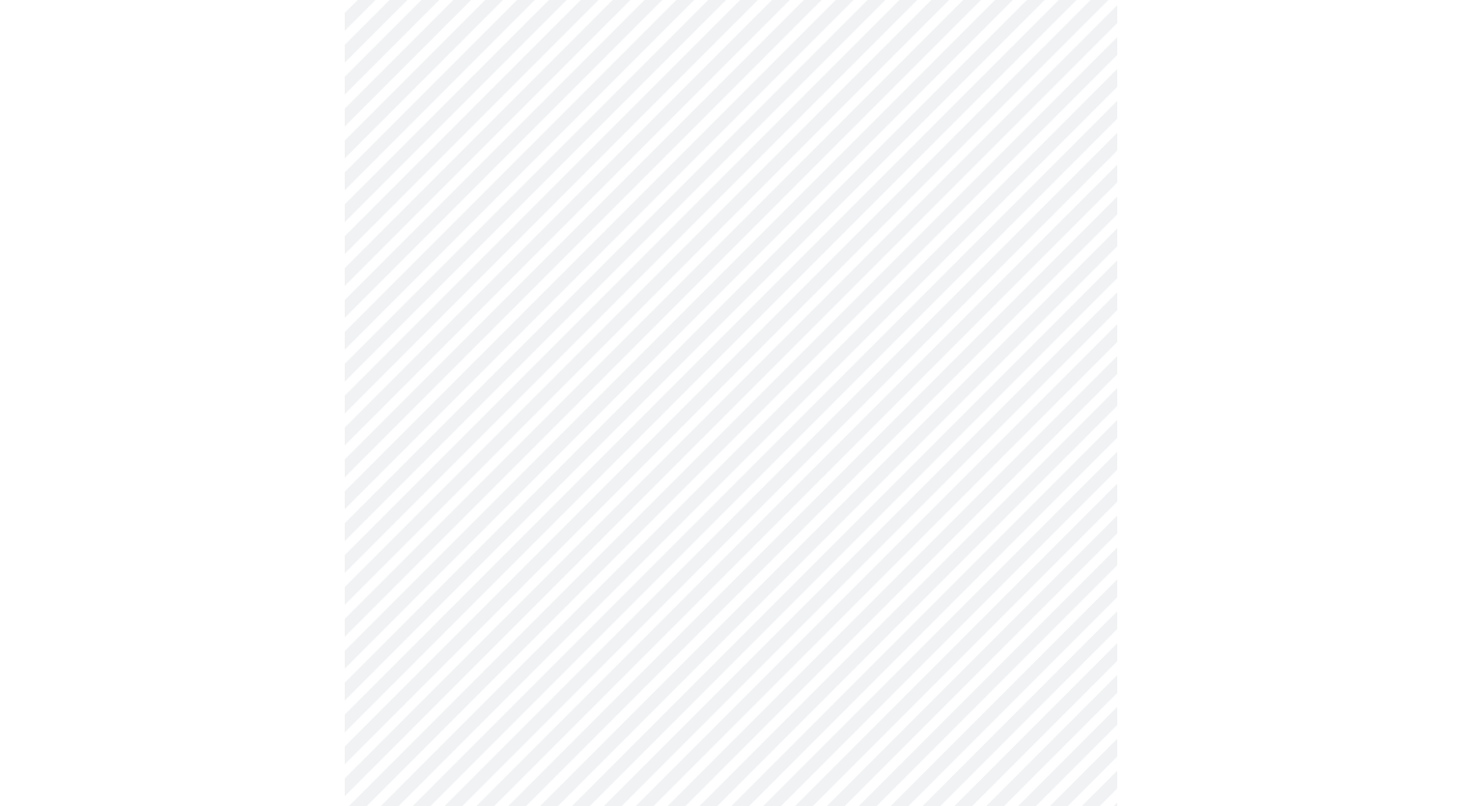
scroll to position [1449, 0]
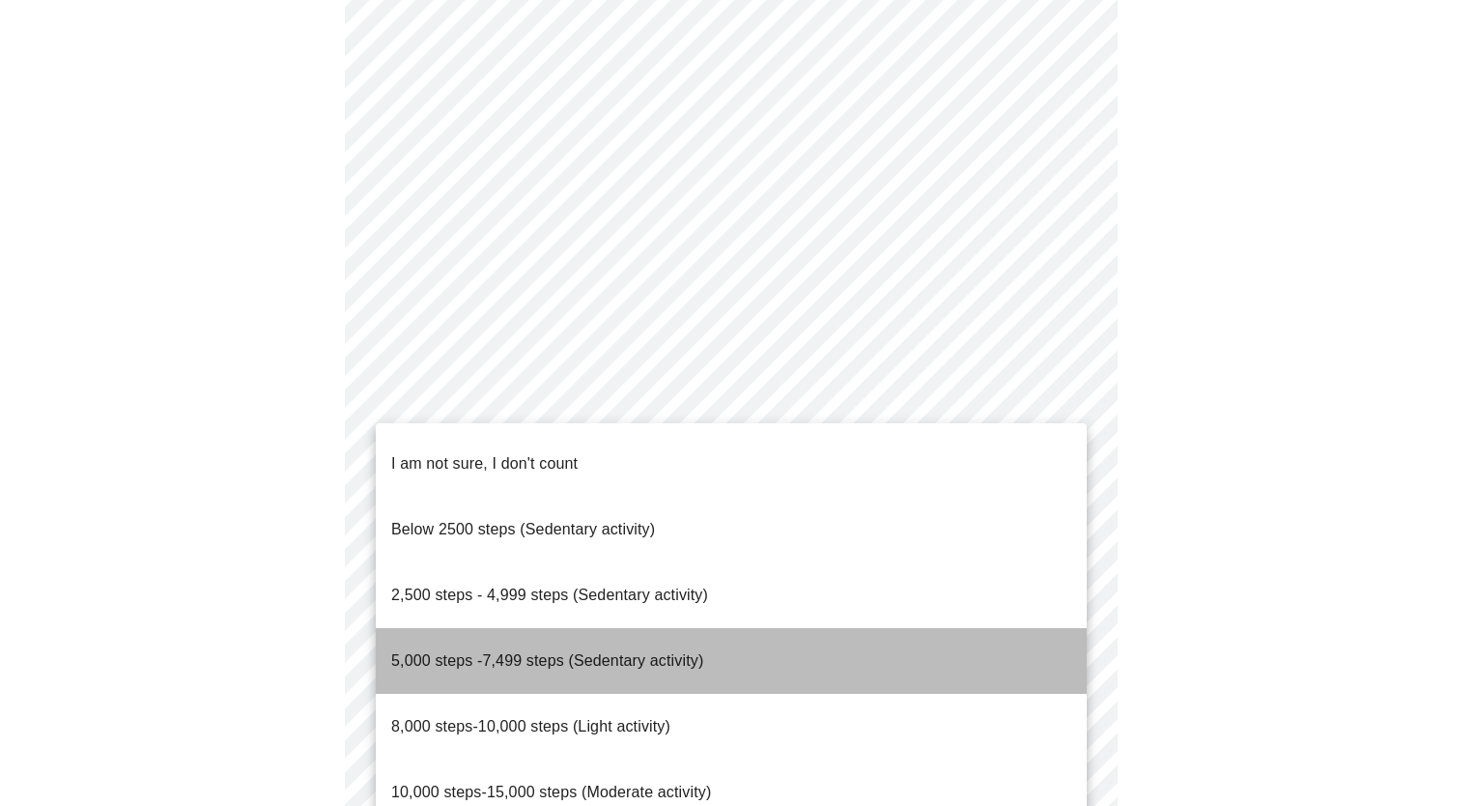
click at [926, 628] on li "5,000 steps -7,499 steps (Sedentary activity)" at bounding box center [731, 661] width 711 height 66
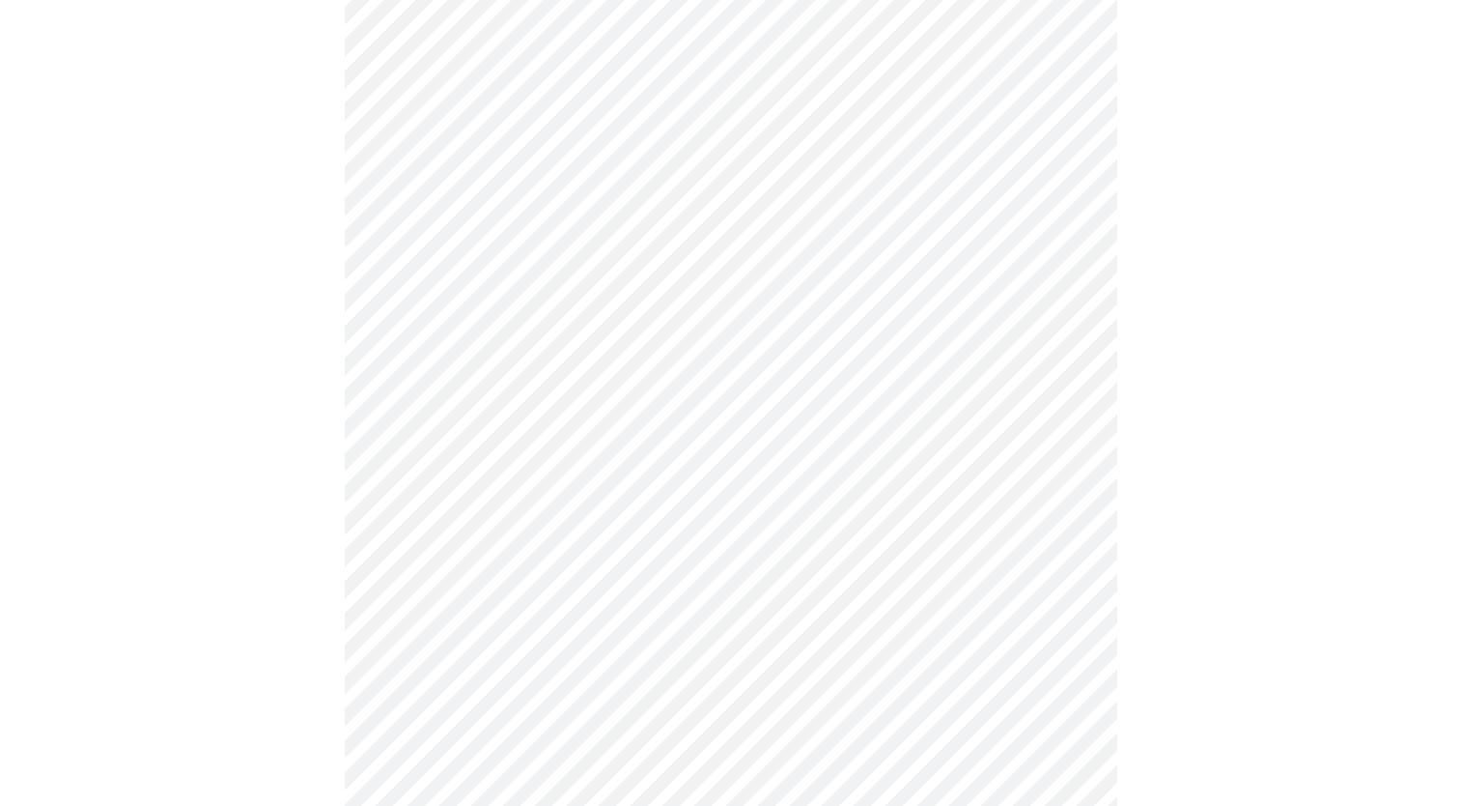
scroll to position [1642, 0]
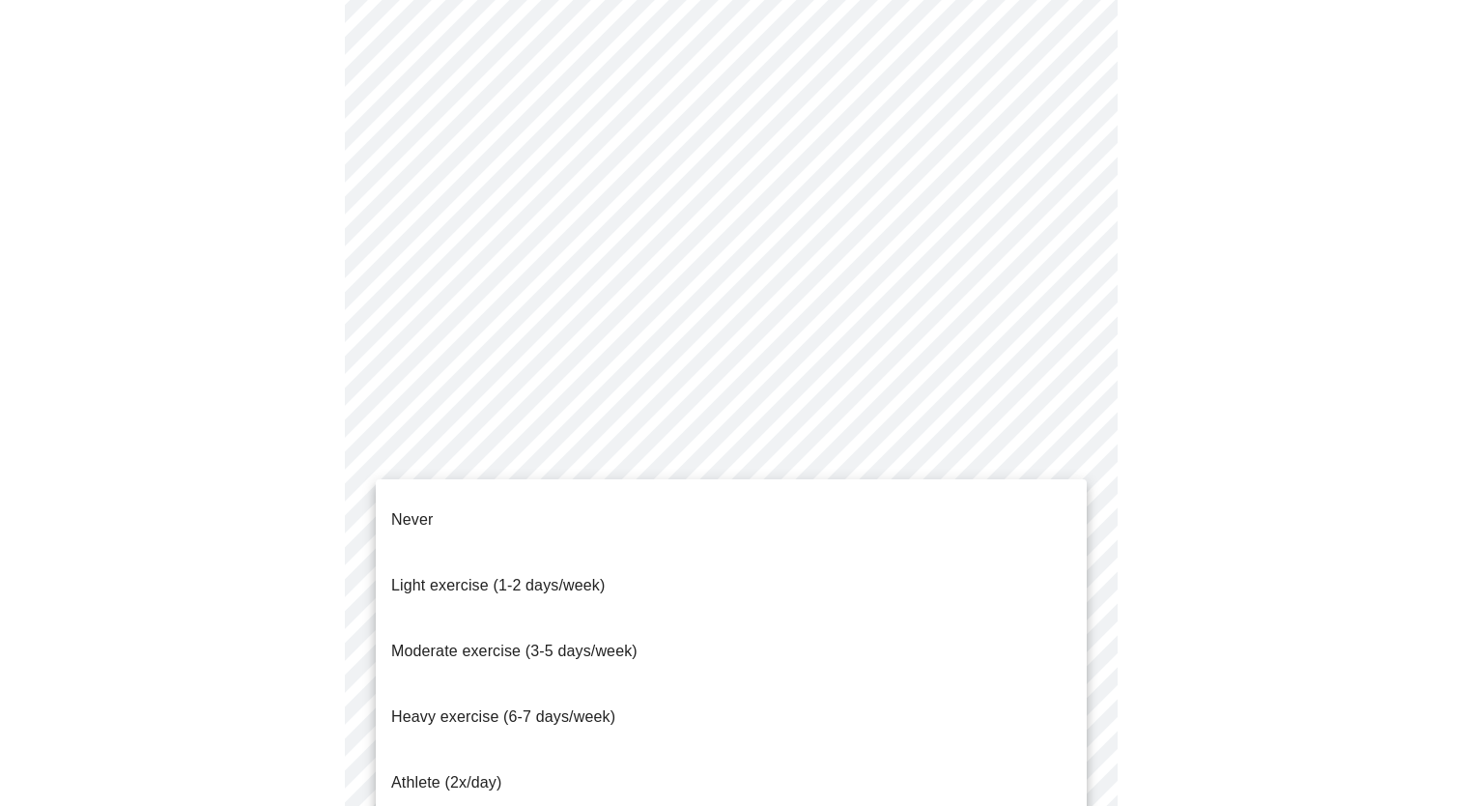
click at [665, 618] on li "Moderate exercise (3-5 days/week)" at bounding box center [731, 651] width 711 height 66
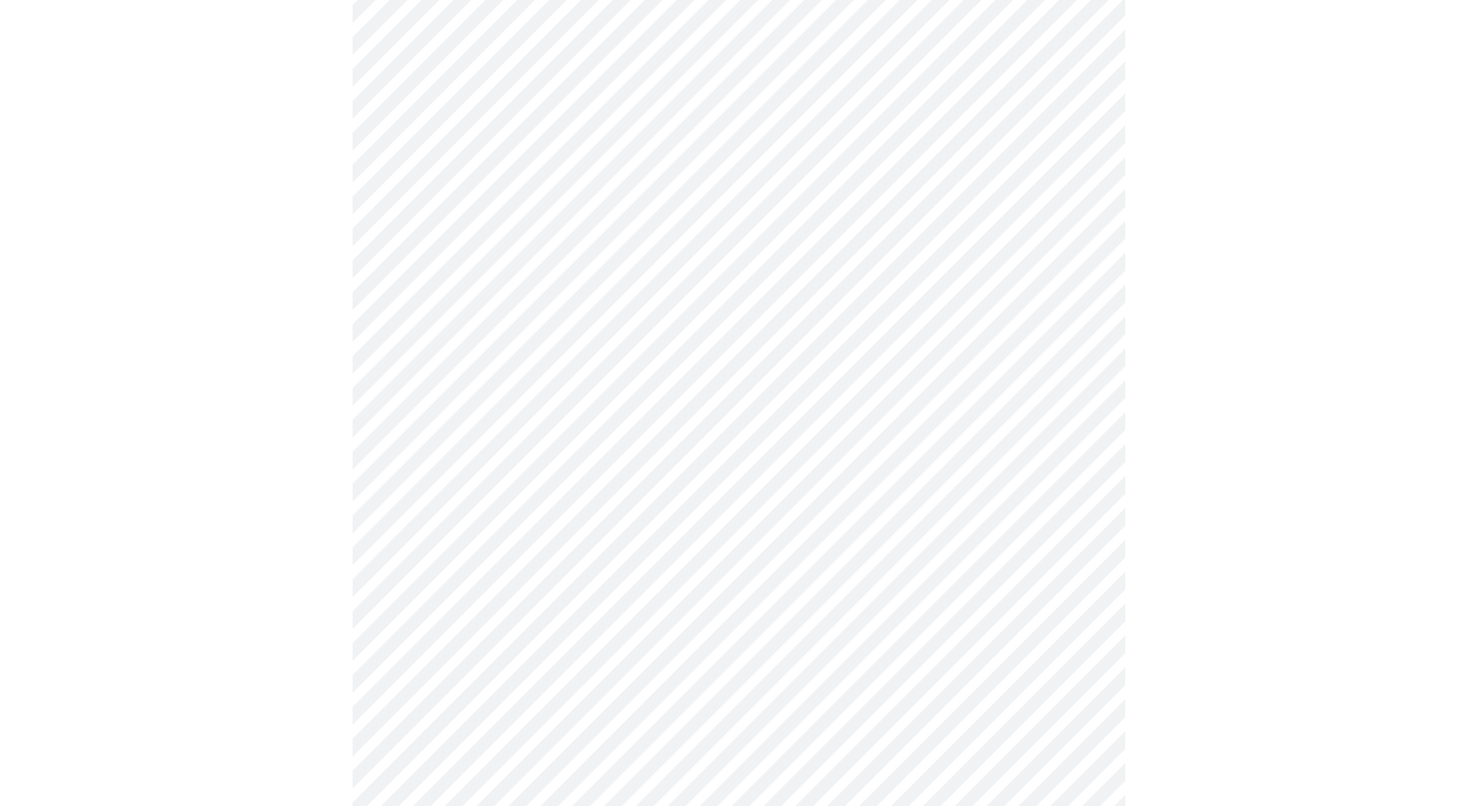
scroll to position [1702, 0]
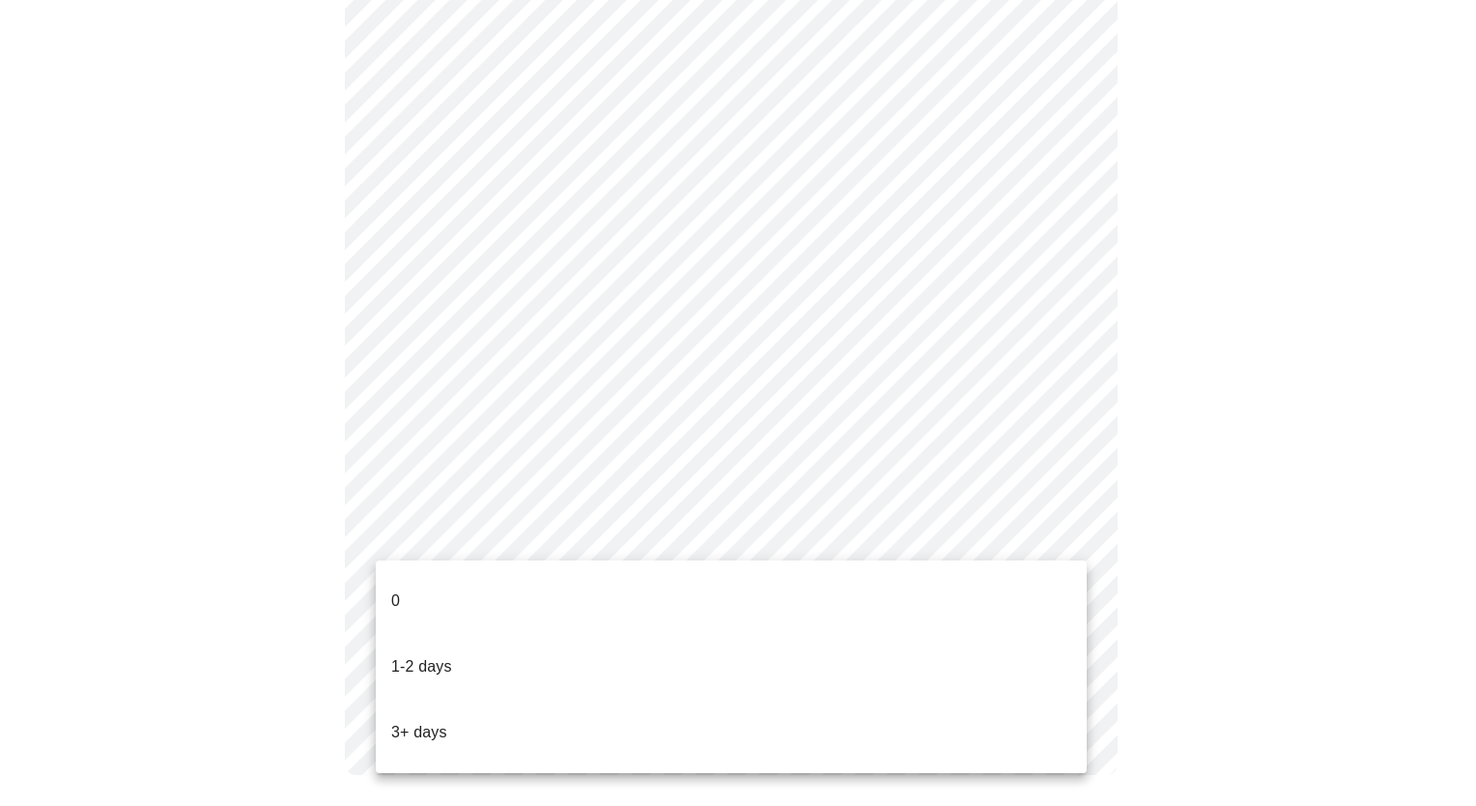
click at [634, 699] on li "3+ days" at bounding box center [731, 732] width 711 height 66
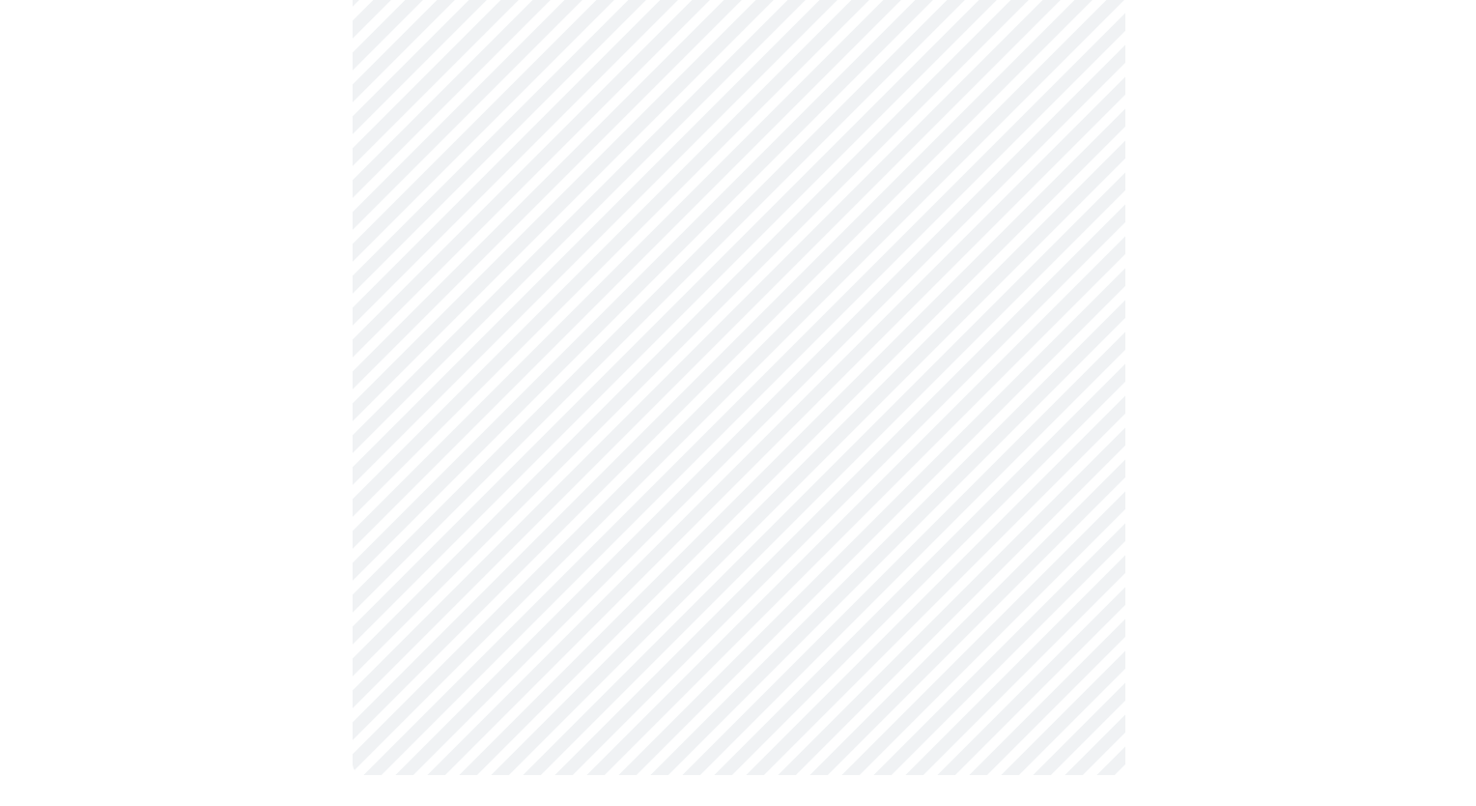
scroll to position [0, 0]
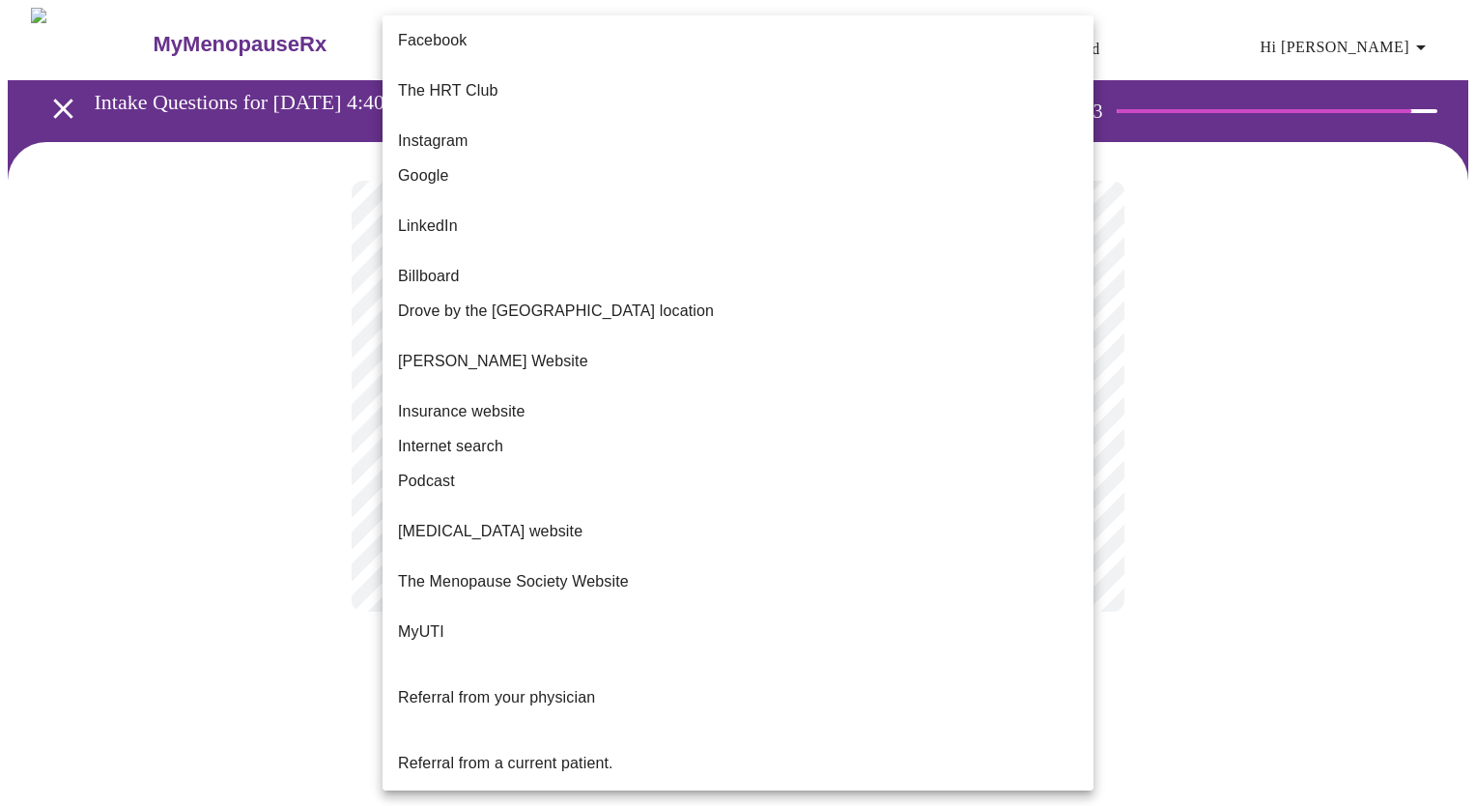
click at [915, 382] on body "MyMenopauseRx Appointments Messaging Labs Uploads Medications Community Refer a…" at bounding box center [738, 329] width 1460 height 642
click at [1287, 385] on div at bounding box center [738, 403] width 1476 height 806
click at [863, 392] on body "MyMenopauseRx Appointments Messaging Labs Uploads Medications Community Refer a…" at bounding box center [738, 329] width 1460 height 642
click at [535, 45] on li "Facebook" at bounding box center [737, 40] width 711 height 35
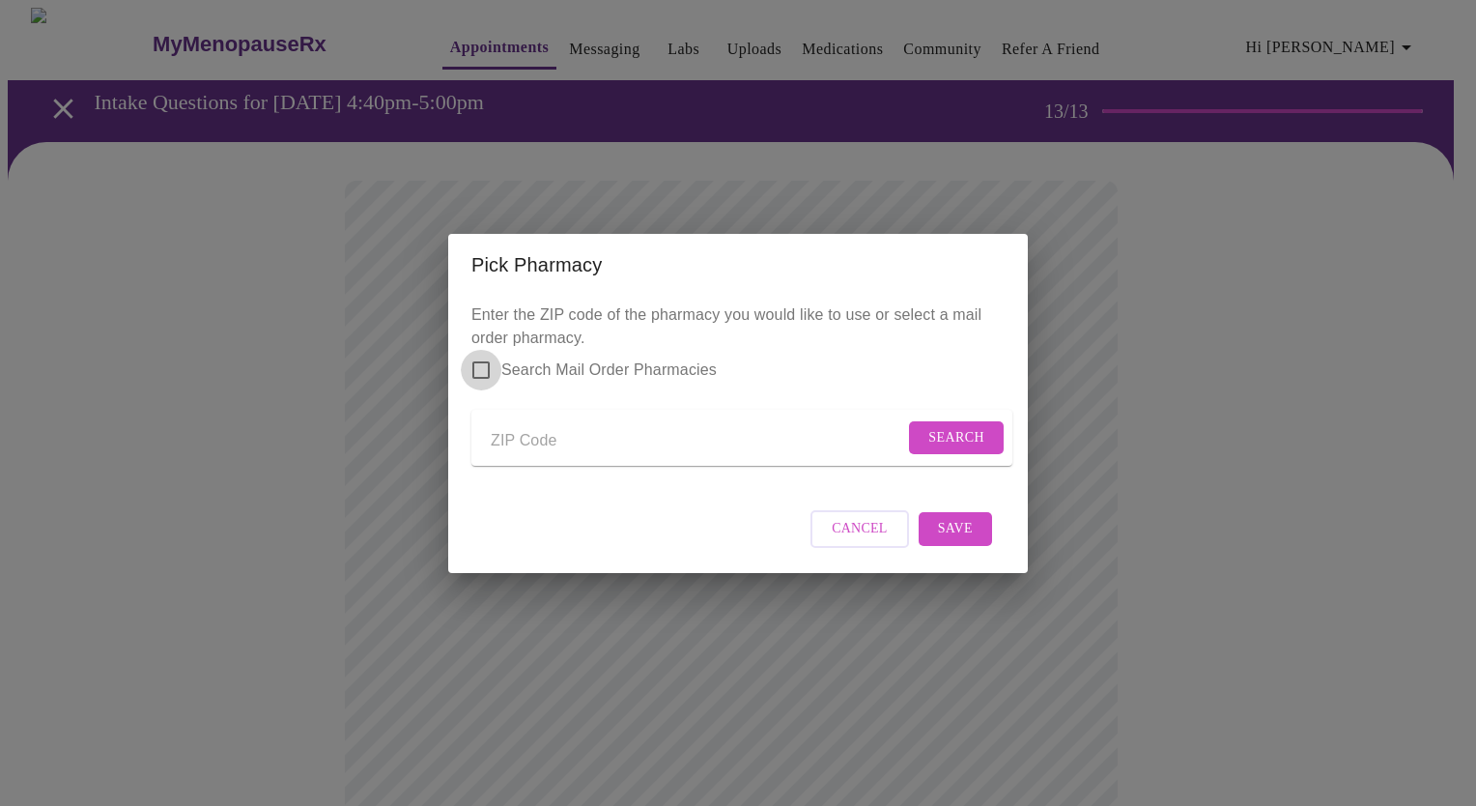
click at [482, 356] on input "Search Mail Order Pharmacies" at bounding box center [481, 370] width 41 height 41
checkbox input "true"
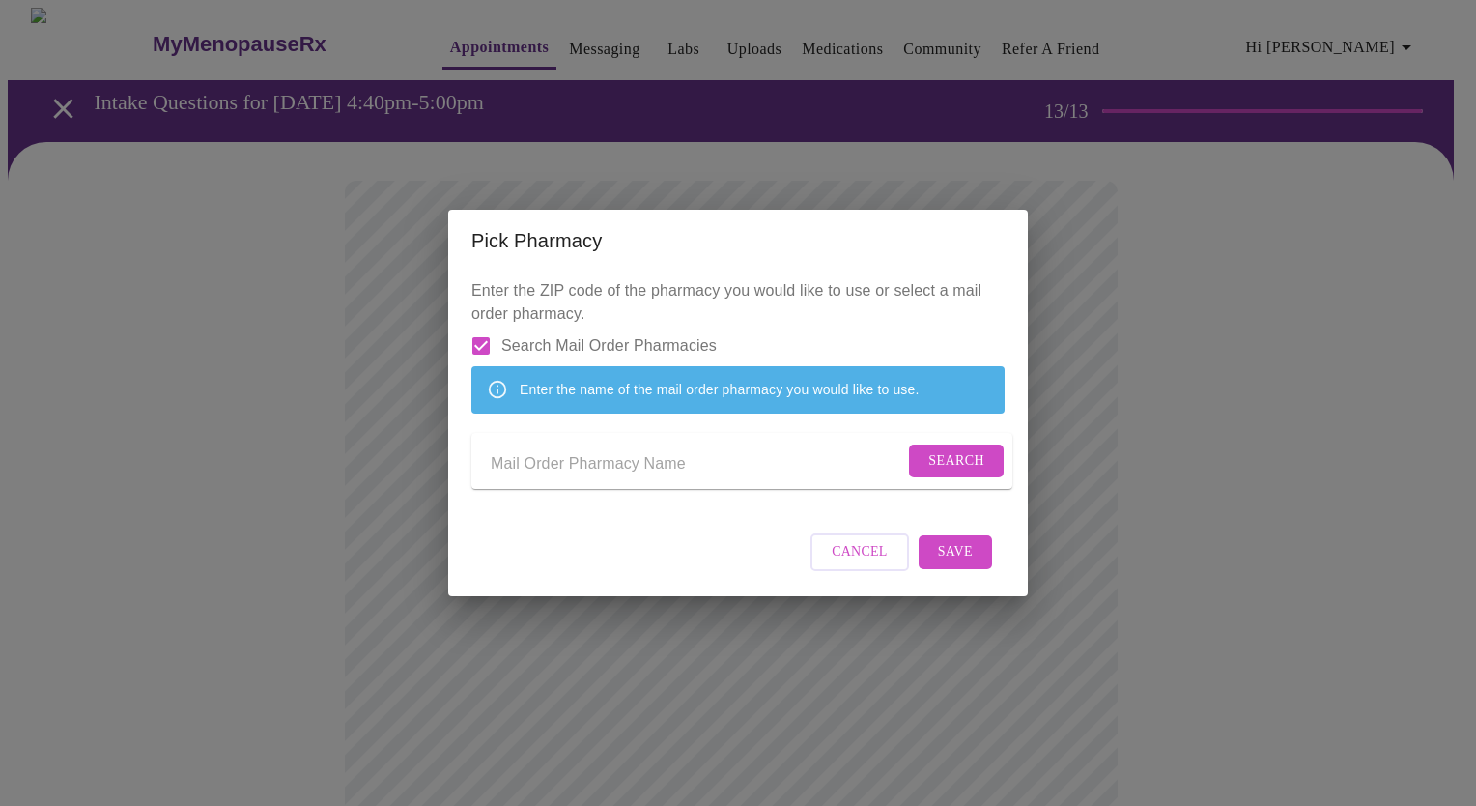
click at [602, 471] on input "Send a message to your care team" at bounding box center [697, 464] width 413 height 31
type input "Cost Plus Drugs"
click at [955, 467] on span "Search" at bounding box center [956, 461] width 56 height 24
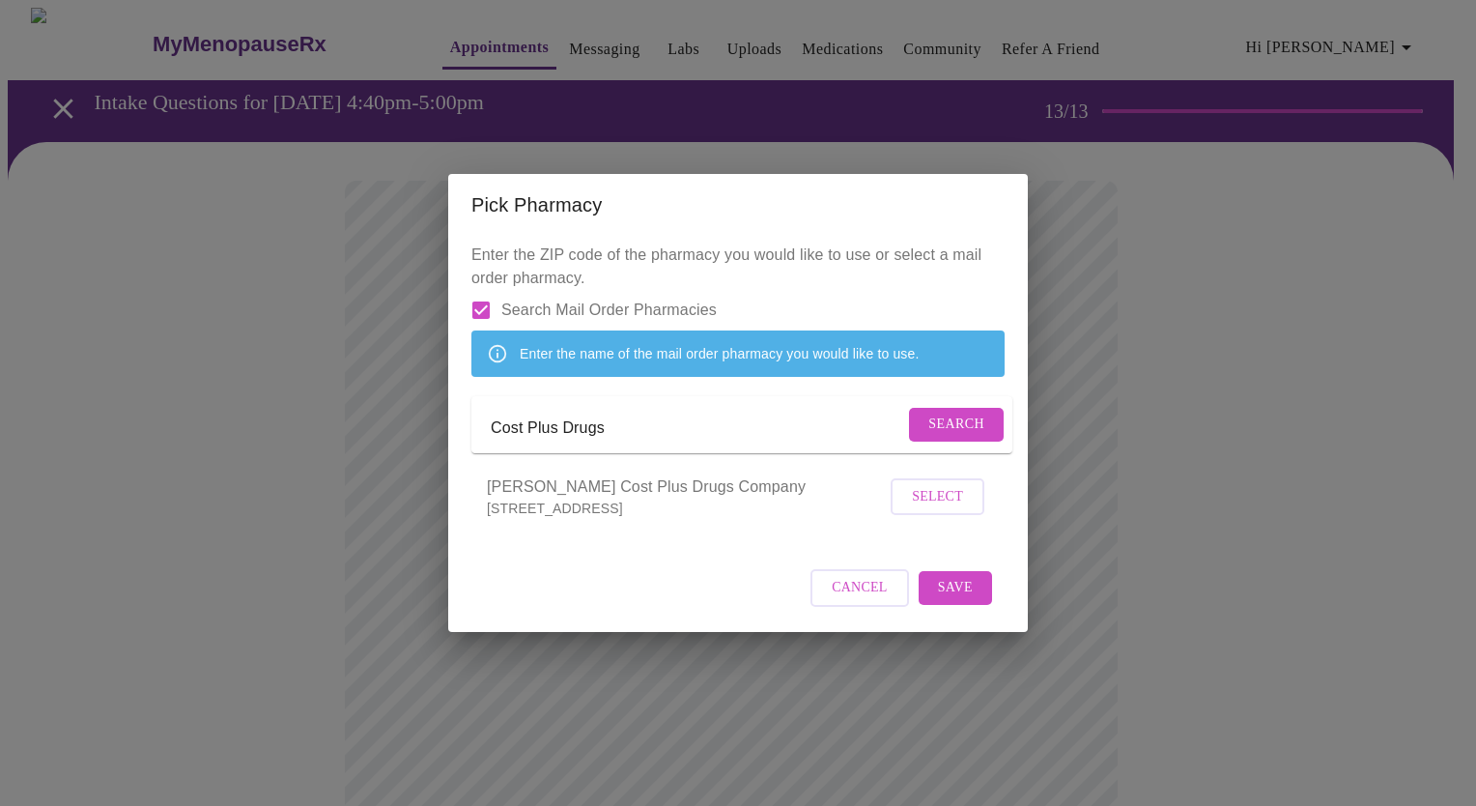
click at [958, 600] on span "Save" at bounding box center [955, 588] width 35 height 24
click at [934, 509] on span "Select" at bounding box center [937, 497] width 51 height 24
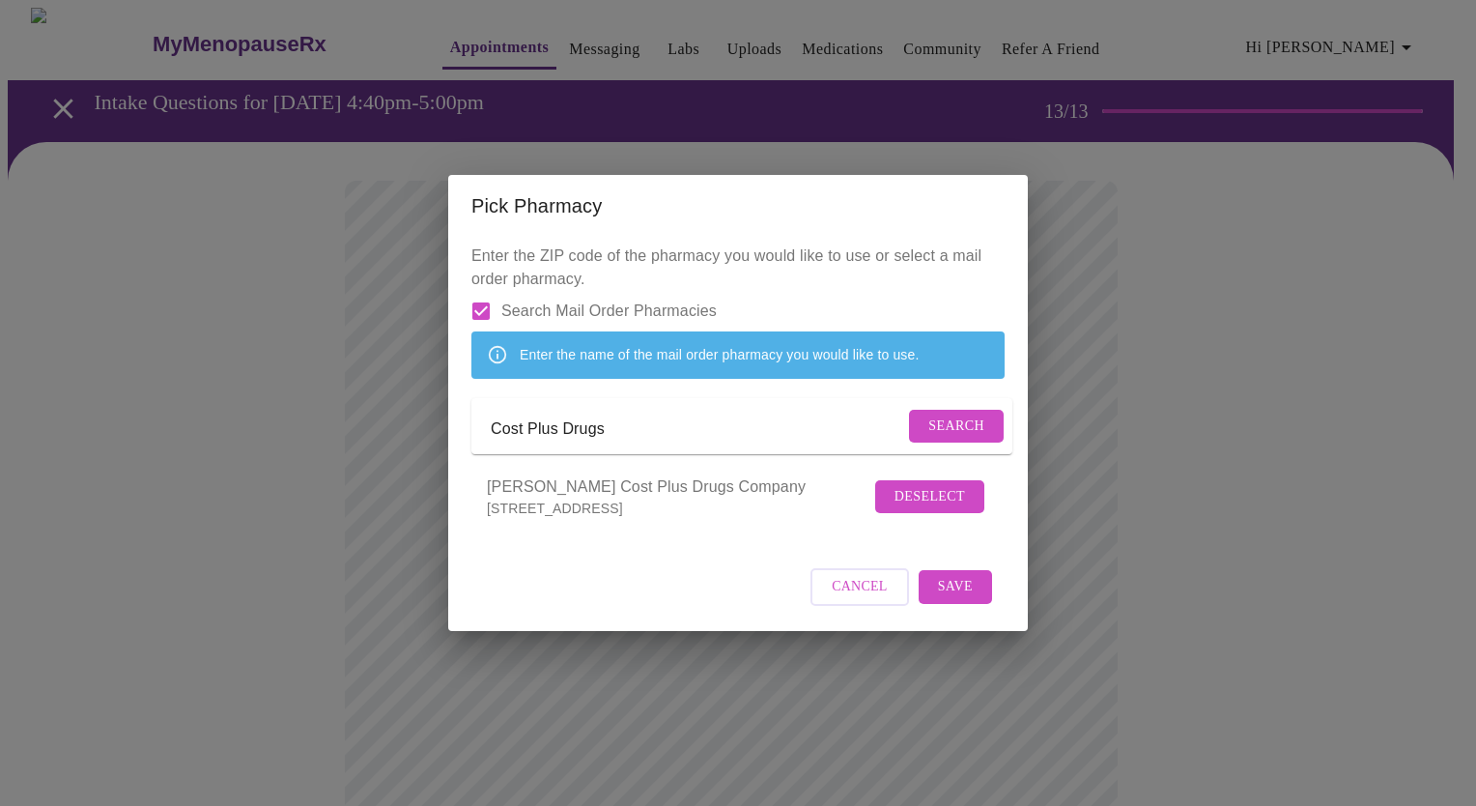
click at [963, 599] on span "Save" at bounding box center [955, 587] width 35 height 24
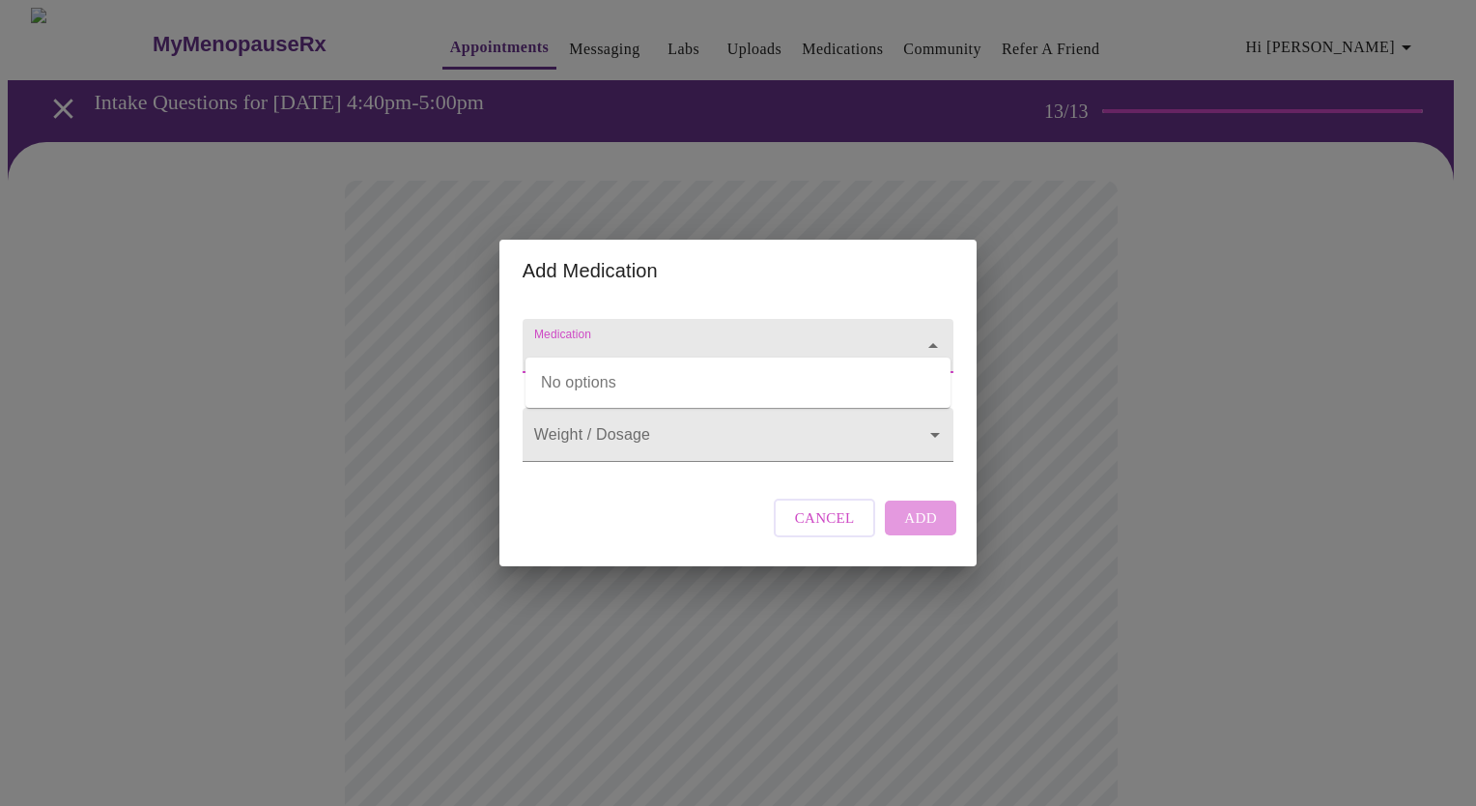
click at [841, 337] on input "Medication" at bounding box center [710, 355] width 360 height 36
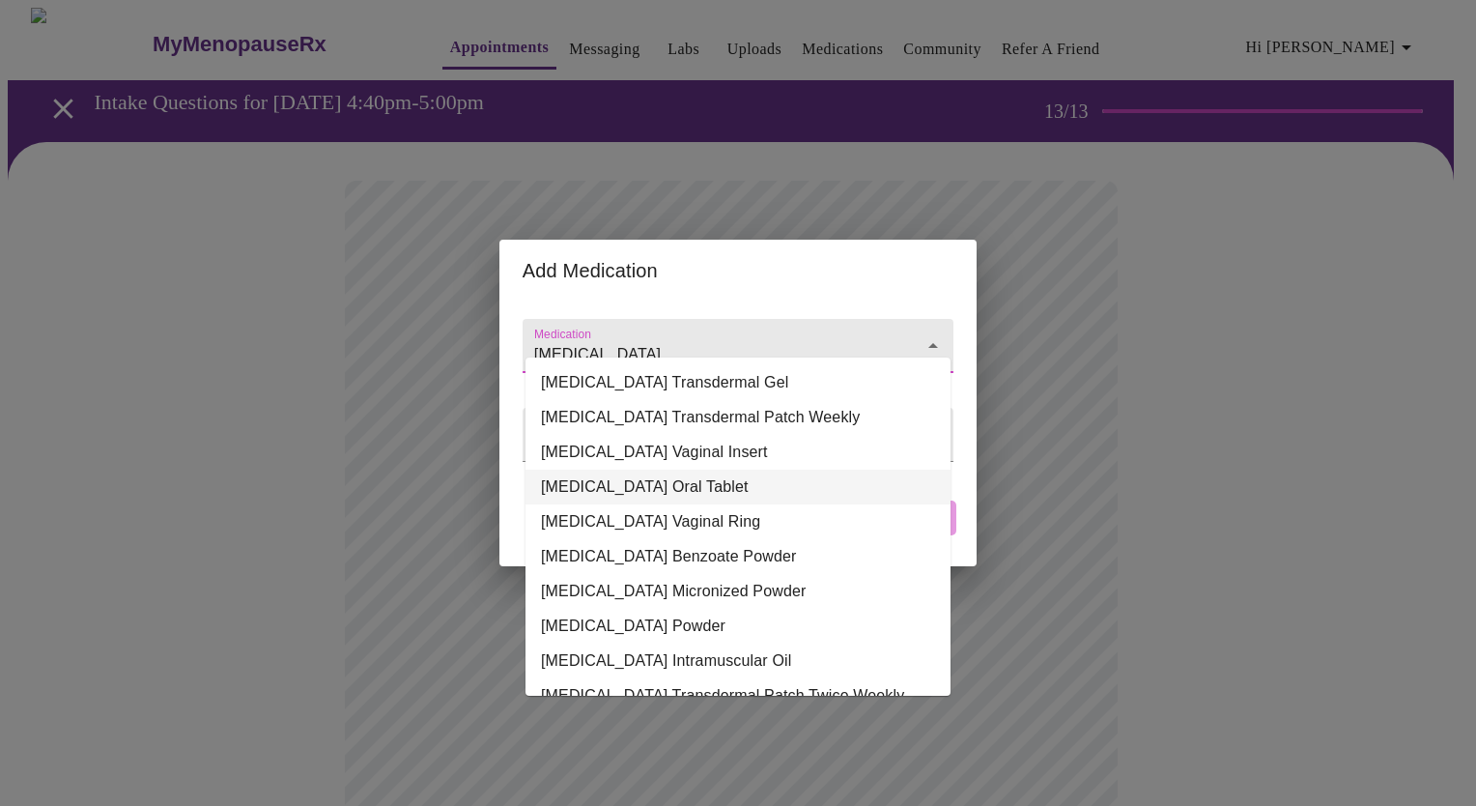
click at [752, 473] on li "[MEDICAL_DATA] Oral Tablet" at bounding box center [737, 486] width 425 height 35
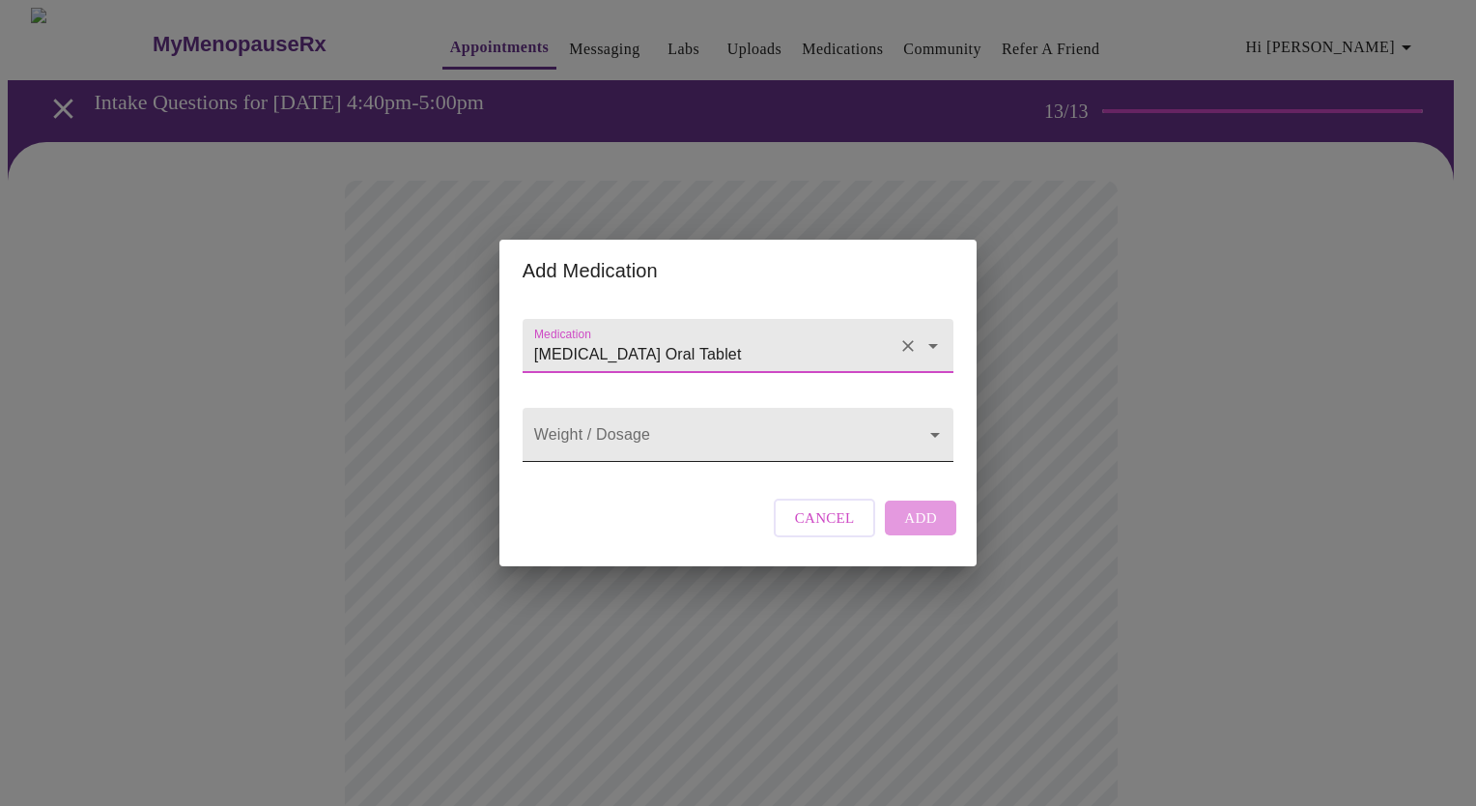
type input "[MEDICAL_DATA] Oral Tablet"
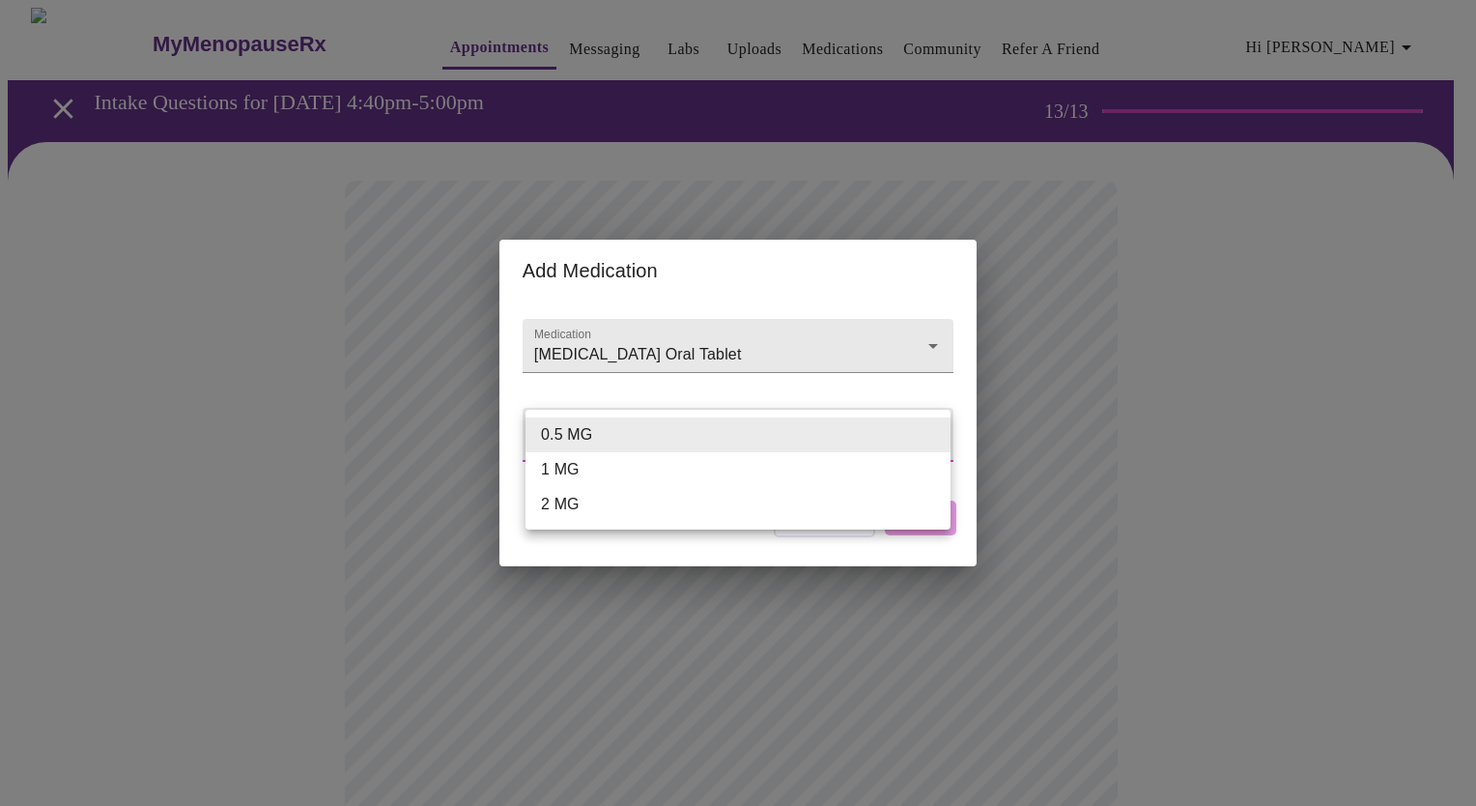
click at [782, 418] on body "MyMenopauseRx Appointments Messaging Labs Uploads Medications Community Refer a…" at bounding box center [738, 734] width 1460 height 1453
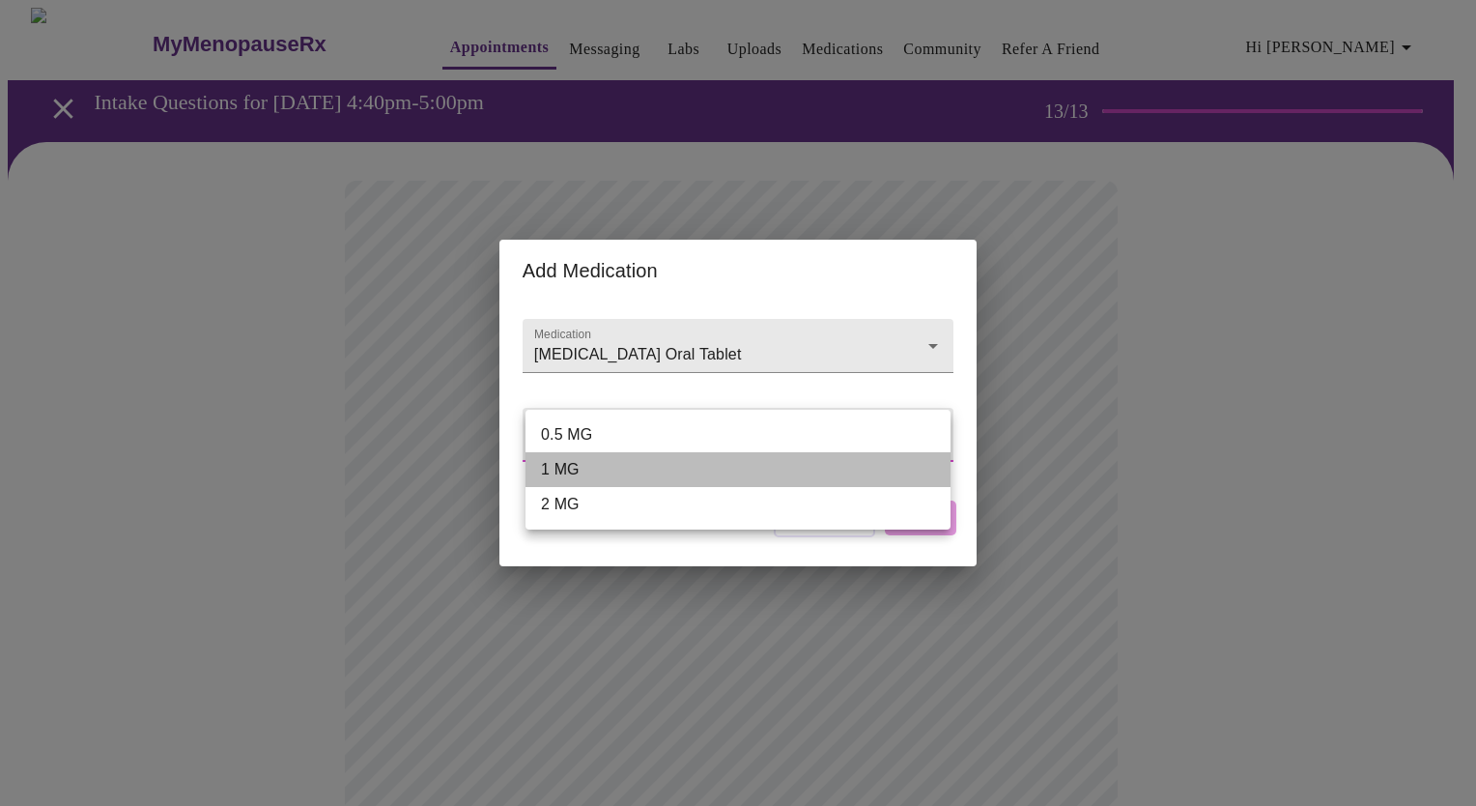
click at [740, 478] on li "1 MG" at bounding box center [737, 469] width 425 height 35
type input "1 MG"
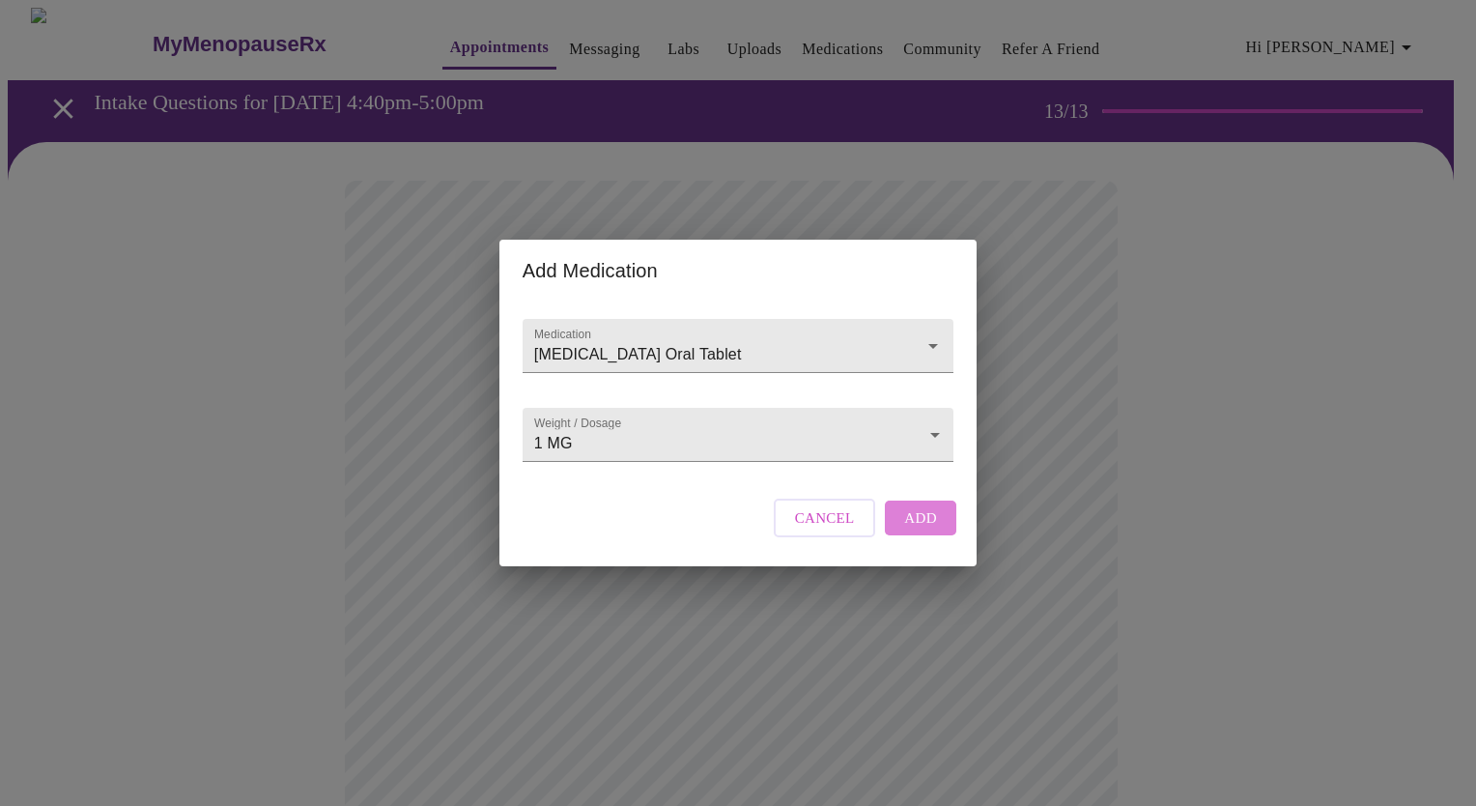
click at [923, 530] on span "Add" at bounding box center [920, 517] width 33 height 25
click at [833, 319] on div at bounding box center [738, 346] width 431 height 54
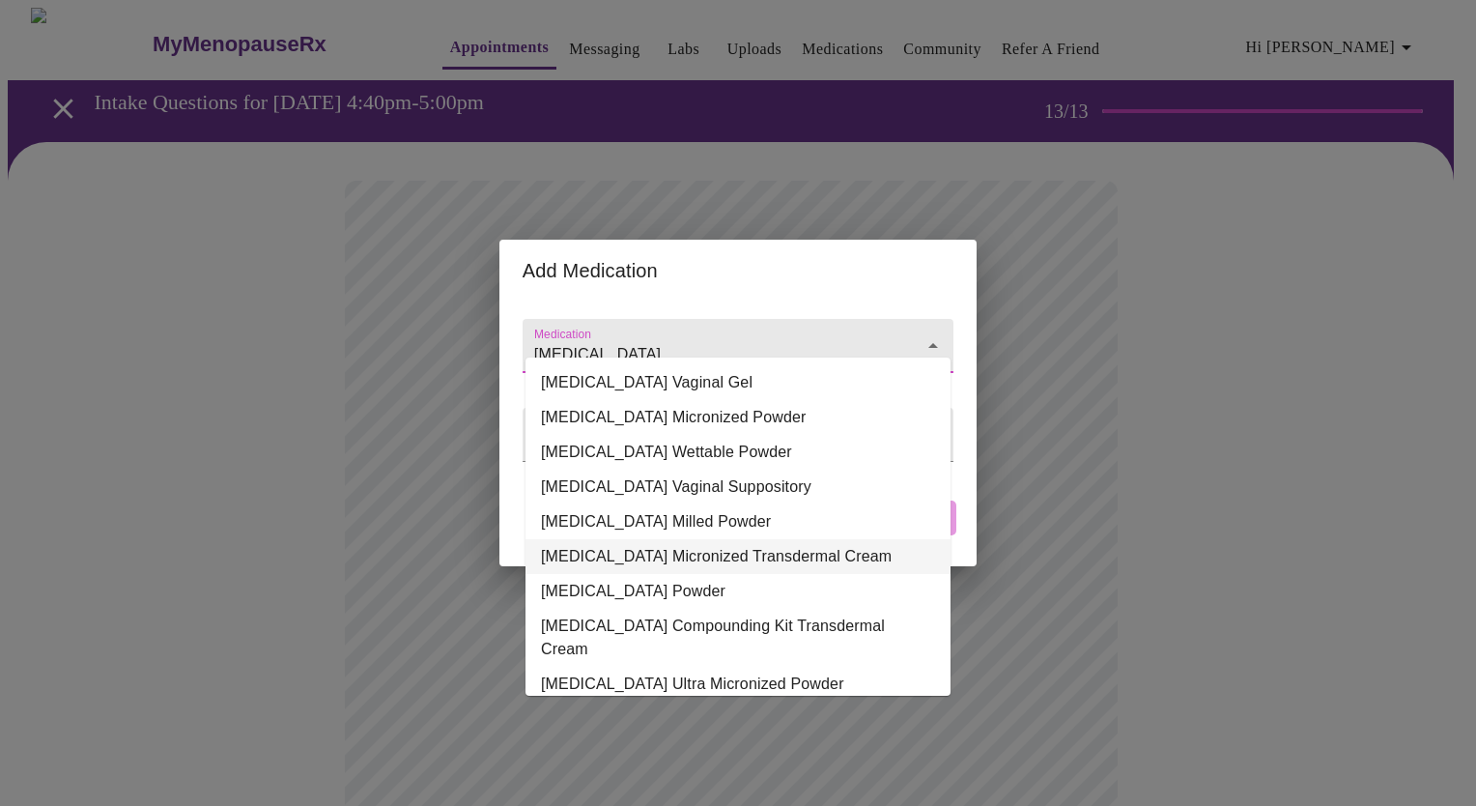
scroll to position [97, 0]
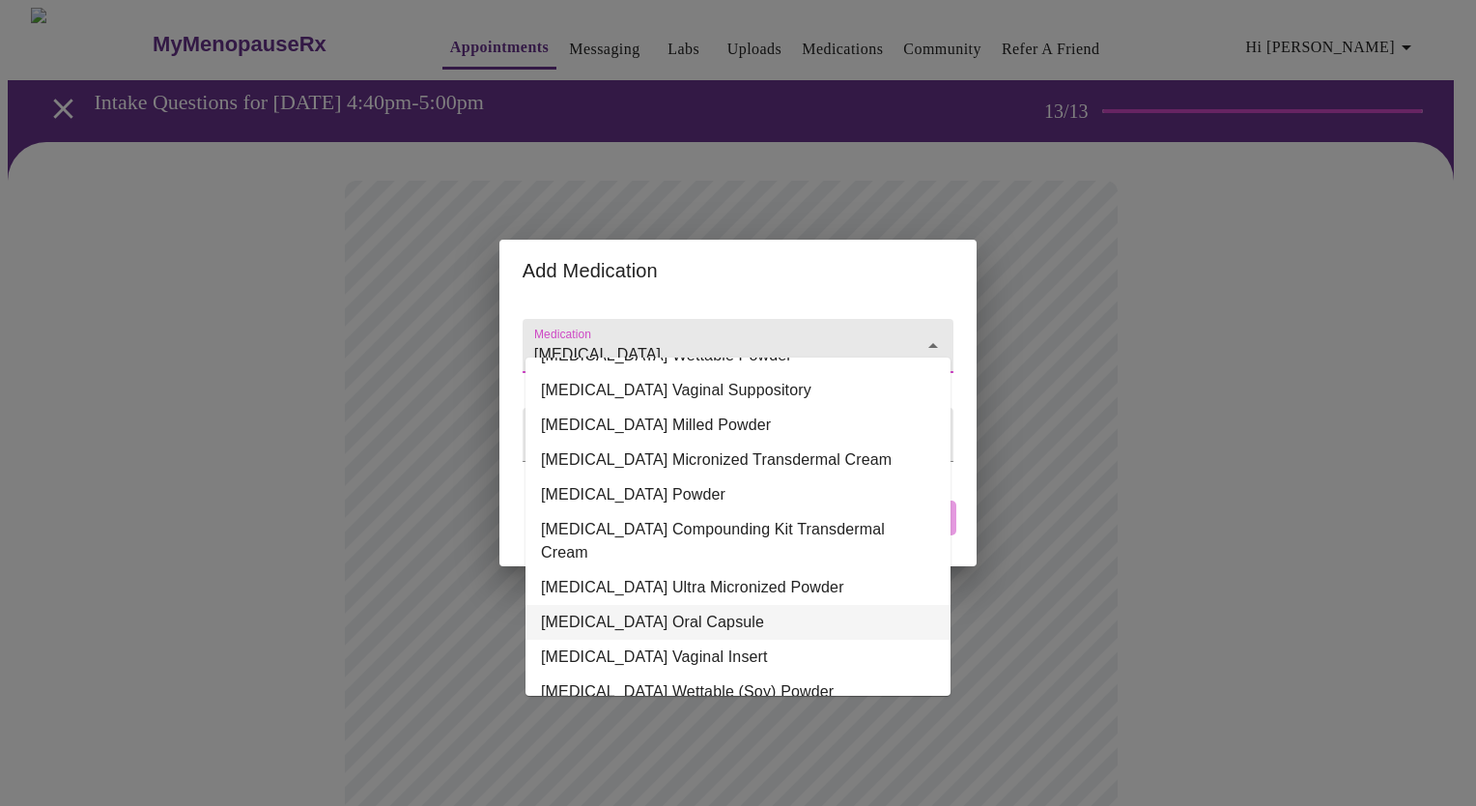
click at [712, 605] on li "[MEDICAL_DATA] Oral Capsule" at bounding box center [737, 622] width 425 height 35
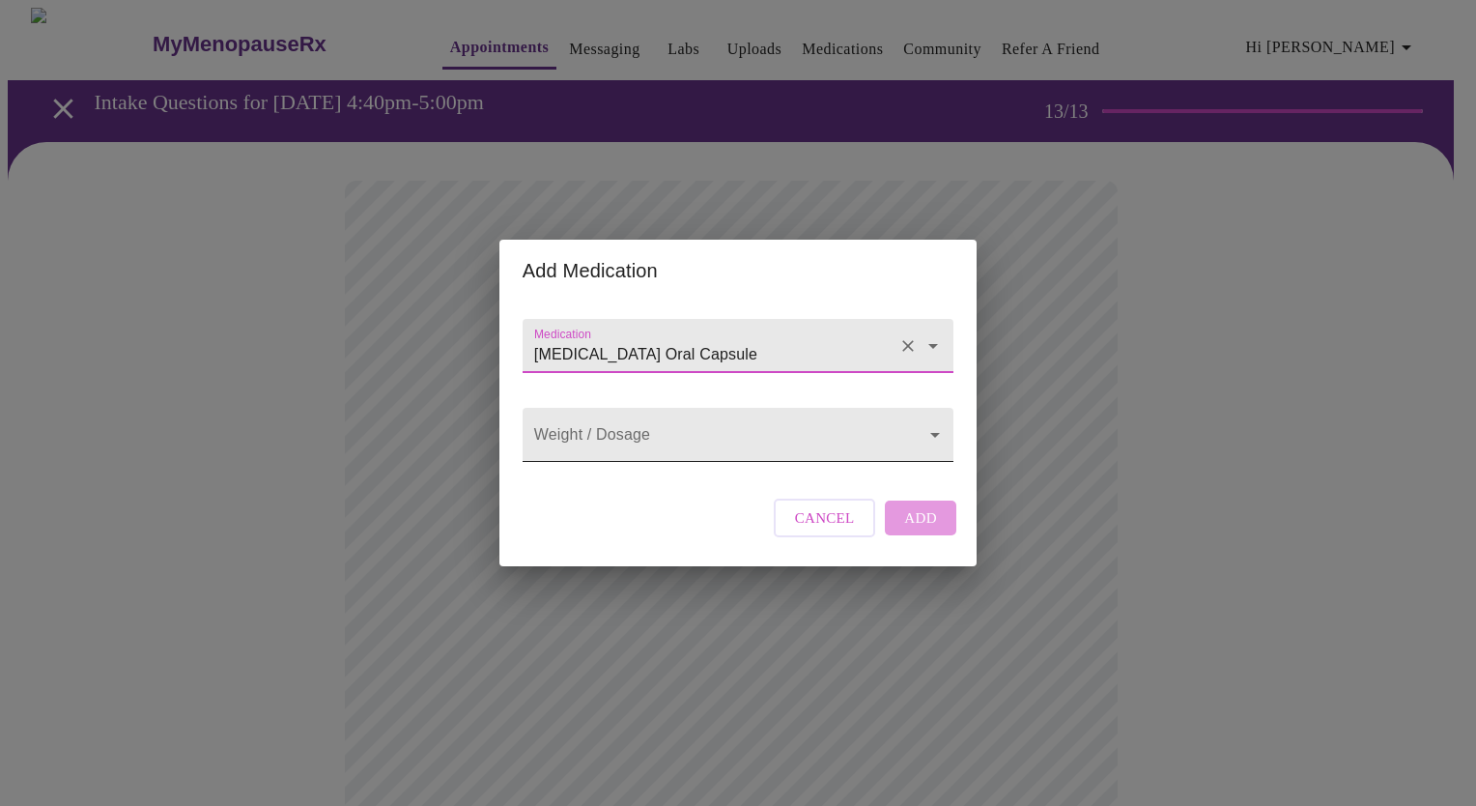
type input "[MEDICAL_DATA] Oral Capsule"
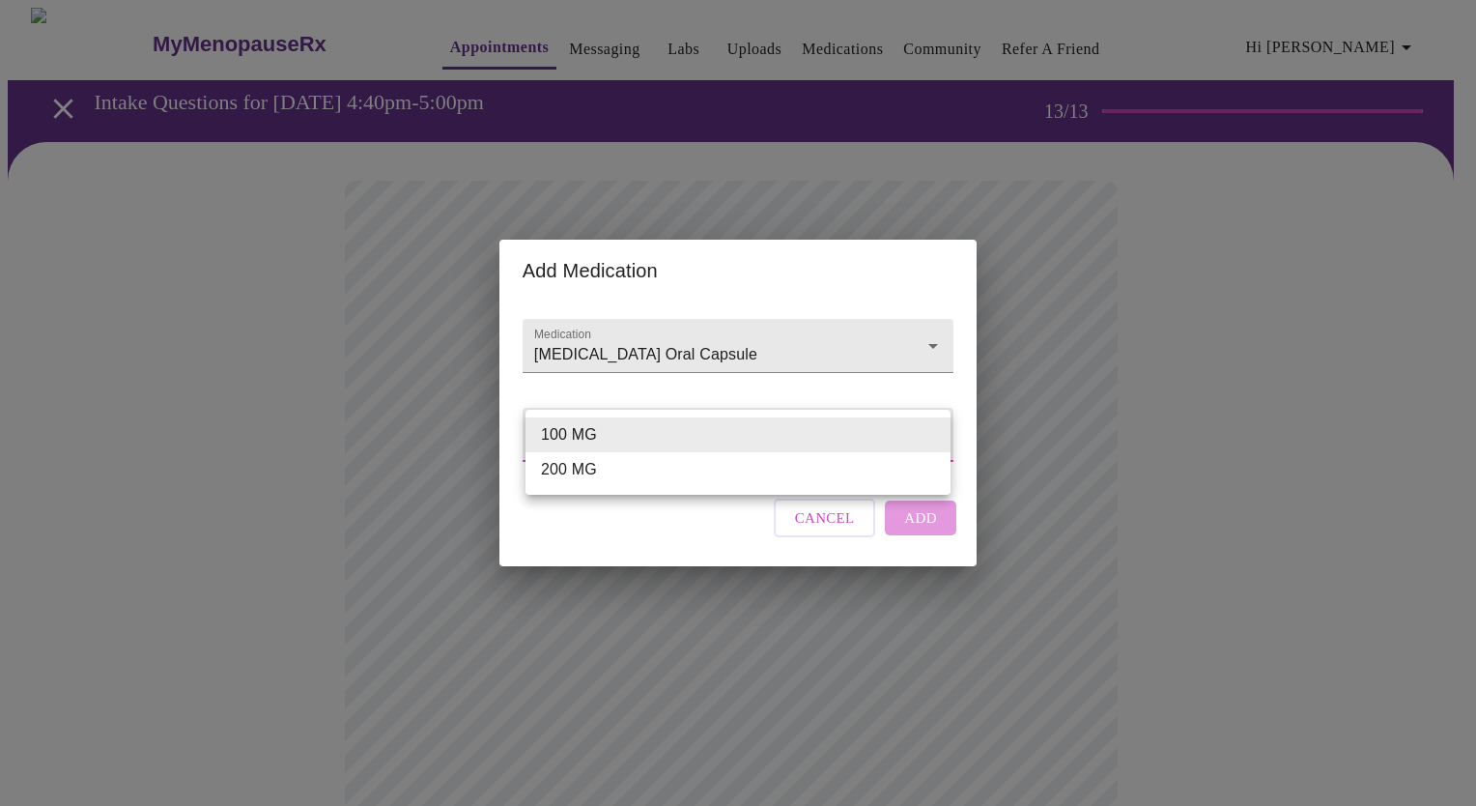
click at [765, 434] on body "MyMenopauseRx Appointments Messaging Labs Uploads Medications Community Refer a…" at bounding box center [738, 755] width 1460 height 1495
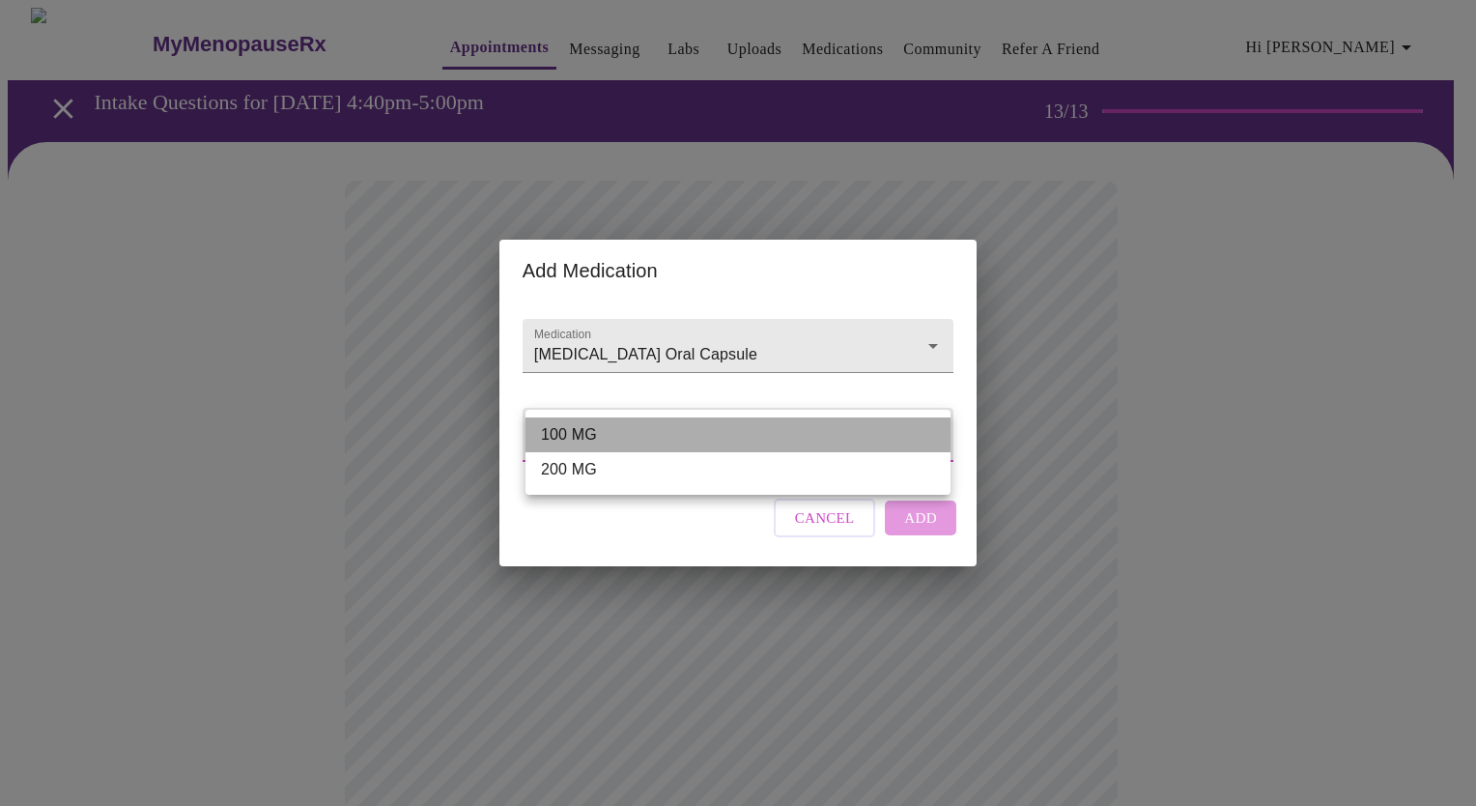
click at [765, 434] on li "100 MG" at bounding box center [737, 434] width 425 height 35
type input "100 MG"
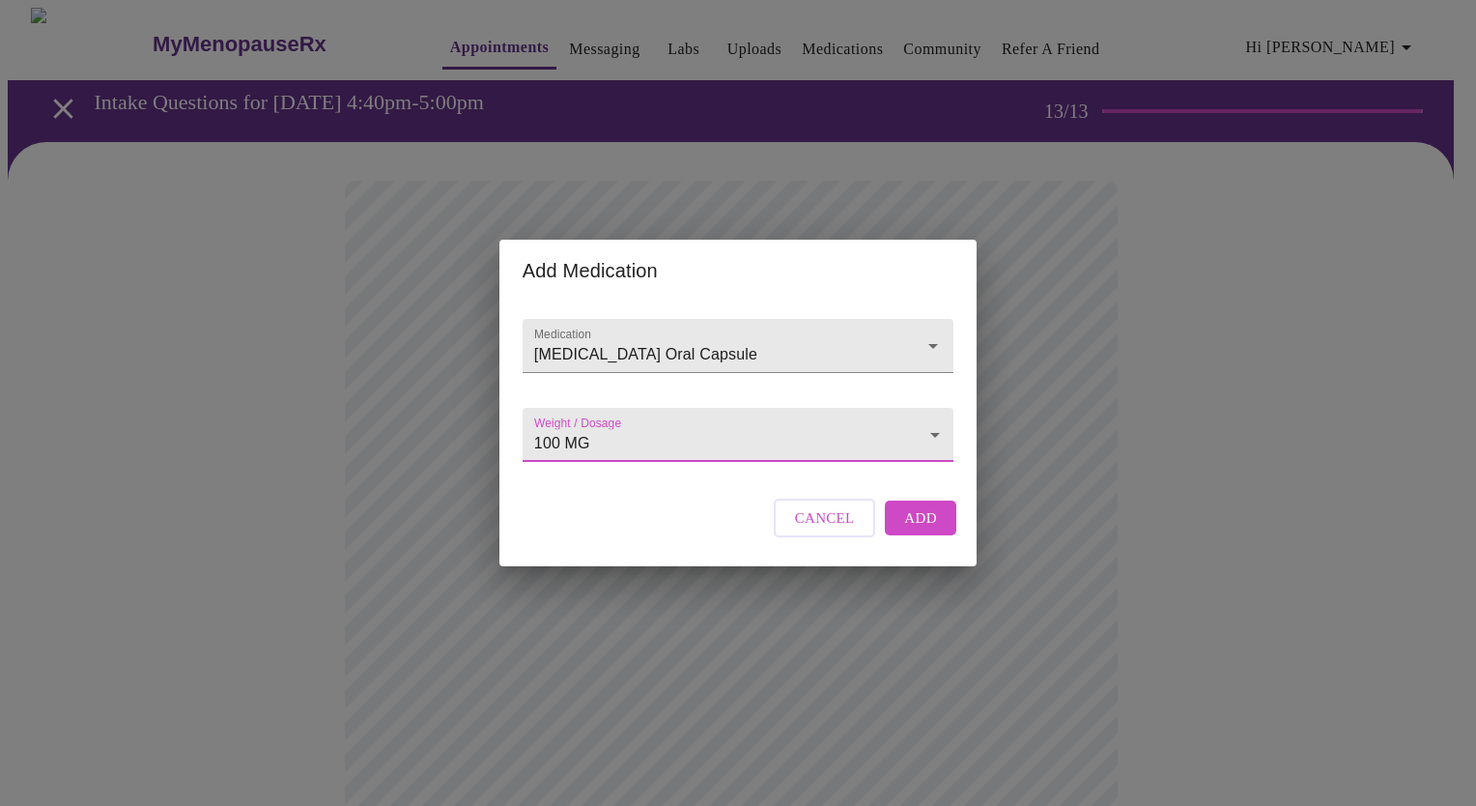
click at [922, 530] on span "Add" at bounding box center [920, 517] width 33 height 25
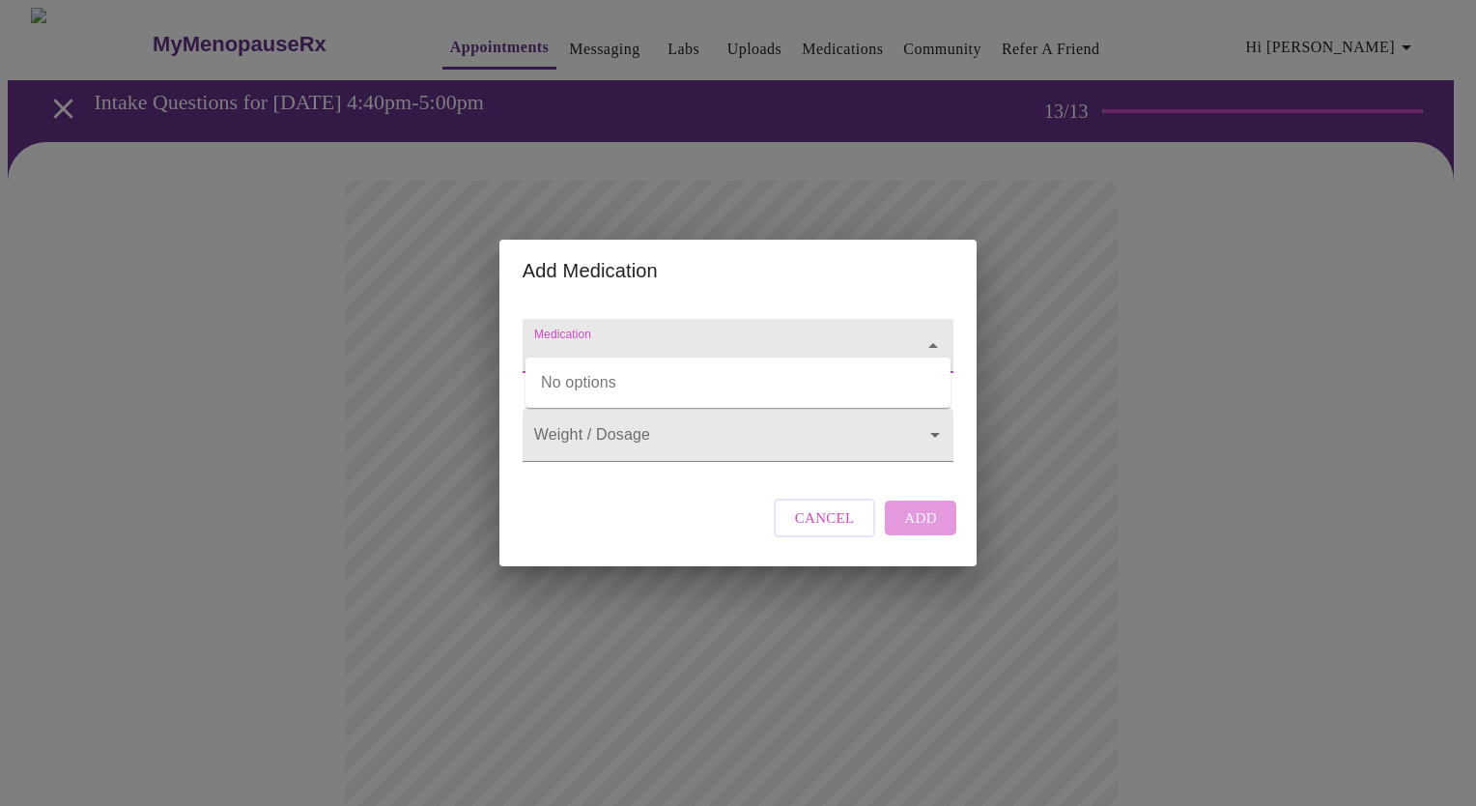
click at [642, 337] on input "Medication" at bounding box center [710, 355] width 360 height 36
type input "E"
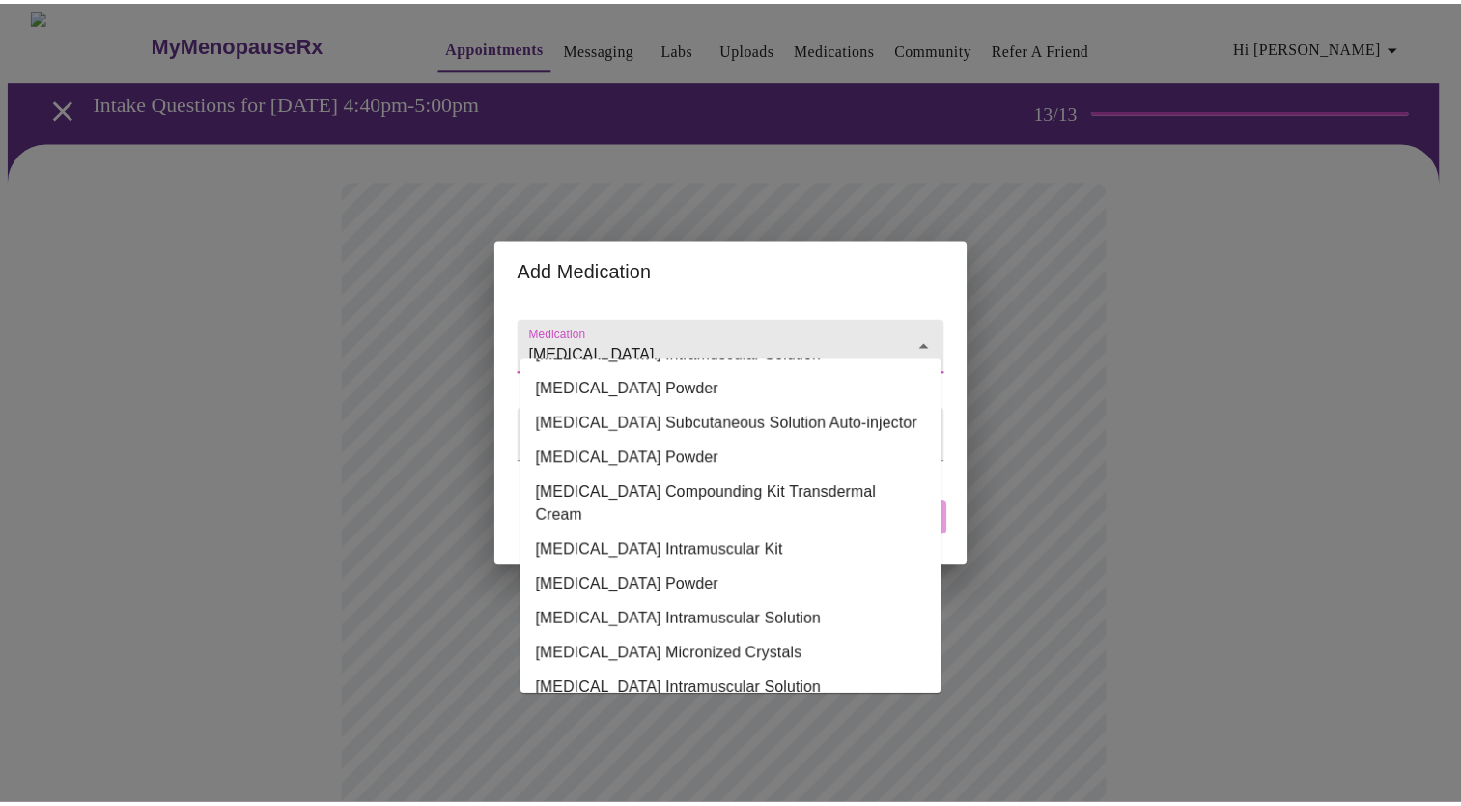
scroll to position [0, 0]
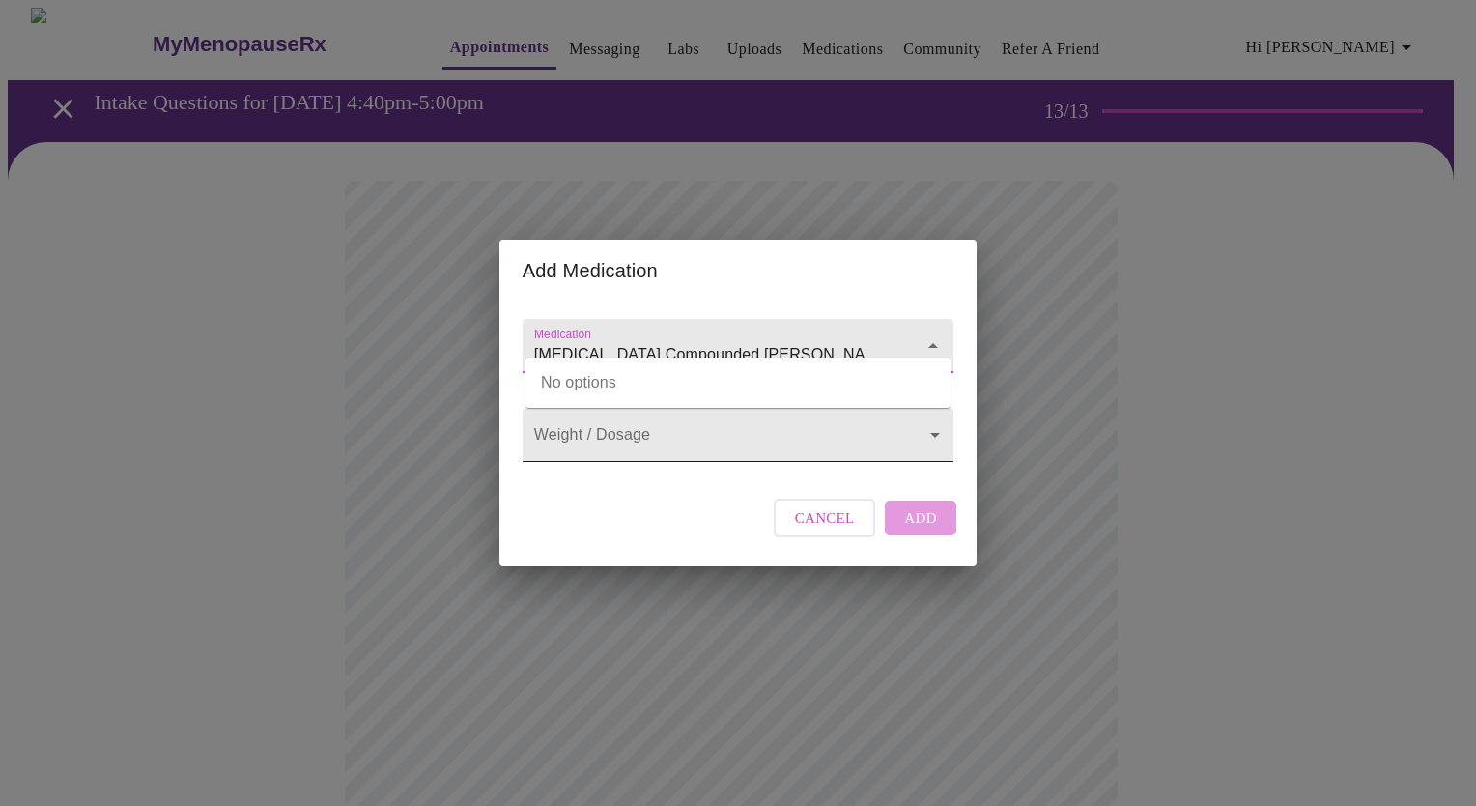
type input "[MEDICAL_DATA] Compounded [PERSON_NAME]"
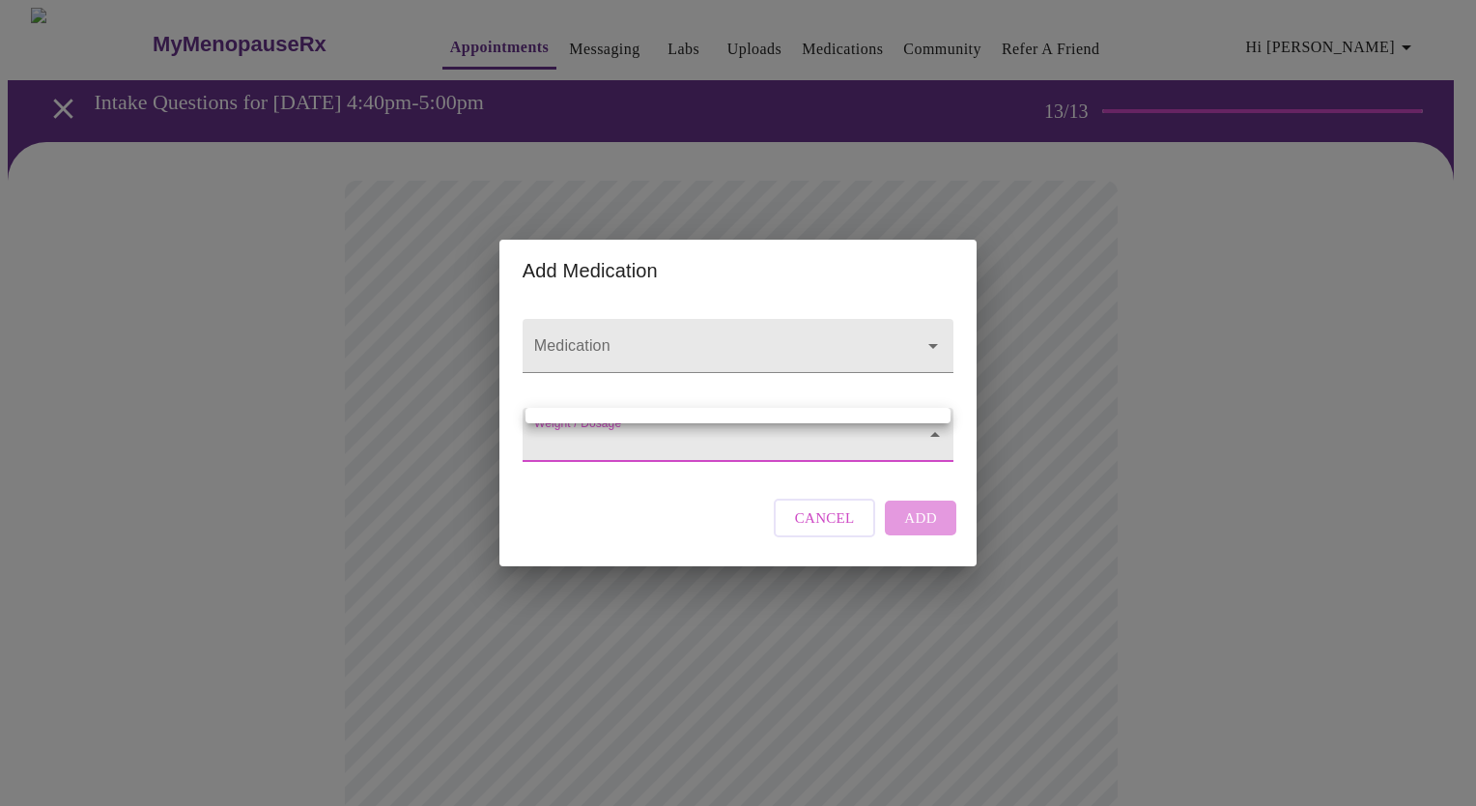
click at [664, 447] on body "MyMenopauseRx Appointments Messaging Labs Uploads Medications Community Refer a…" at bounding box center [738, 791] width 1460 height 1567
click at [664, 447] on div at bounding box center [738, 403] width 1476 height 806
click at [664, 435] on body "MyMenopauseRx Appointments Messaging Labs Uploads Medications Community Refer a…" at bounding box center [738, 791] width 1460 height 1567
drag, startPoint x: 654, startPoint y: 537, endPoint x: 769, endPoint y: 495, distance: 122.5
click at [656, 536] on div at bounding box center [738, 403] width 1476 height 806
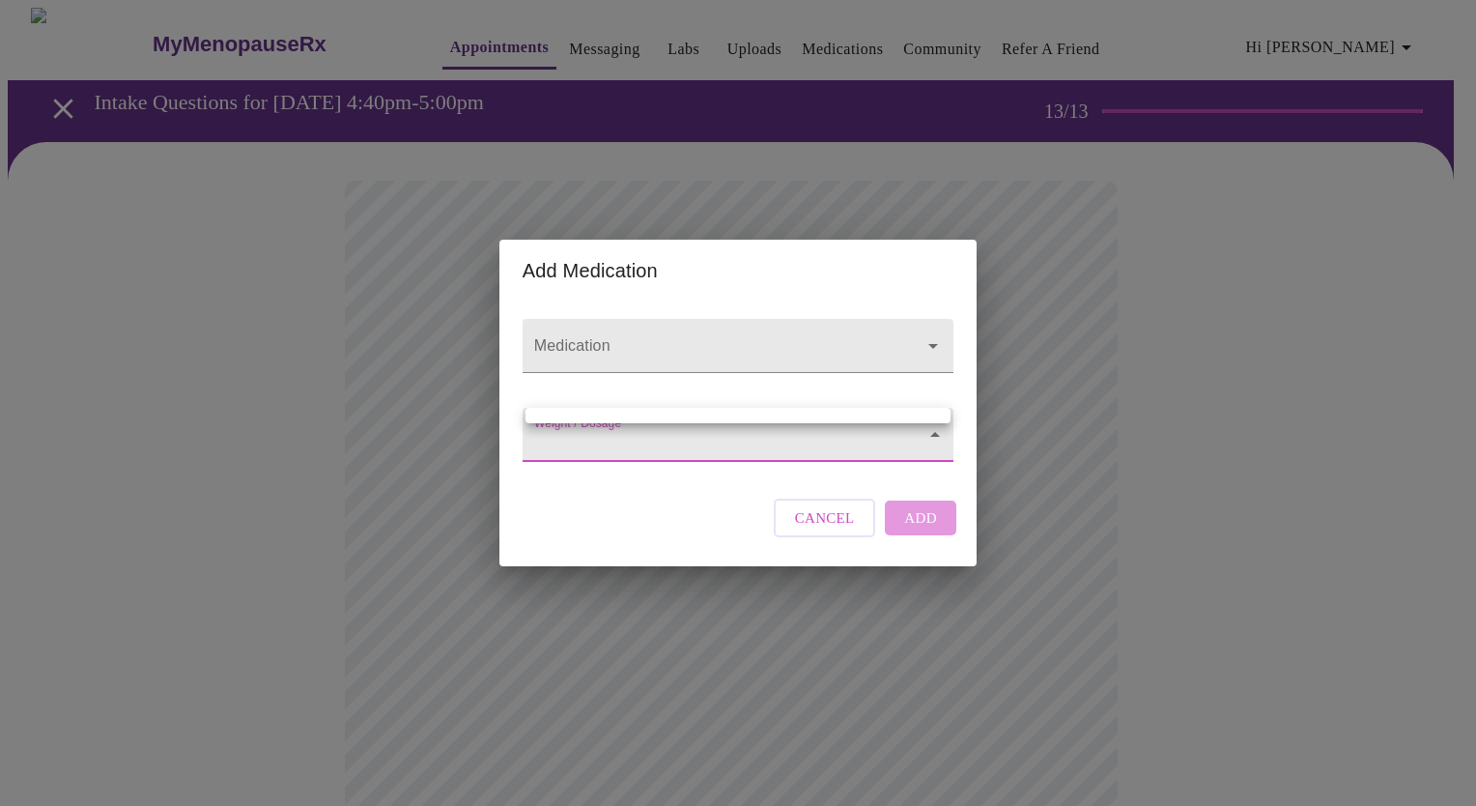
click at [908, 423] on body "MyMenopauseRx Appointments Messaging Labs Uploads Medications Community Refer a…" at bounding box center [738, 791] width 1460 height 1567
click at [908, 417] on ul at bounding box center [737, 415] width 425 height 15
click at [582, 448] on div at bounding box center [738, 403] width 1476 height 806
click at [584, 440] on body "MyMenopauseRx Appointments Messaging Labs Uploads Medications Community Refer a…" at bounding box center [738, 791] width 1460 height 1567
click at [584, 440] on div at bounding box center [738, 403] width 1476 height 806
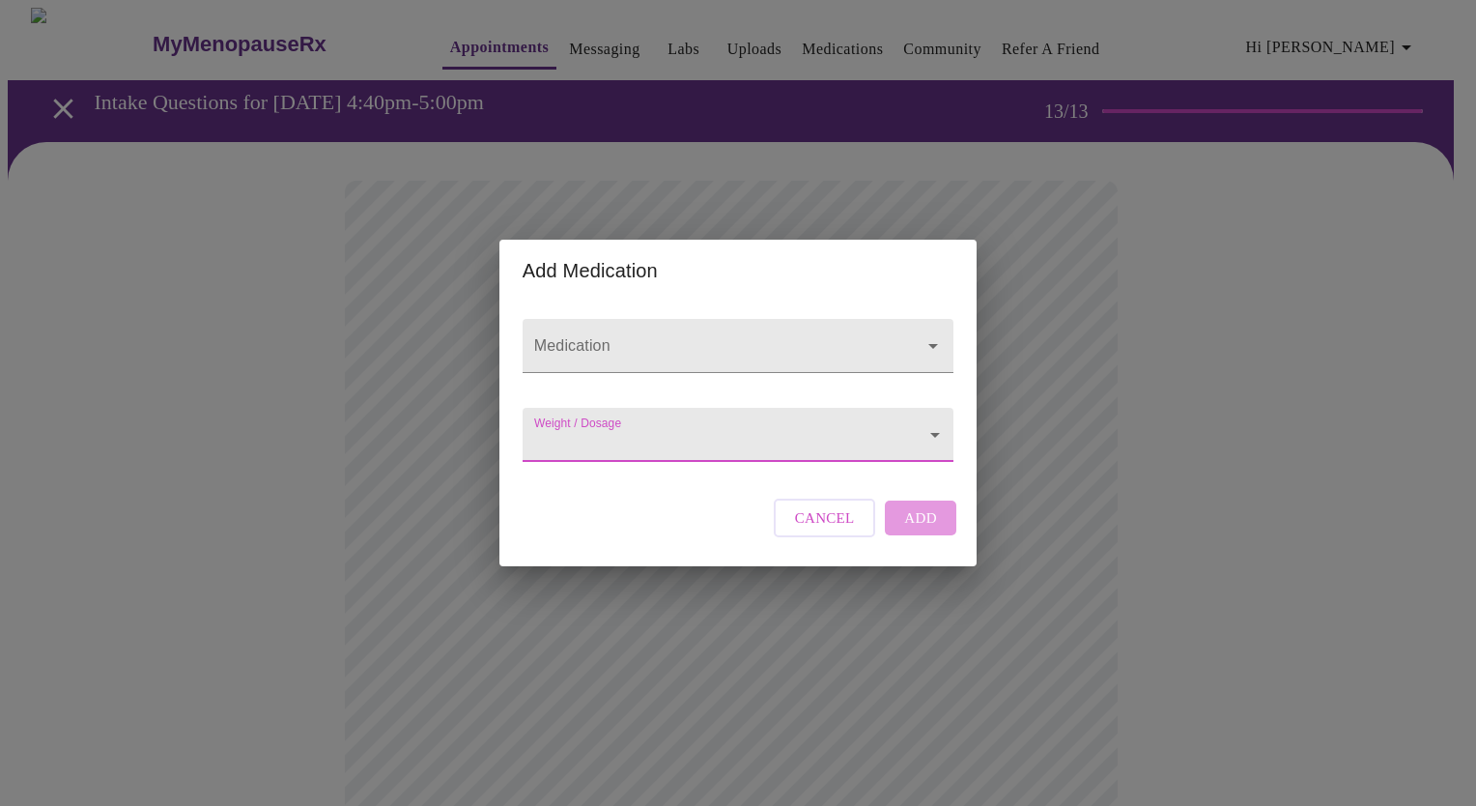
click at [584, 439] on body "MyMenopauseRx Appointments Messaging Labs Uploads Medications Community Refer a…" at bounding box center [738, 791] width 1460 height 1567
click at [585, 429] on div at bounding box center [738, 403] width 1476 height 806
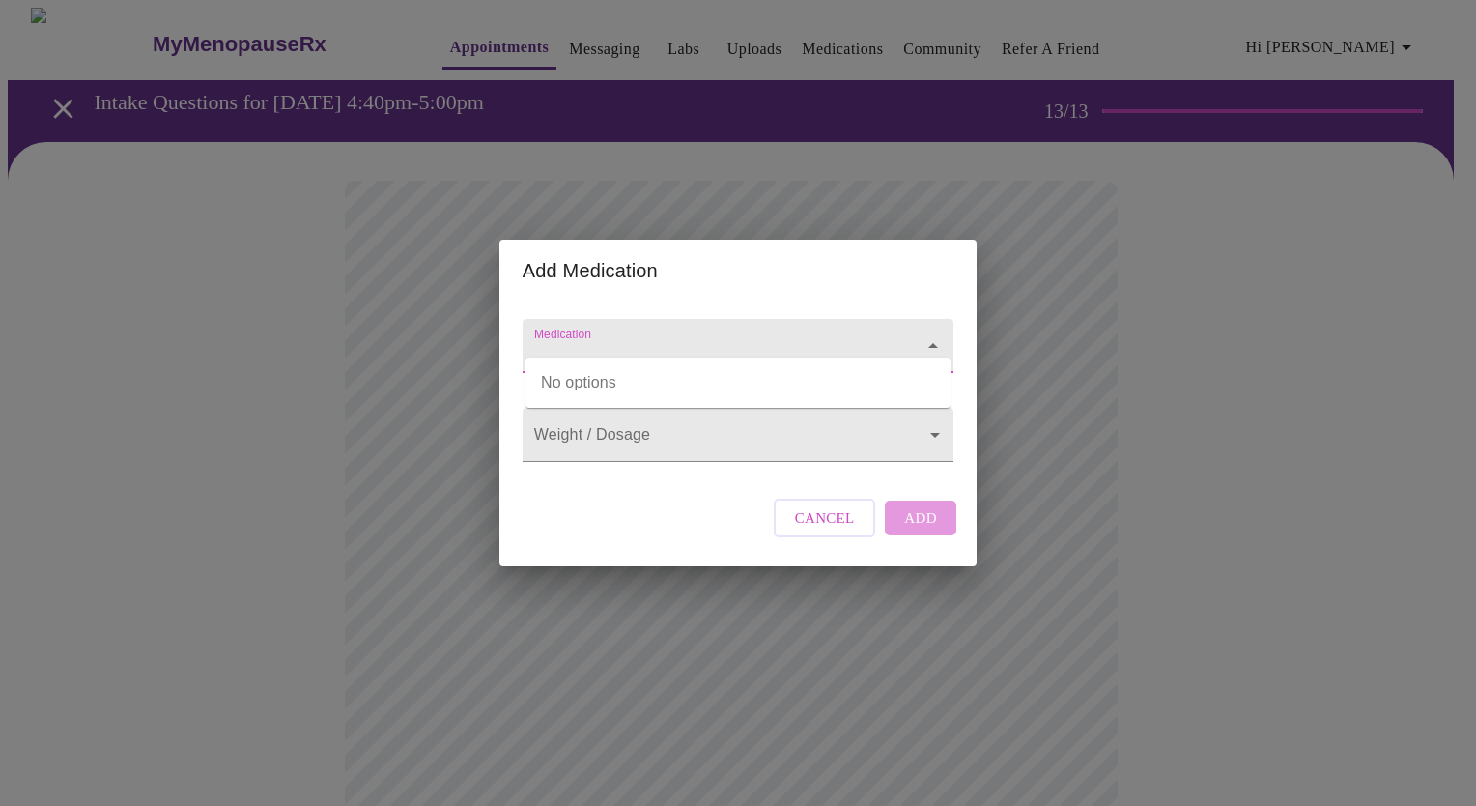
click at [779, 340] on input "Medication" at bounding box center [710, 355] width 360 height 36
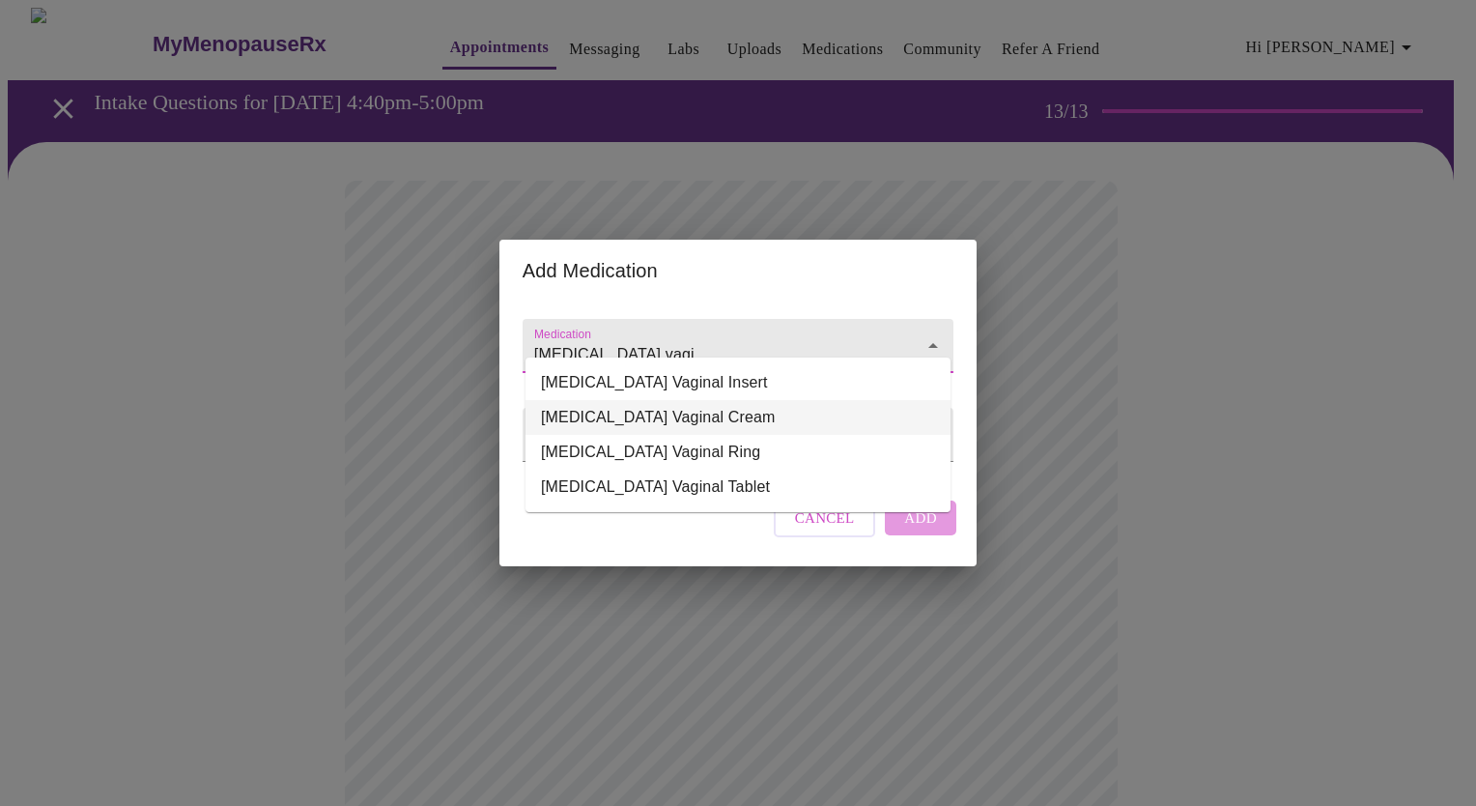
click at [667, 405] on li "[MEDICAL_DATA] Vaginal Cream" at bounding box center [737, 417] width 425 height 35
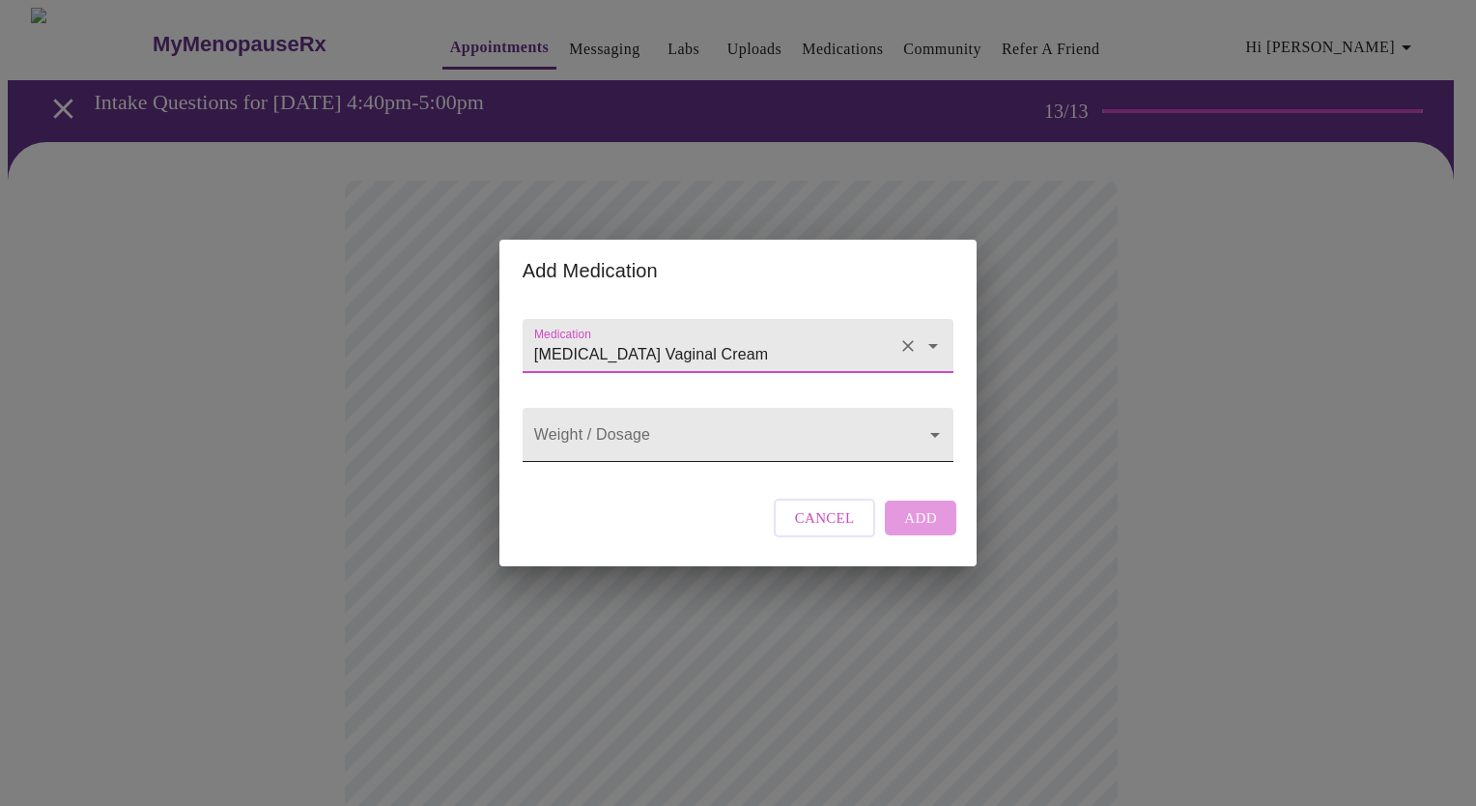
type input "[MEDICAL_DATA] Vaginal Cream"
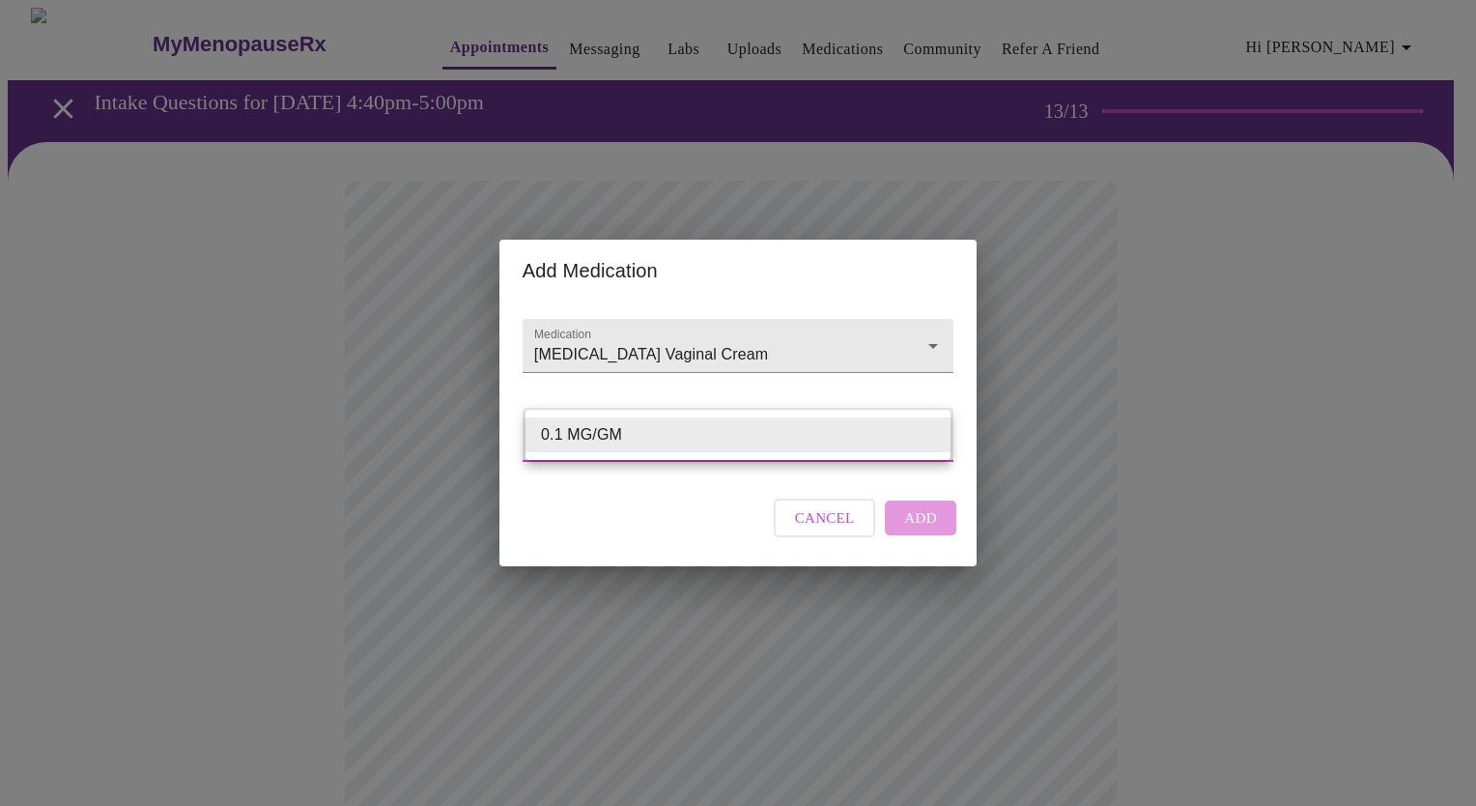
click at [669, 439] on body "MyMenopauseRx Appointments Messaging Labs Uploads Medications Community Refer a…" at bounding box center [738, 791] width 1460 height 1567
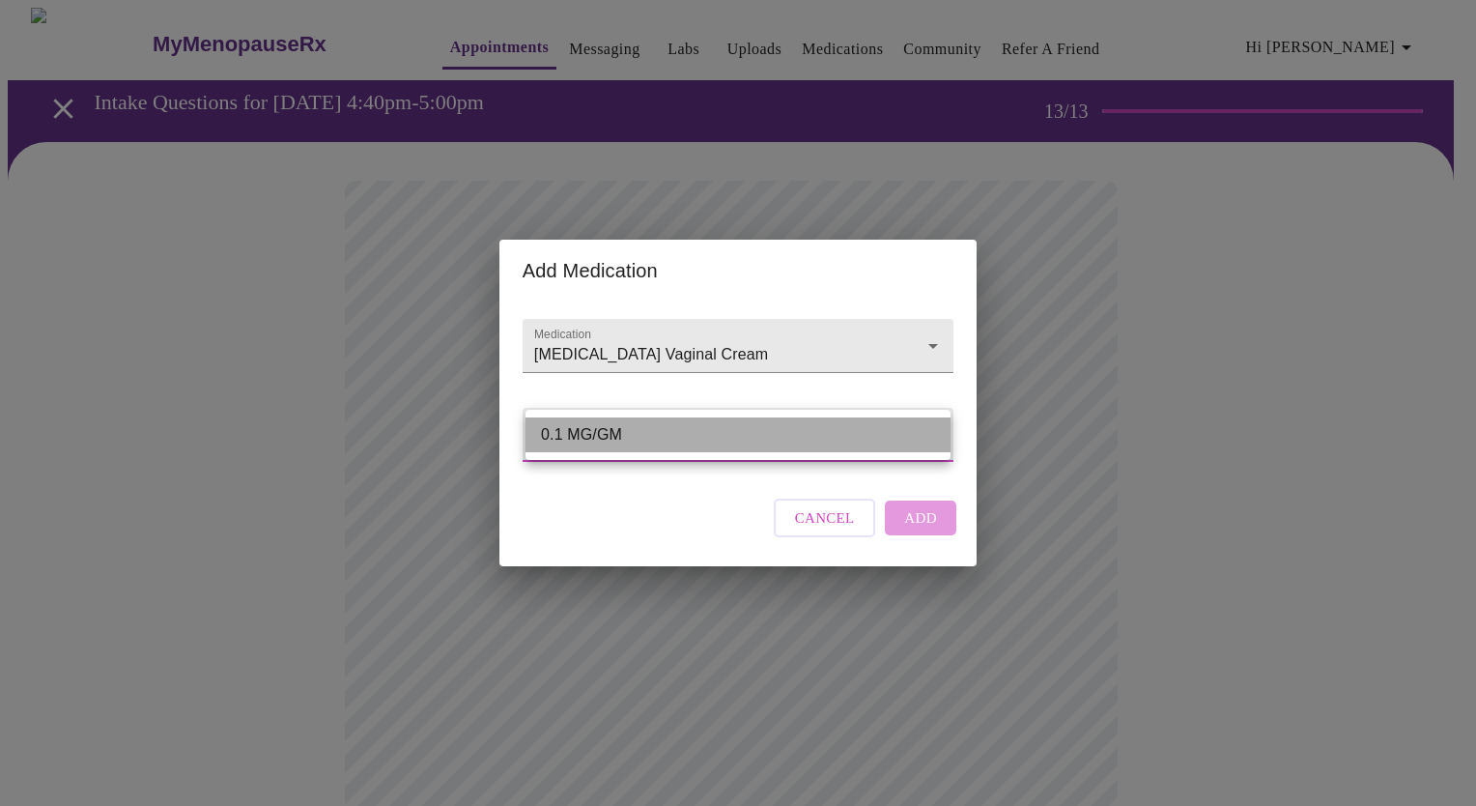
click at [669, 439] on li "0.1 MG/GM" at bounding box center [737, 434] width 425 height 35
type input "0.1 MG/GM"
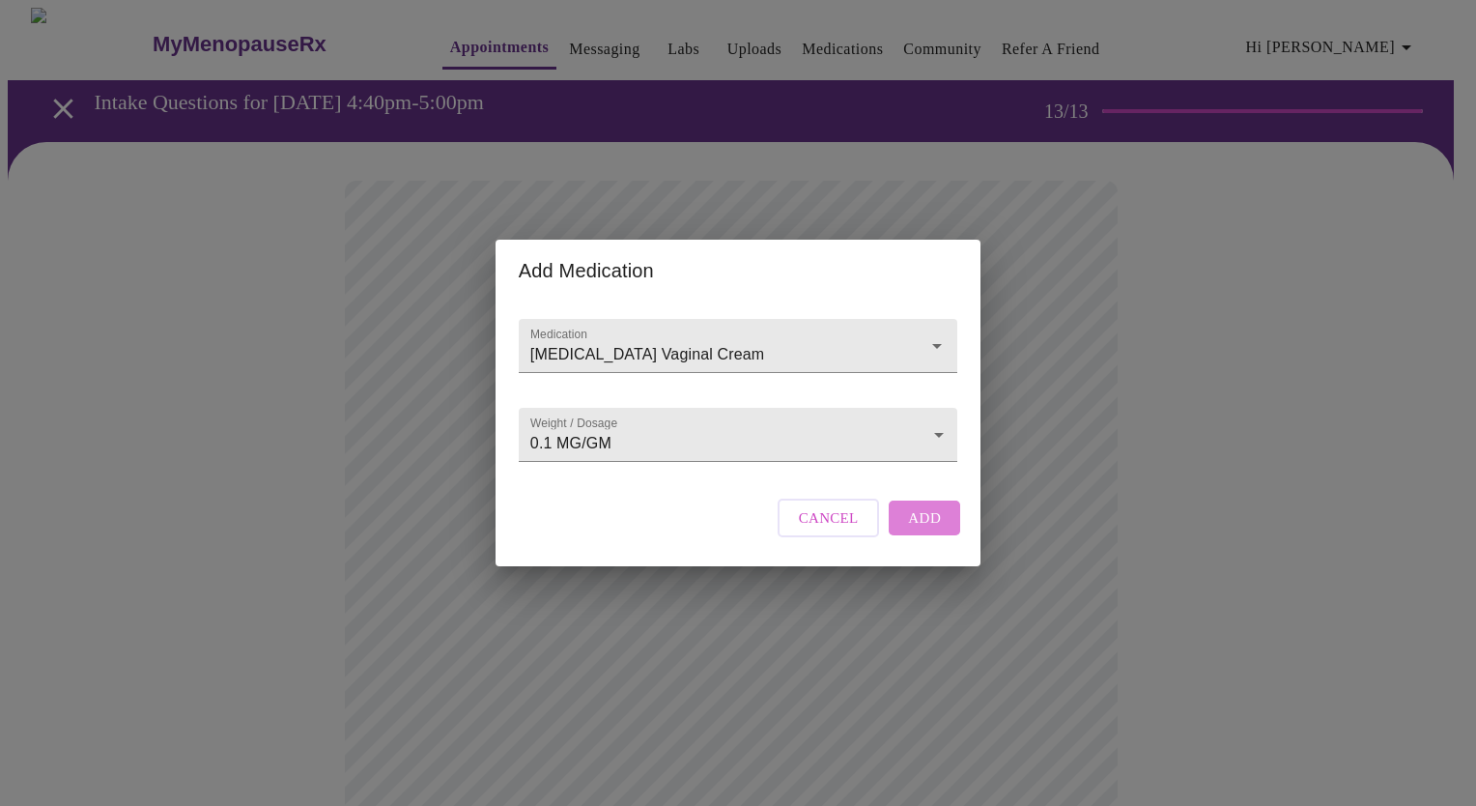
click at [920, 530] on span "Add" at bounding box center [924, 517] width 33 height 25
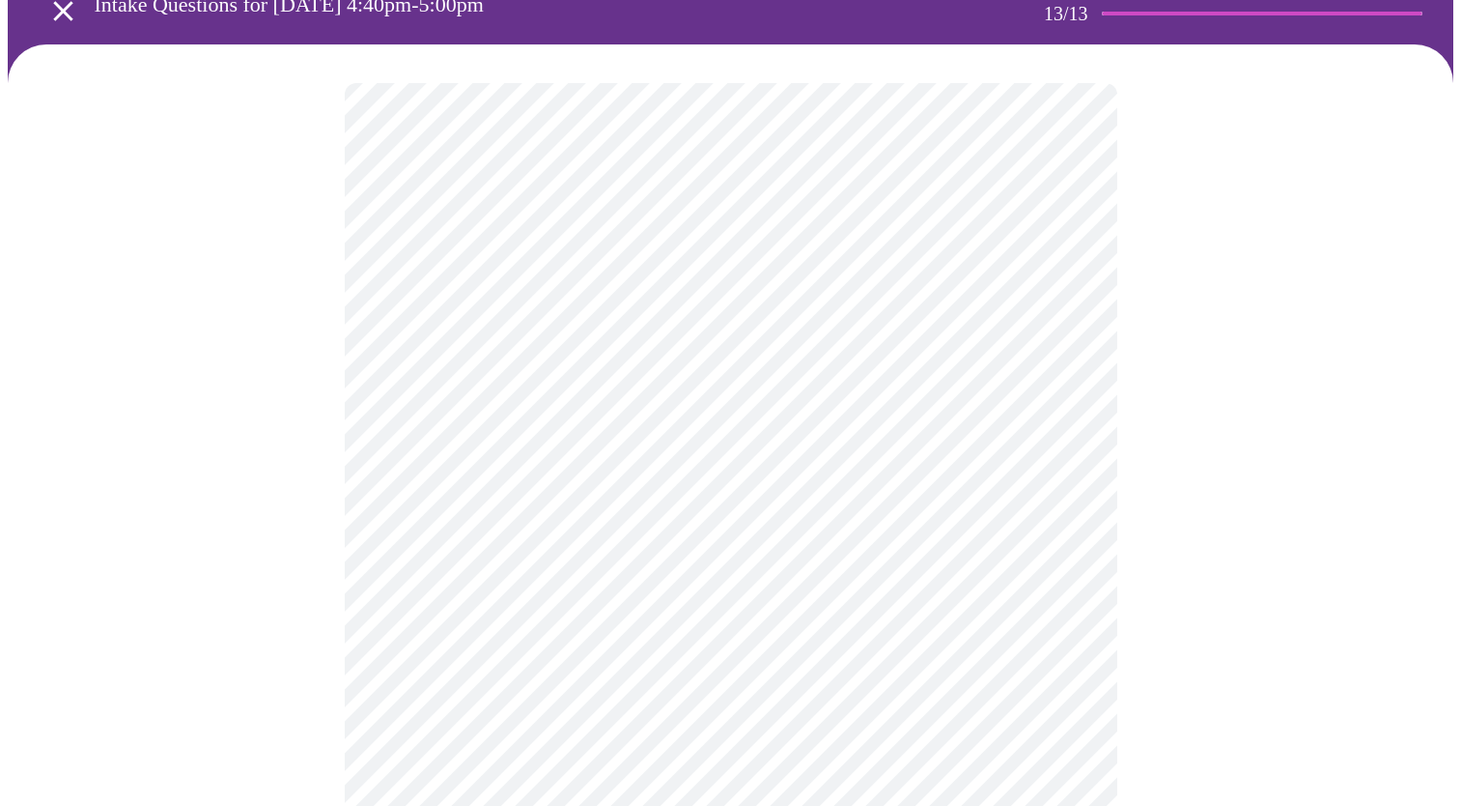
scroll to position [193, 0]
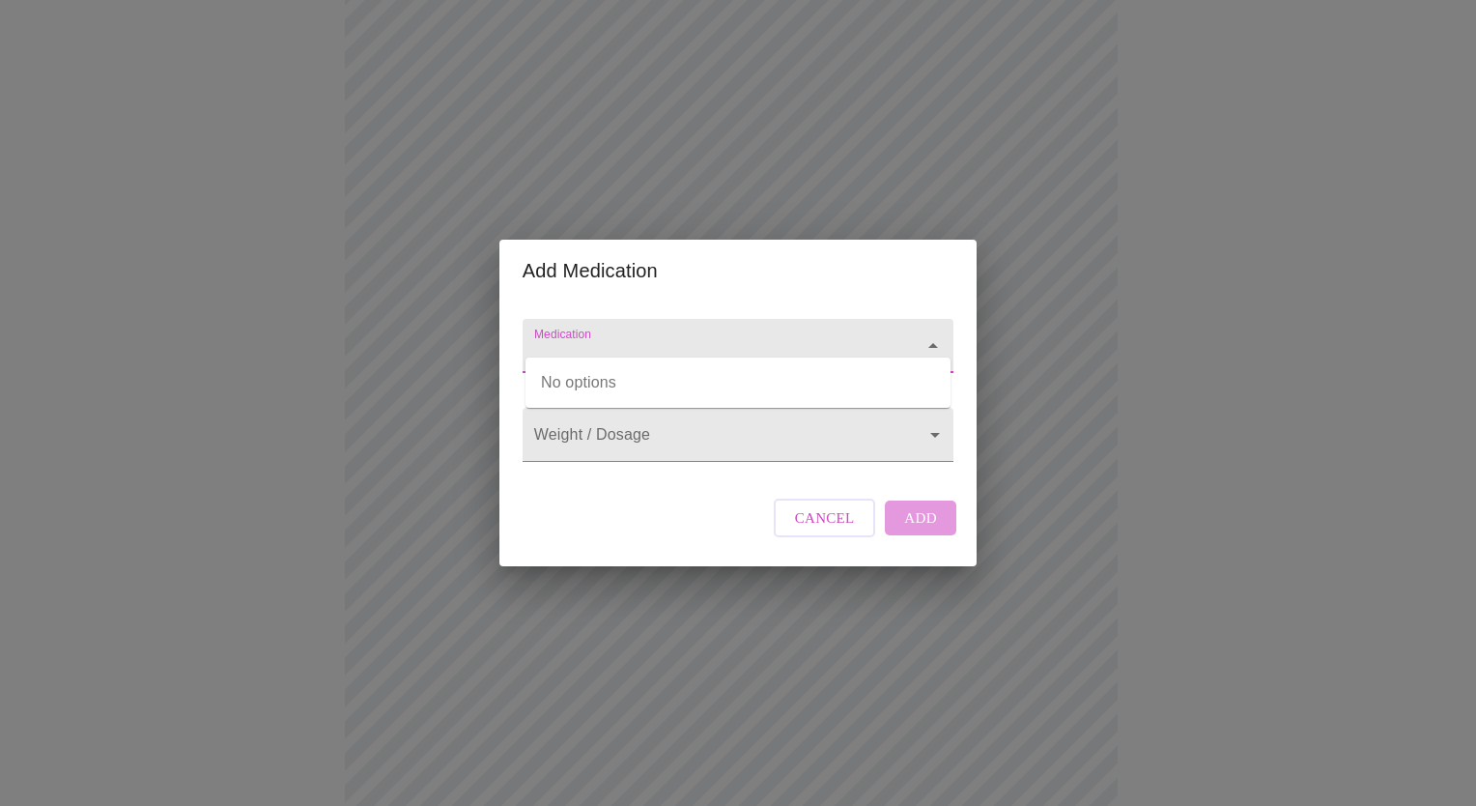
click at [721, 337] on input "Medication" at bounding box center [710, 355] width 360 height 36
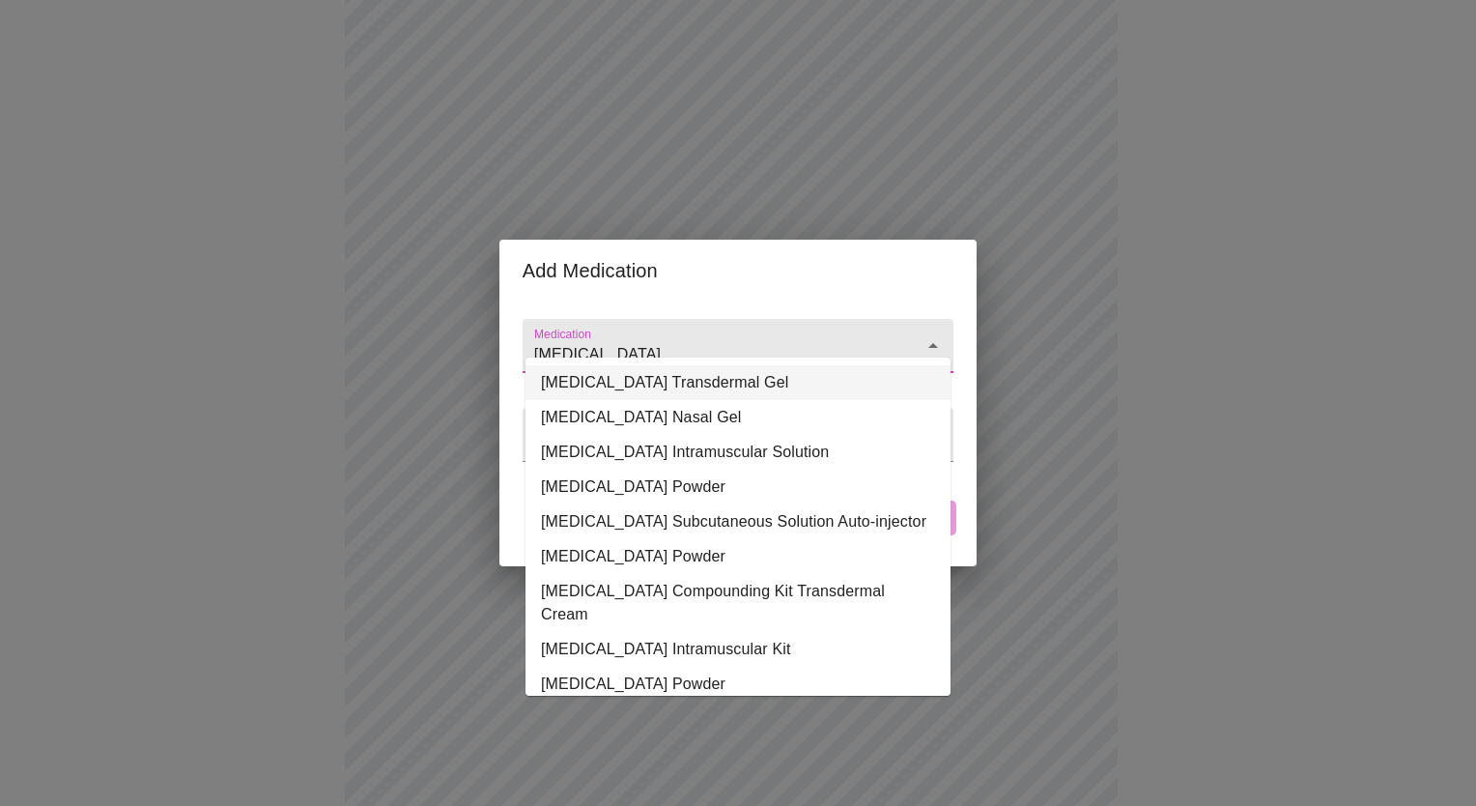
type input "[MEDICAL_DATA]"
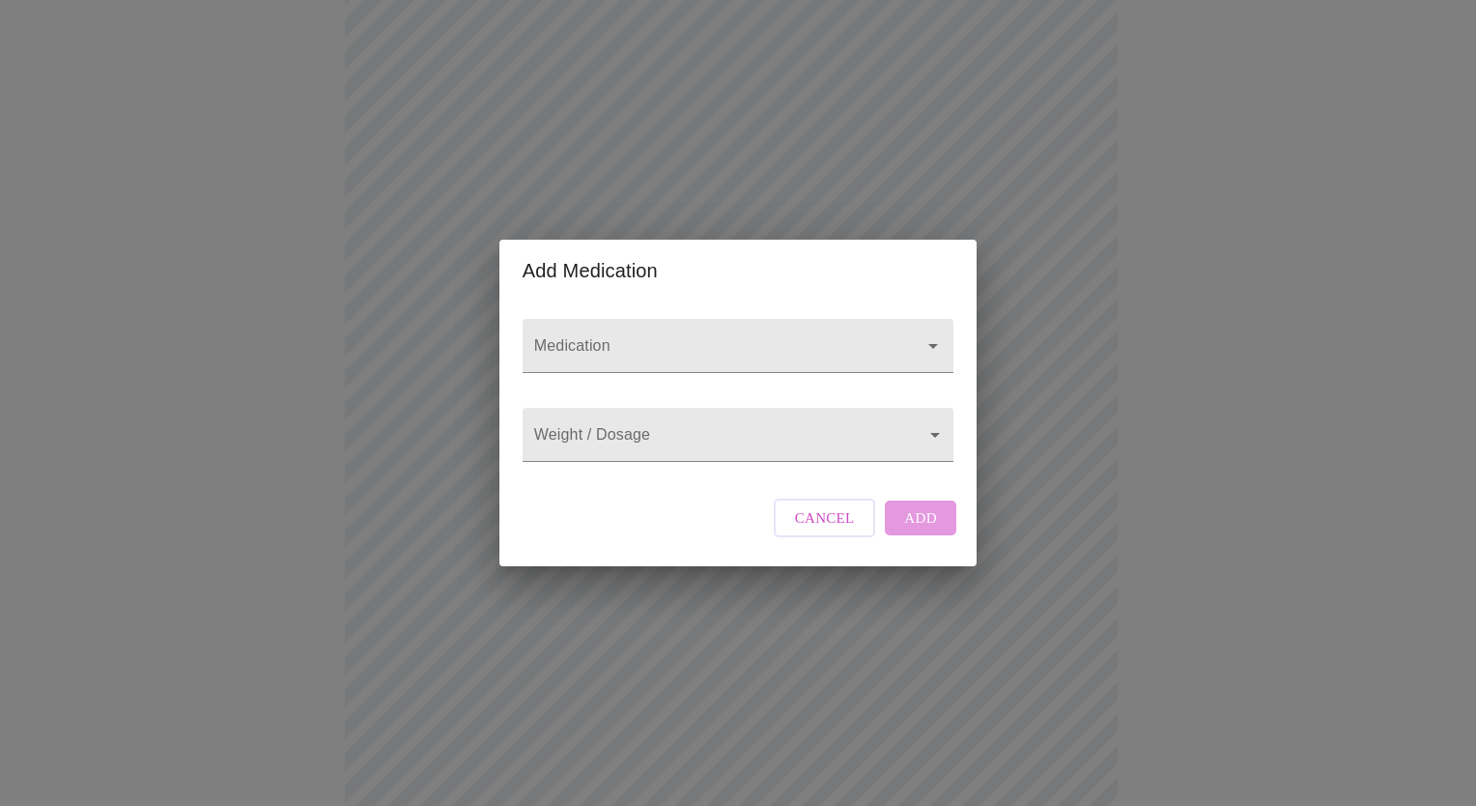
click at [97, 530] on div "Add Medication Medication Weight / Dosage ​ Cancel Add" at bounding box center [738, 403] width 1476 height 806
click at [818, 337] on input "Medication" at bounding box center [710, 355] width 360 height 36
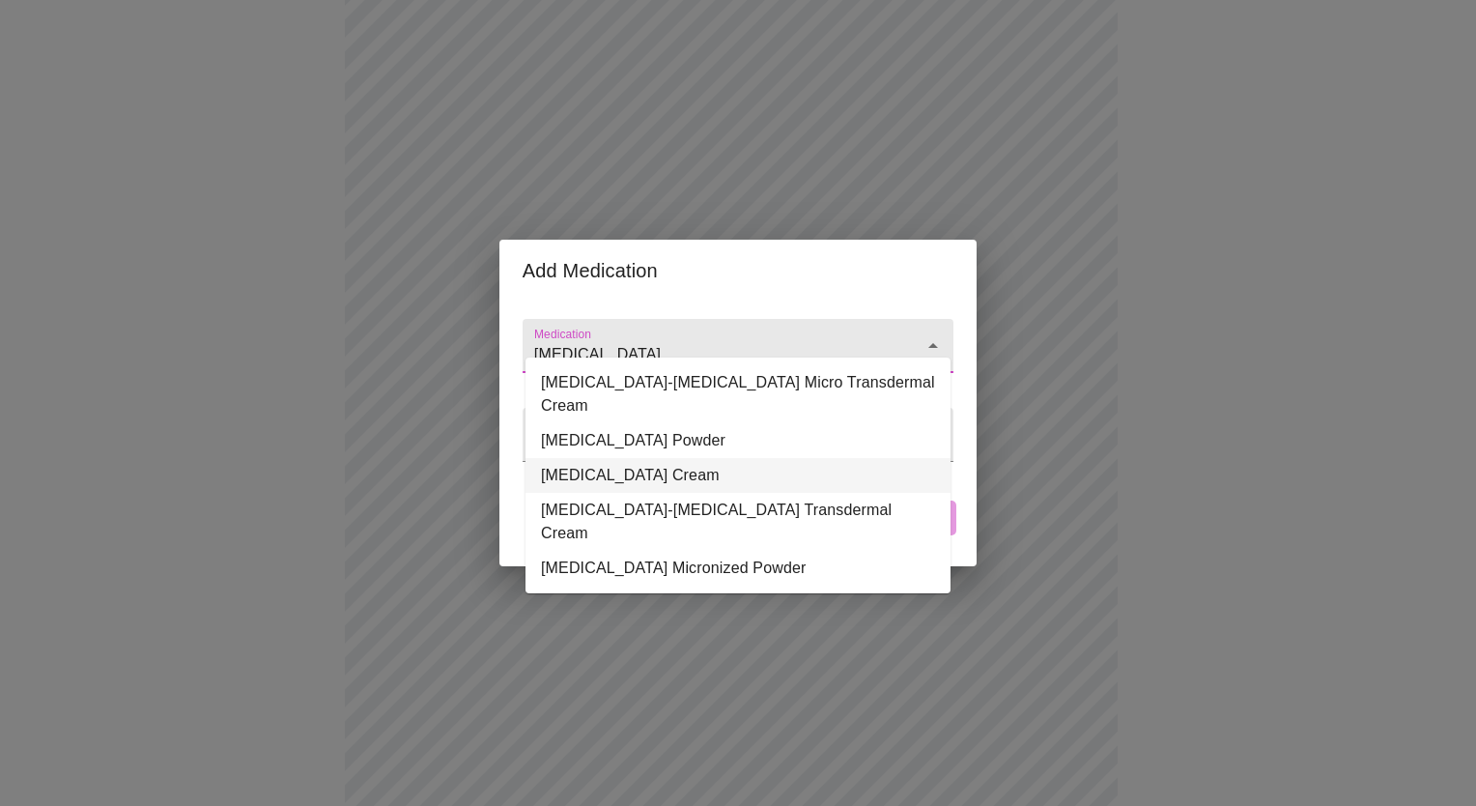
click at [672, 458] on li "[MEDICAL_DATA] Cream" at bounding box center [737, 475] width 425 height 35
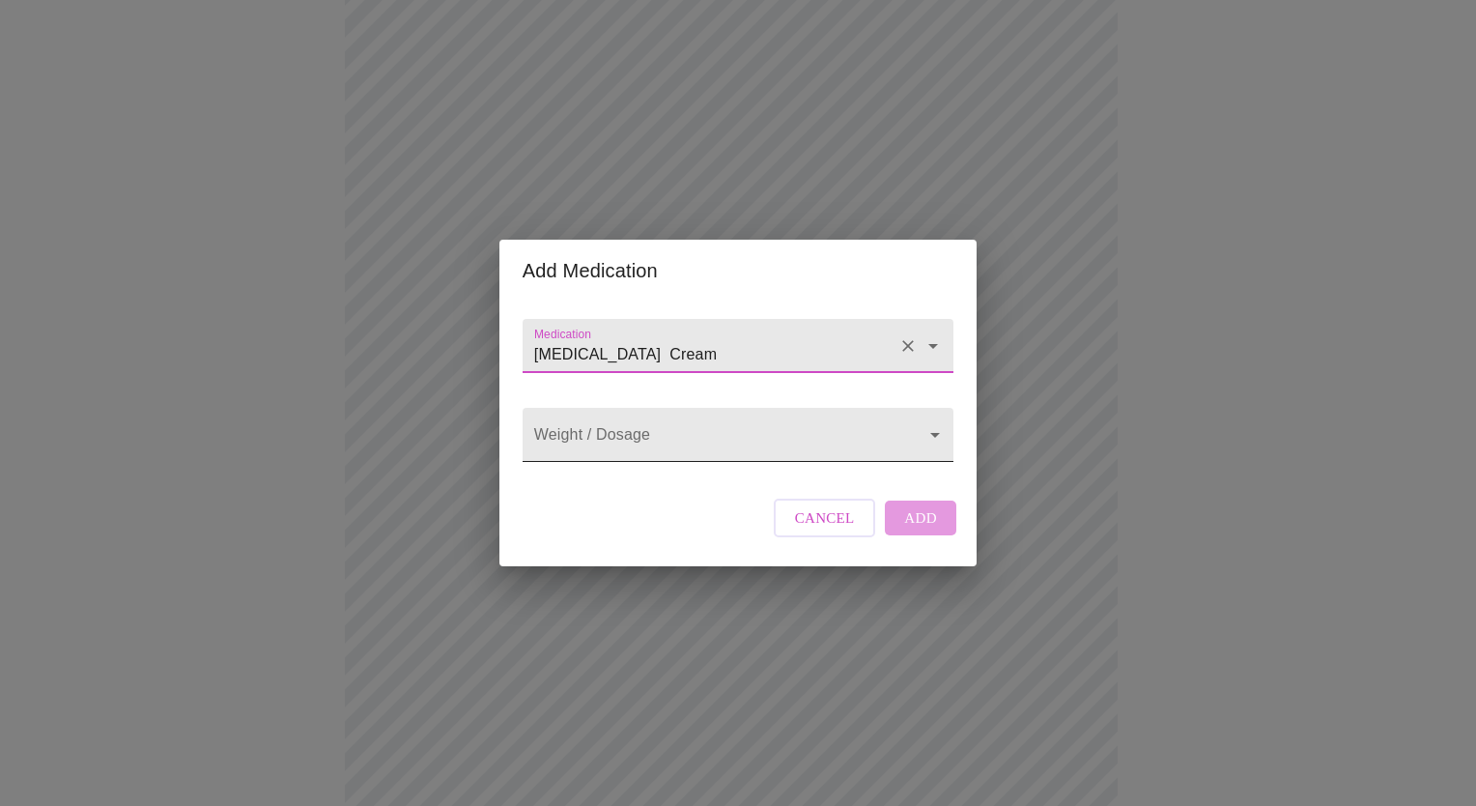
type input "[MEDICAL_DATA] Cream"
click at [686, 423] on body "MyMenopauseRx Appointments Messaging Labs Uploads Medications Community Refer a…" at bounding box center [738, 634] width 1460 height 1638
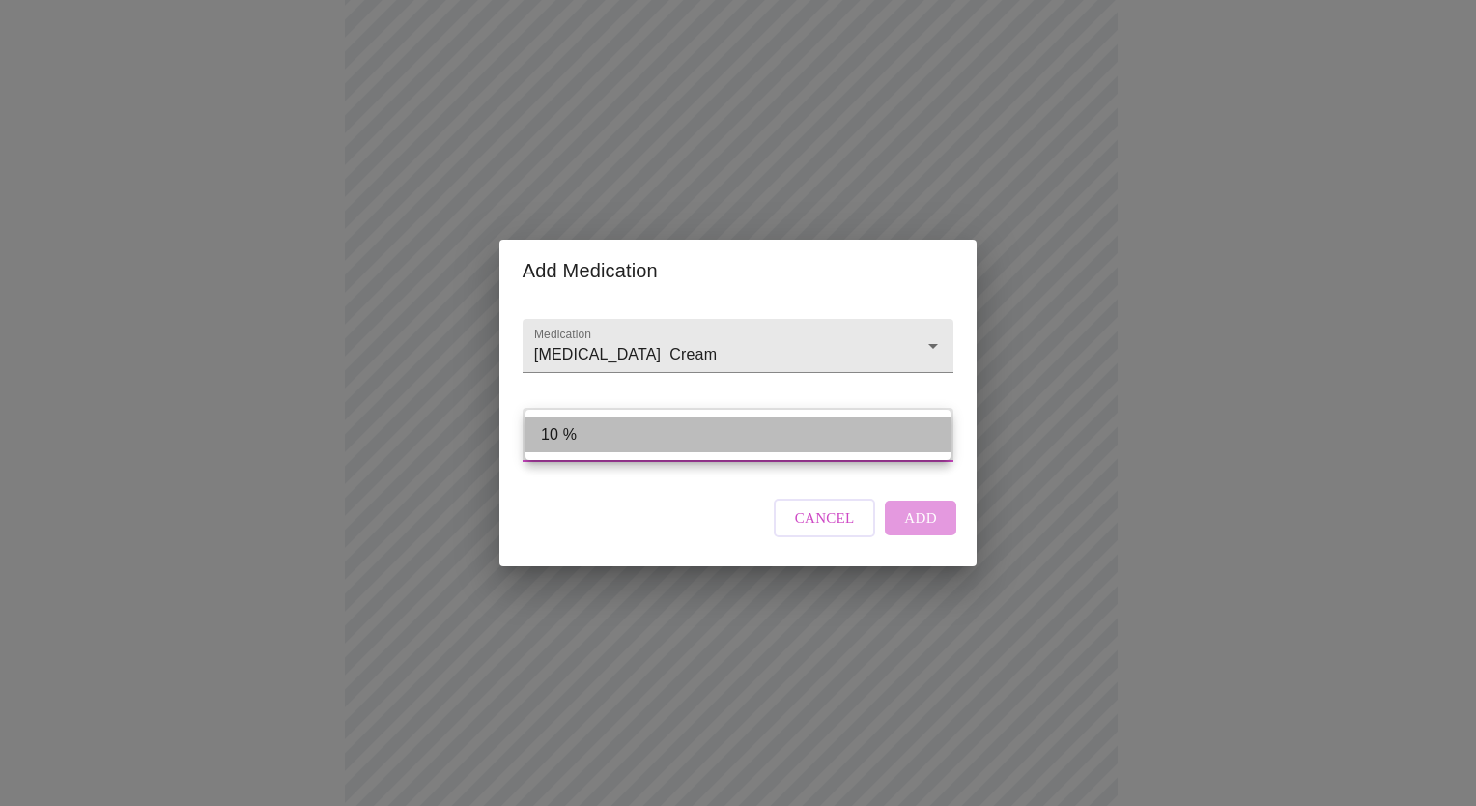
click at [622, 431] on li "10 %" at bounding box center [737, 434] width 425 height 35
type input "10 %"
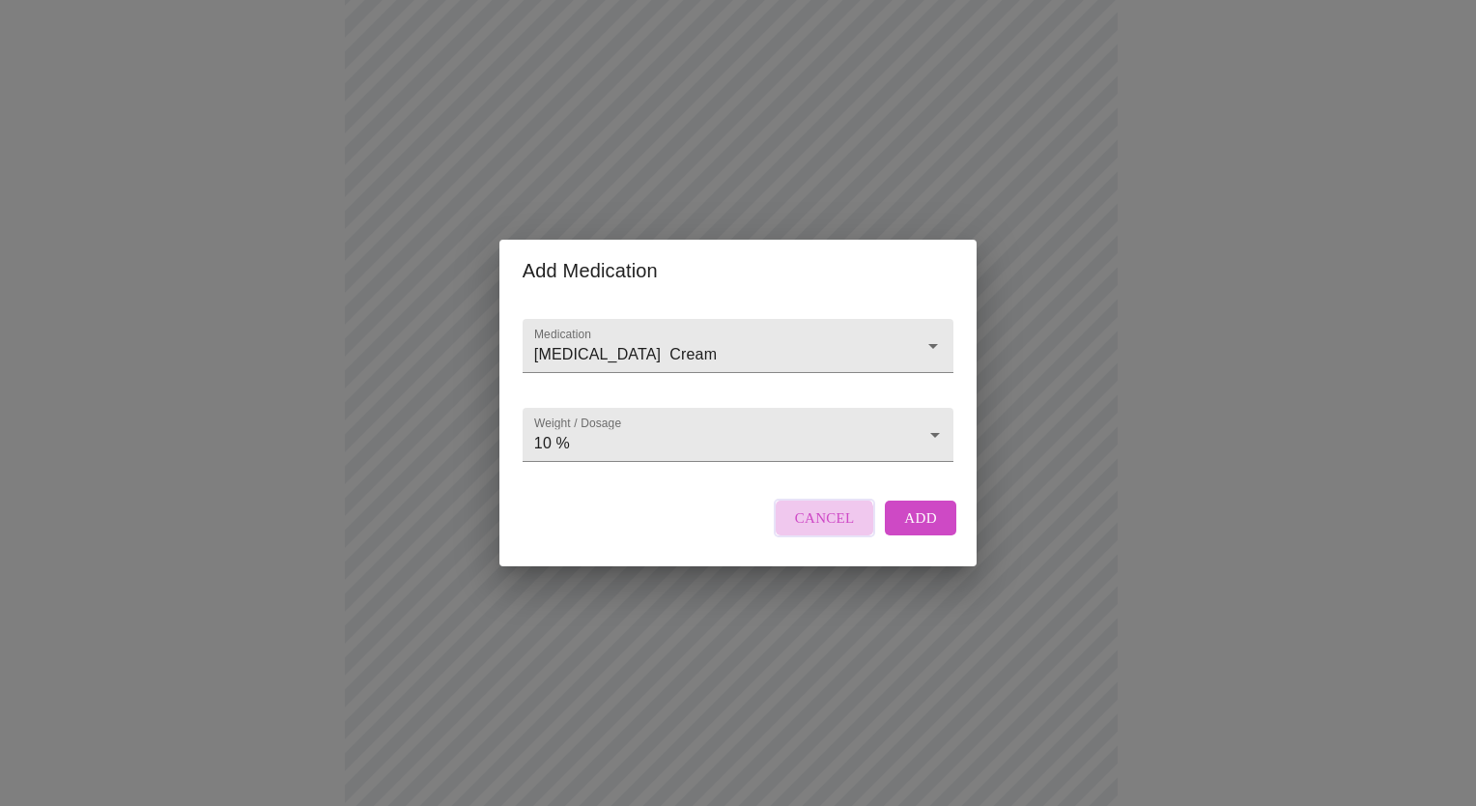
click at [797, 530] on span "Cancel" at bounding box center [825, 517] width 60 height 25
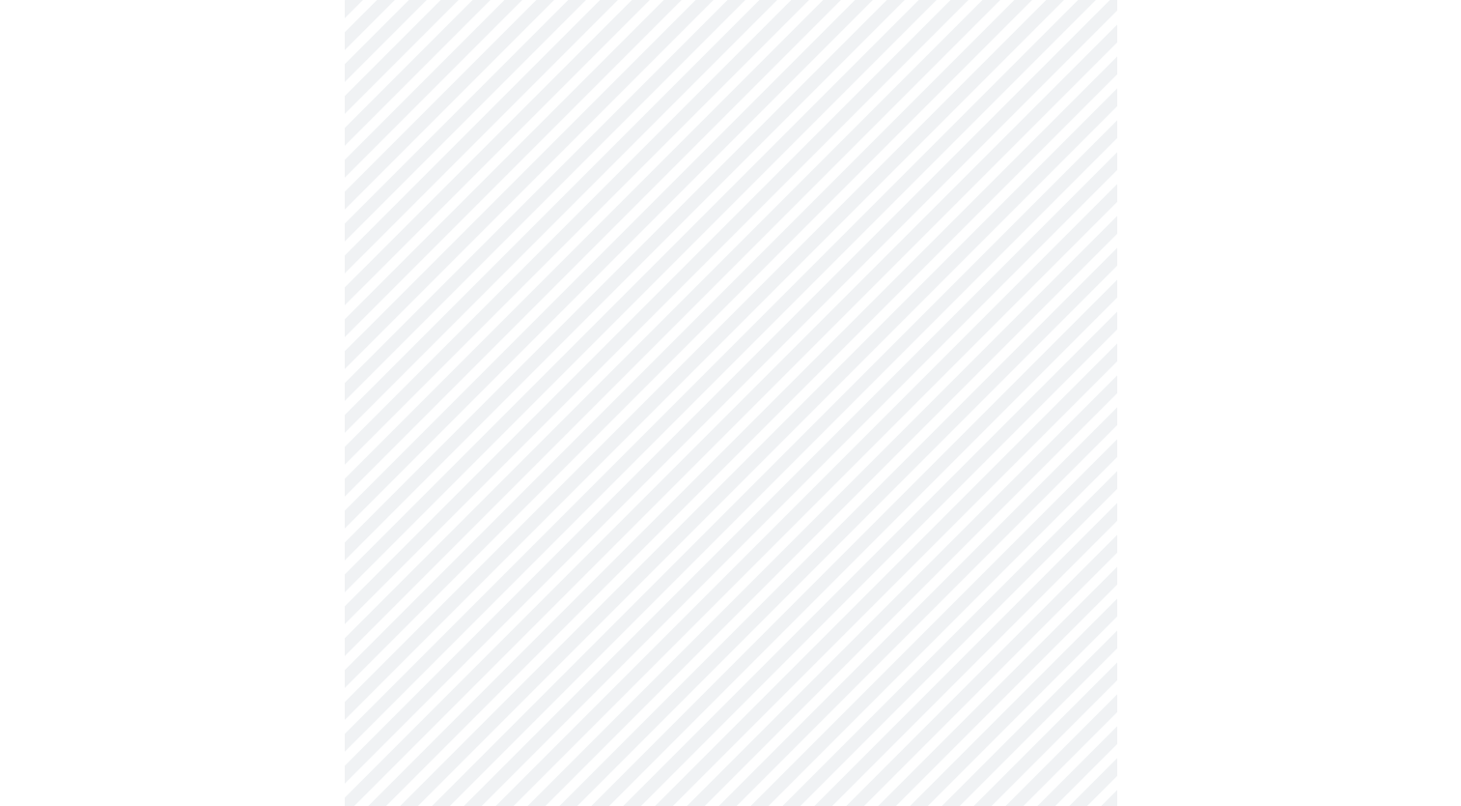
scroll to position [833, 0]
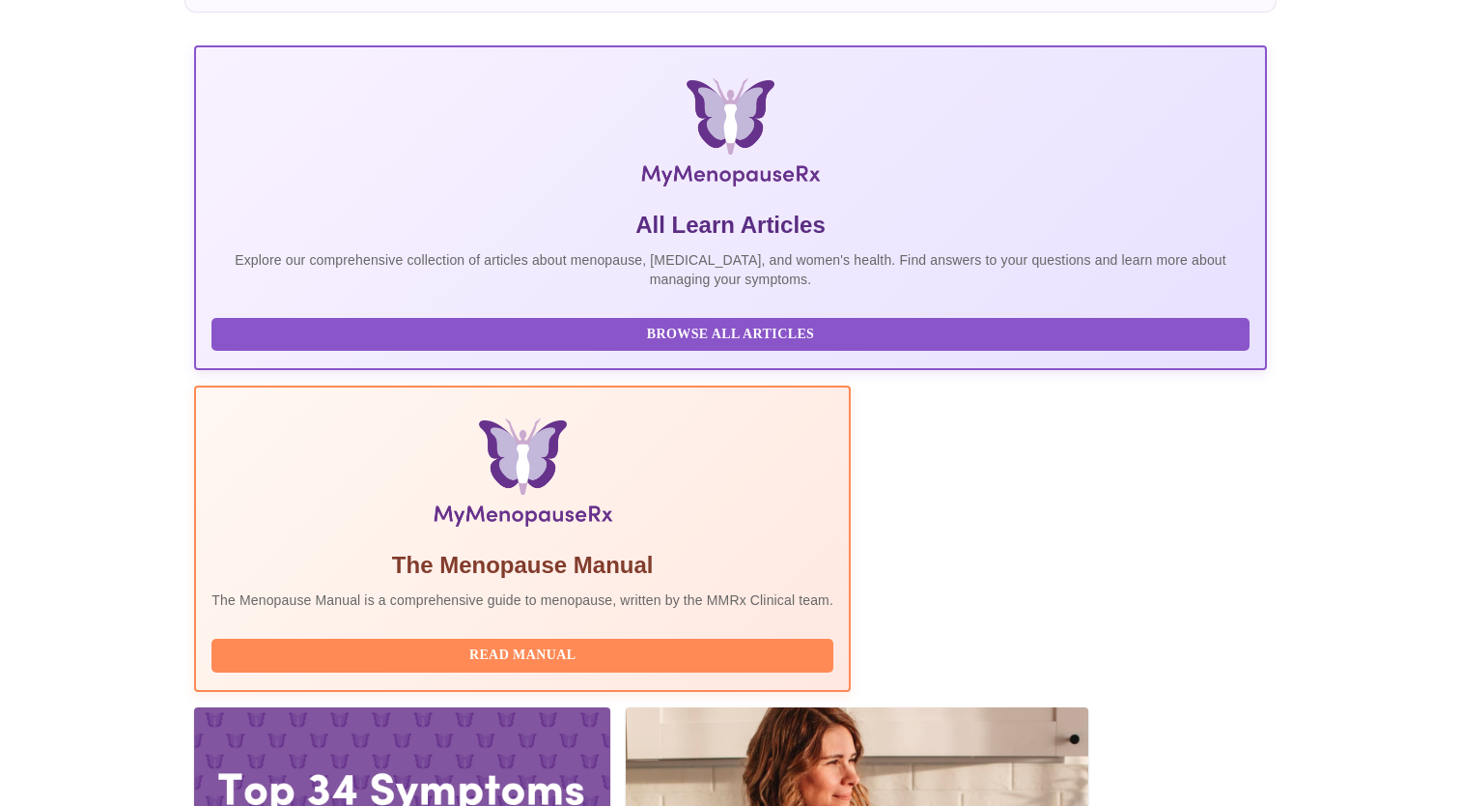
scroll to position [251, 0]
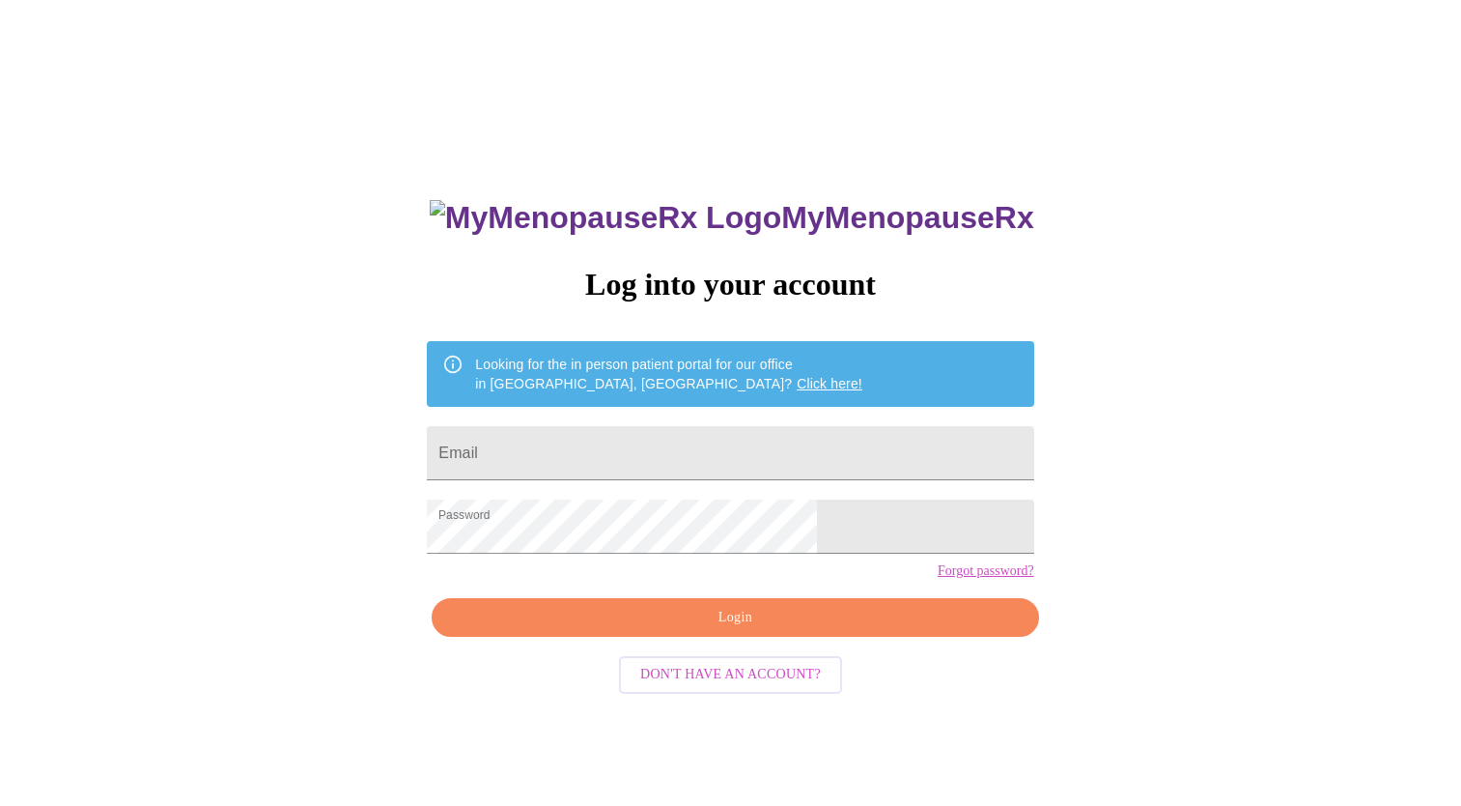
scroll to position [19, 0]
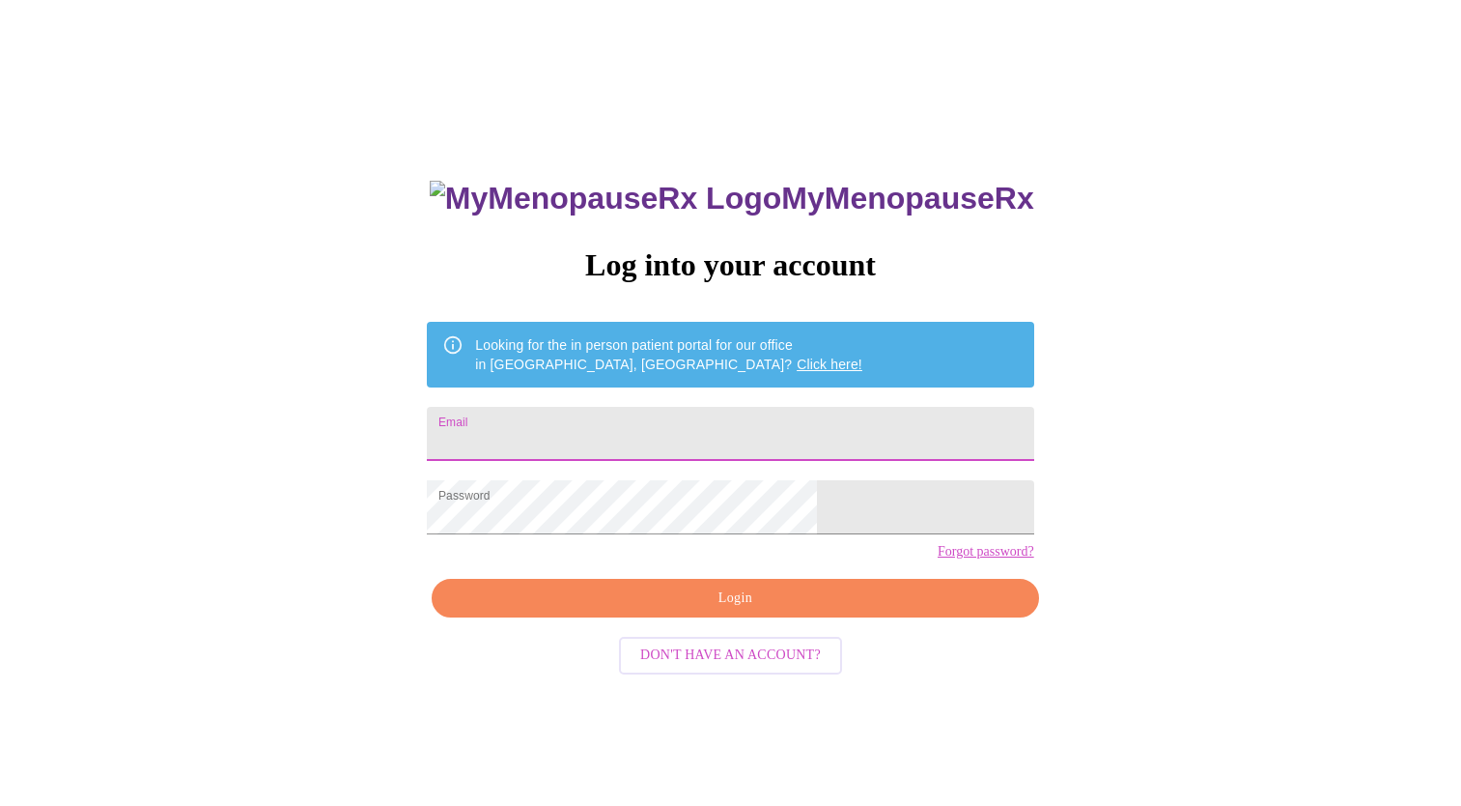
click at [624, 441] on input "Email" at bounding box center [730, 434] width 607 height 54
type input "debledet@msn.com"
click at [782, 610] on span "Login" at bounding box center [735, 598] width 562 height 24
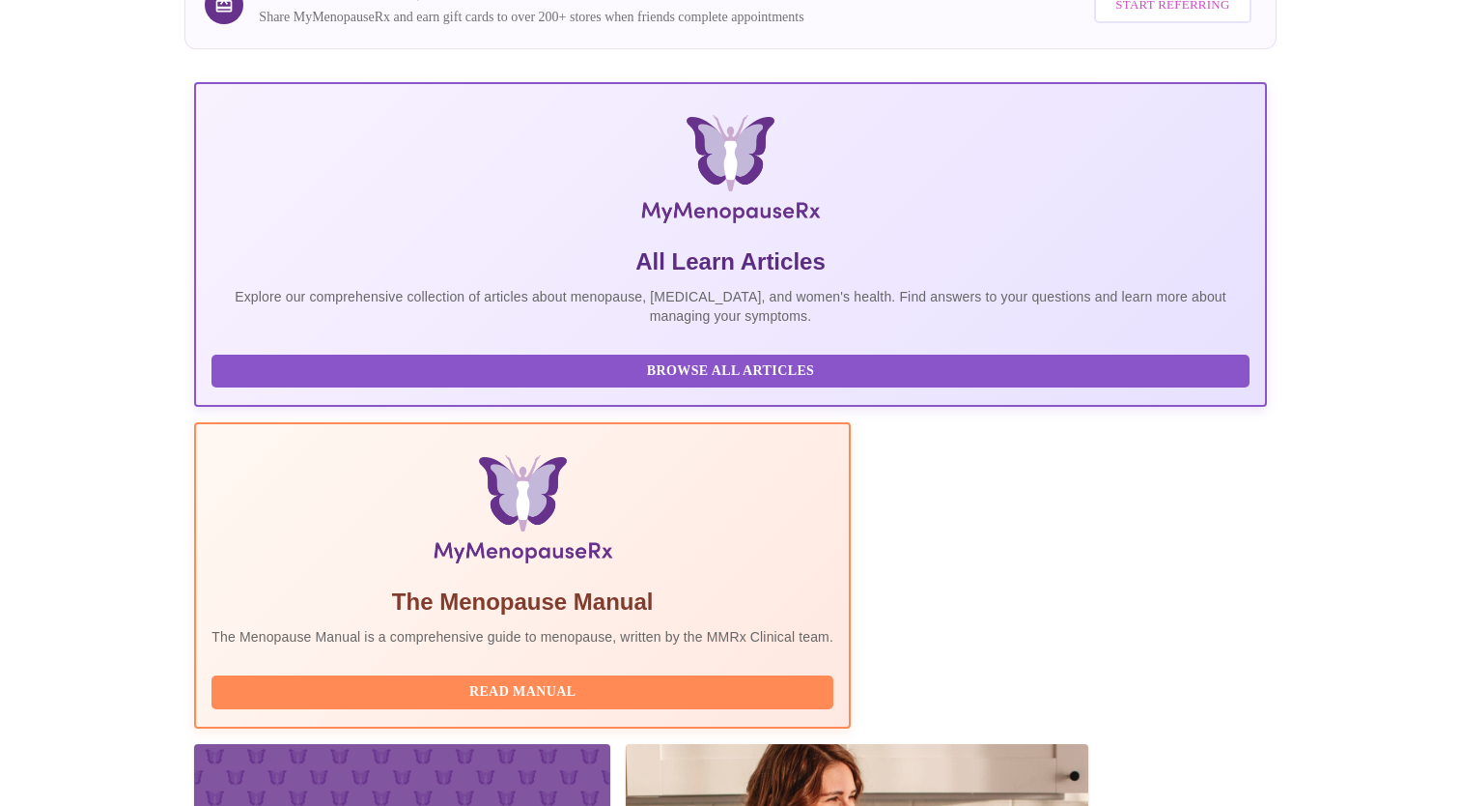
scroll to position [251, 0]
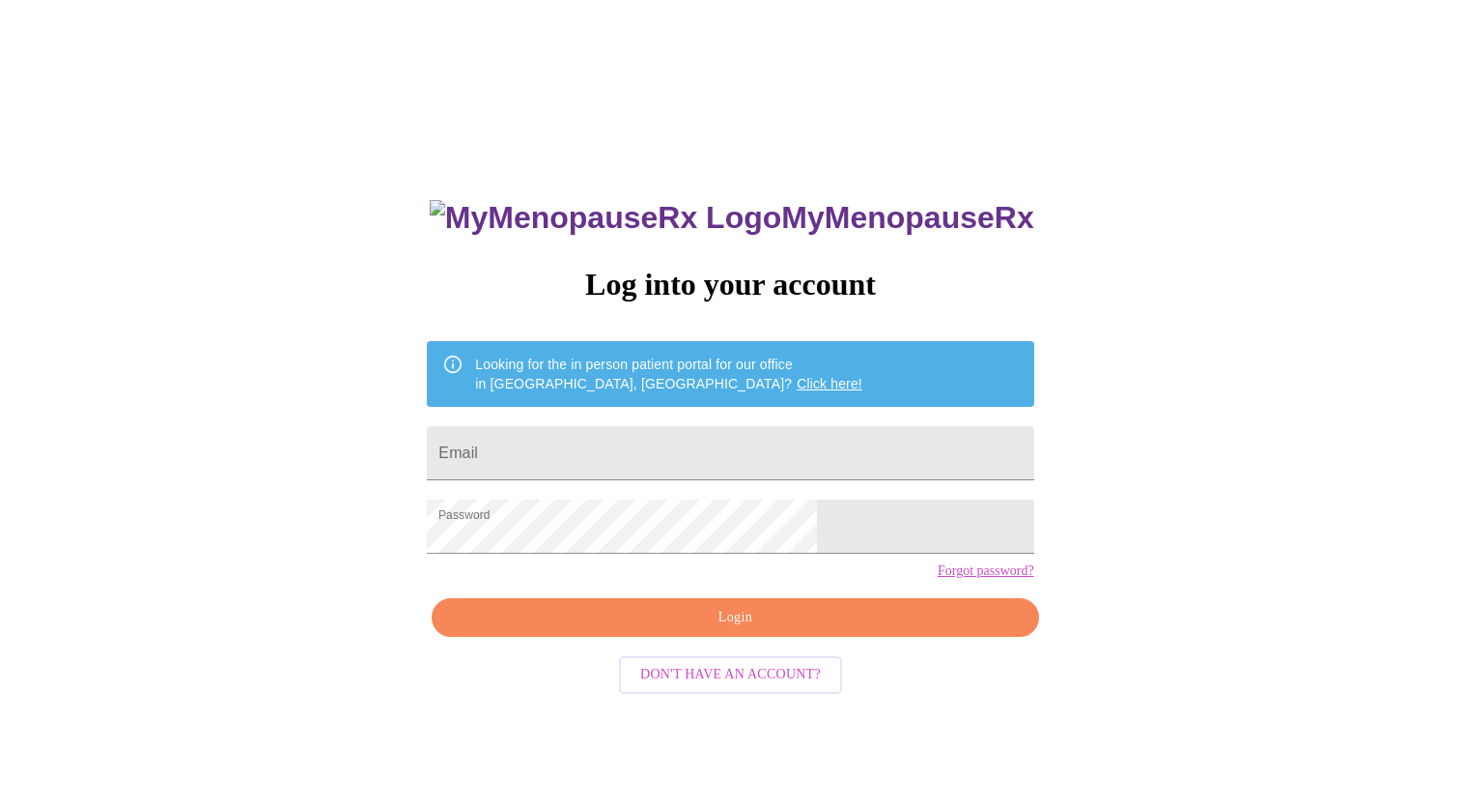
scroll to position [19, 0]
